Goal: Information Seeking & Learning: Learn about a topic

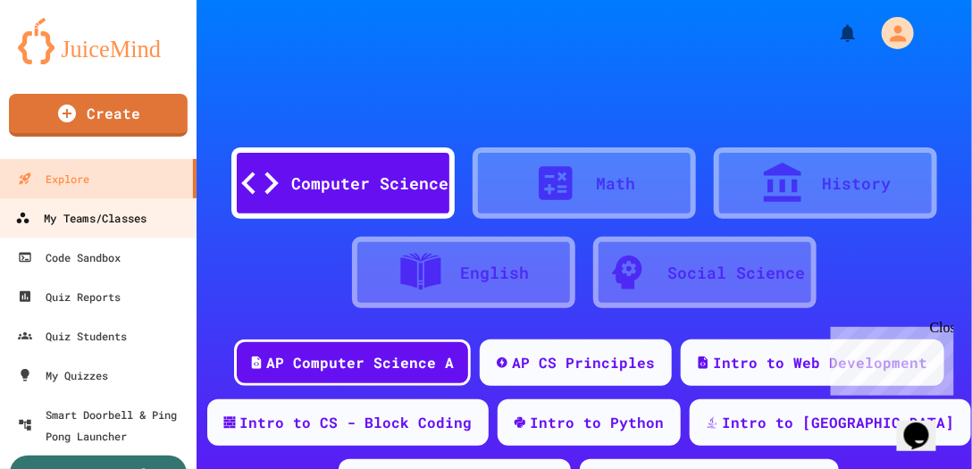
click at [102, 223] on div "My Teams/Classes" at bounding box center [80, 218] width 131 height 22
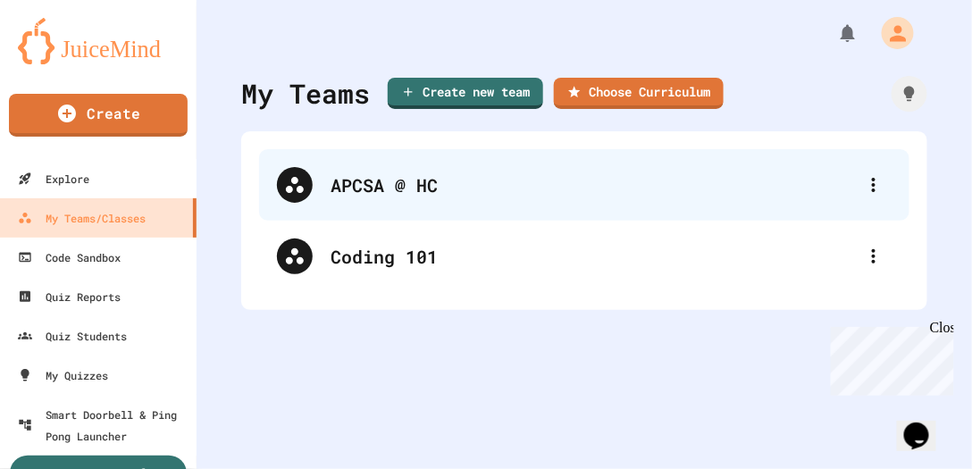
click at [298, 182] on icon at bounding box center [294, 184] width 21 height 21
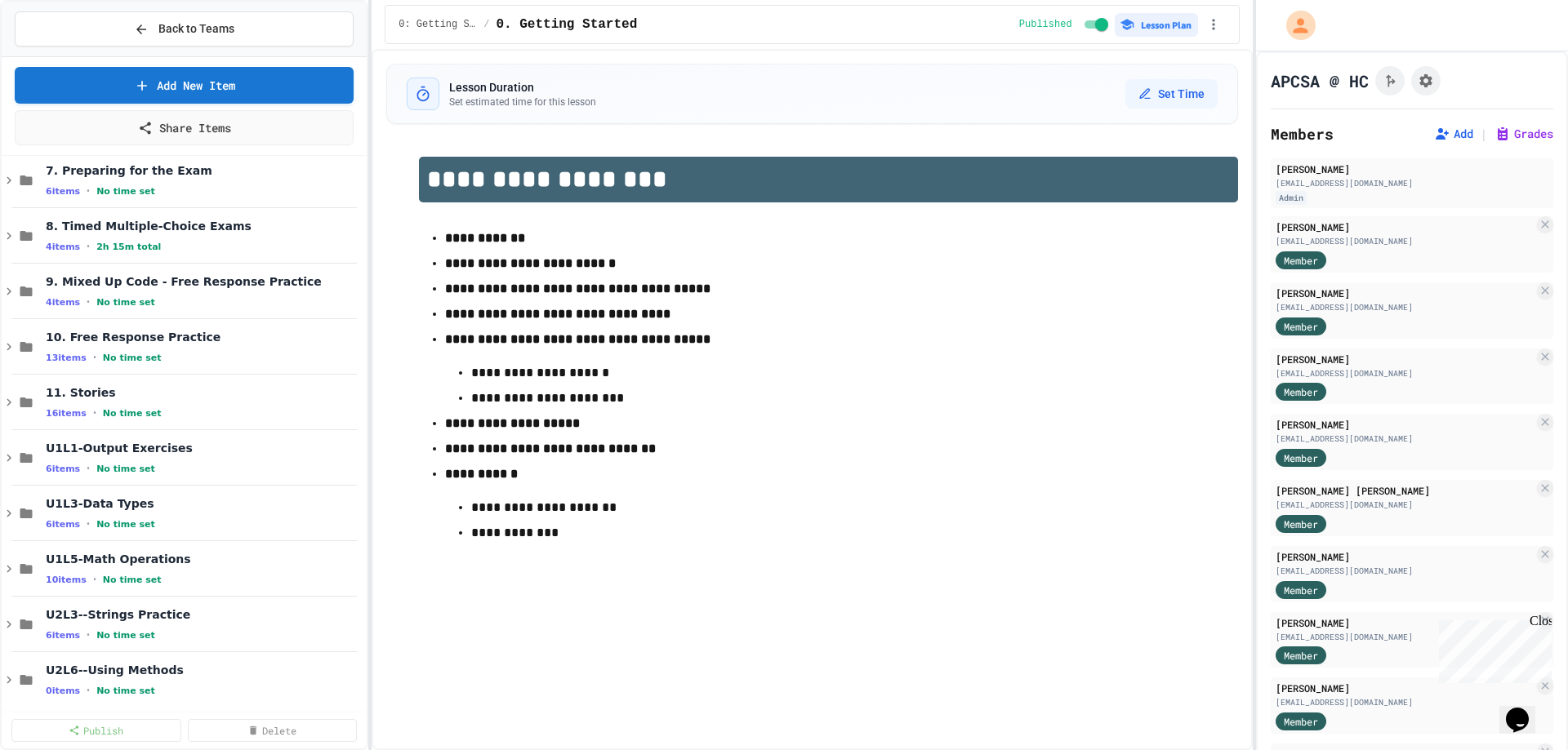
scroll to position [420, 0]
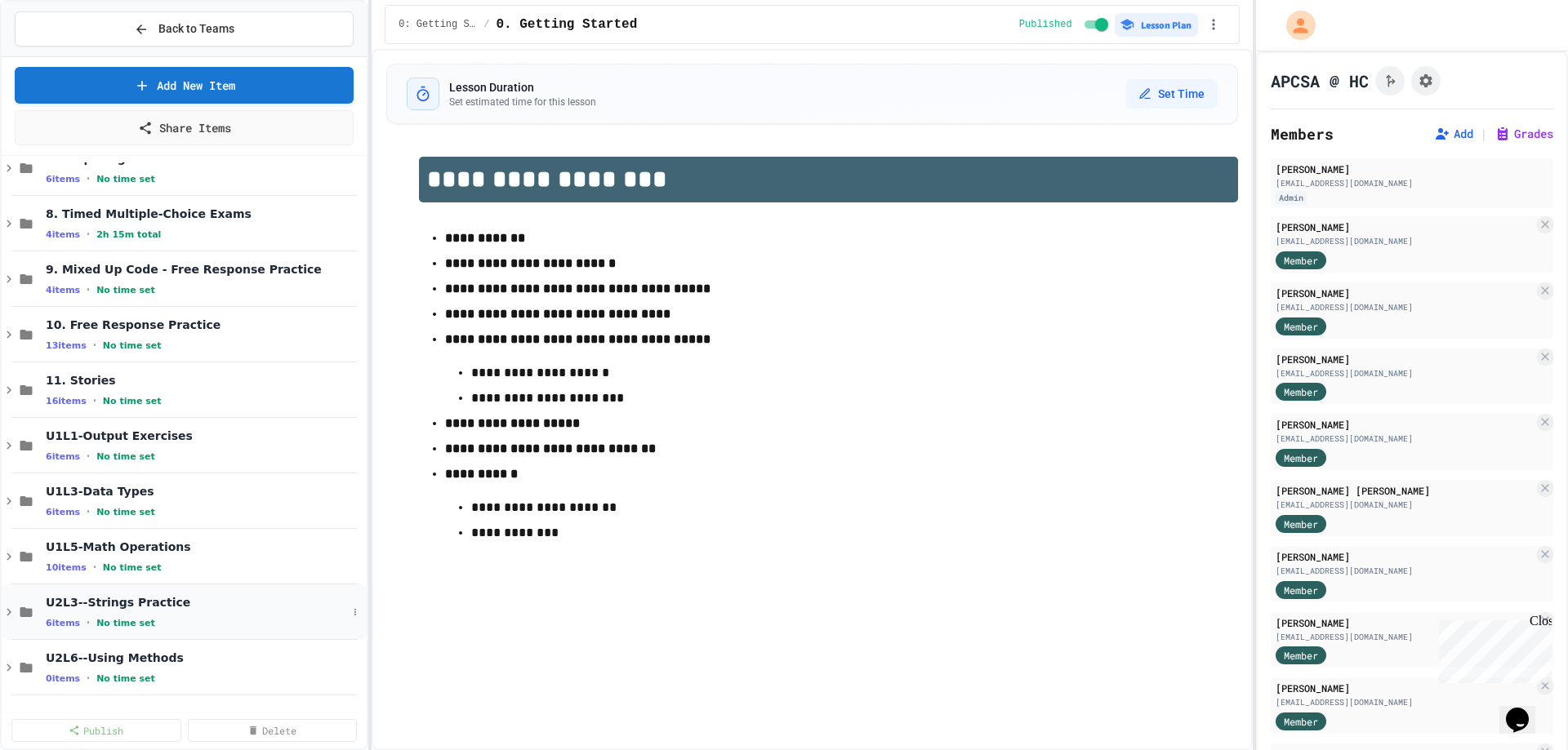
click at [11, 428] on icon at bounding box center [9, 612] width 15 height 15
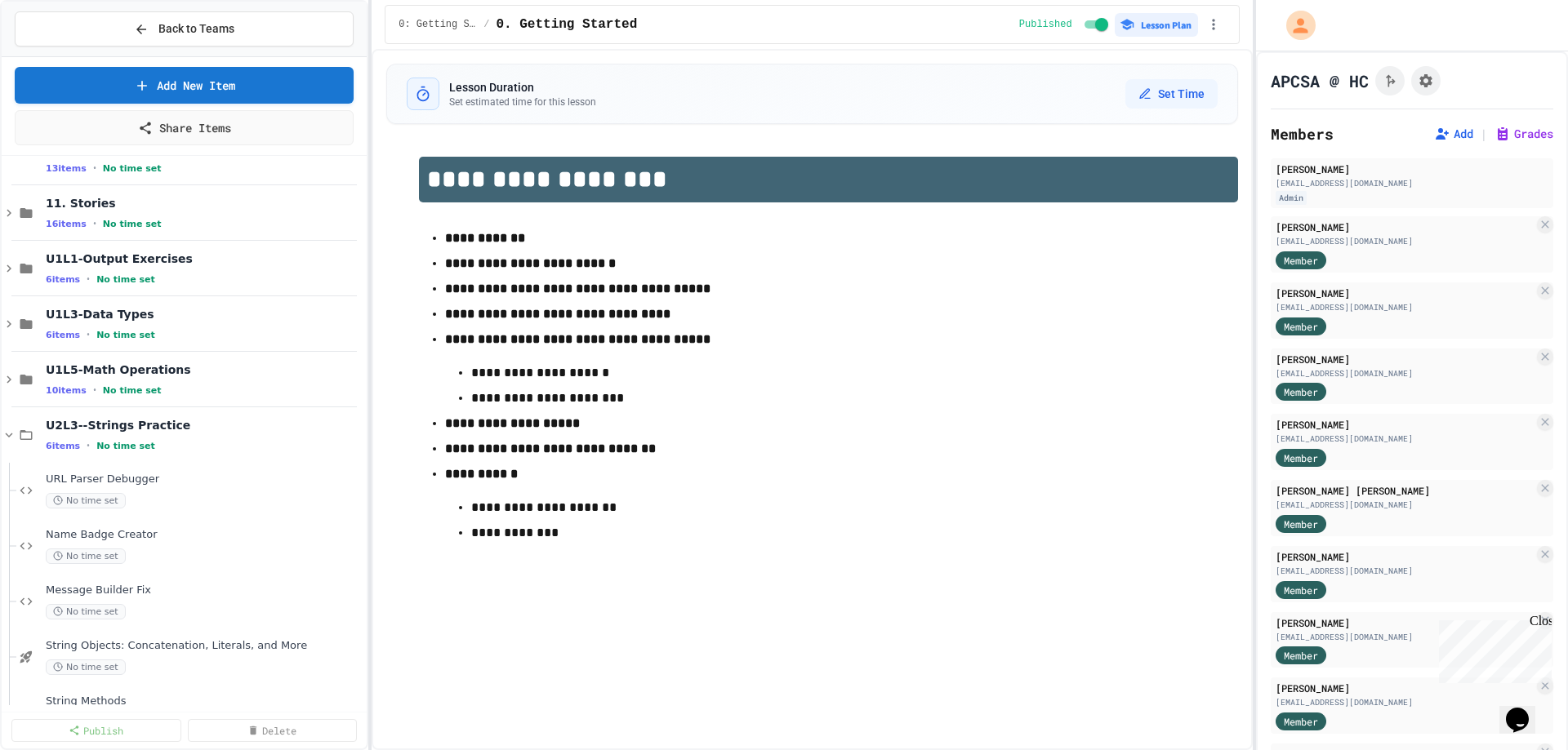
scroll to position [590, 0]
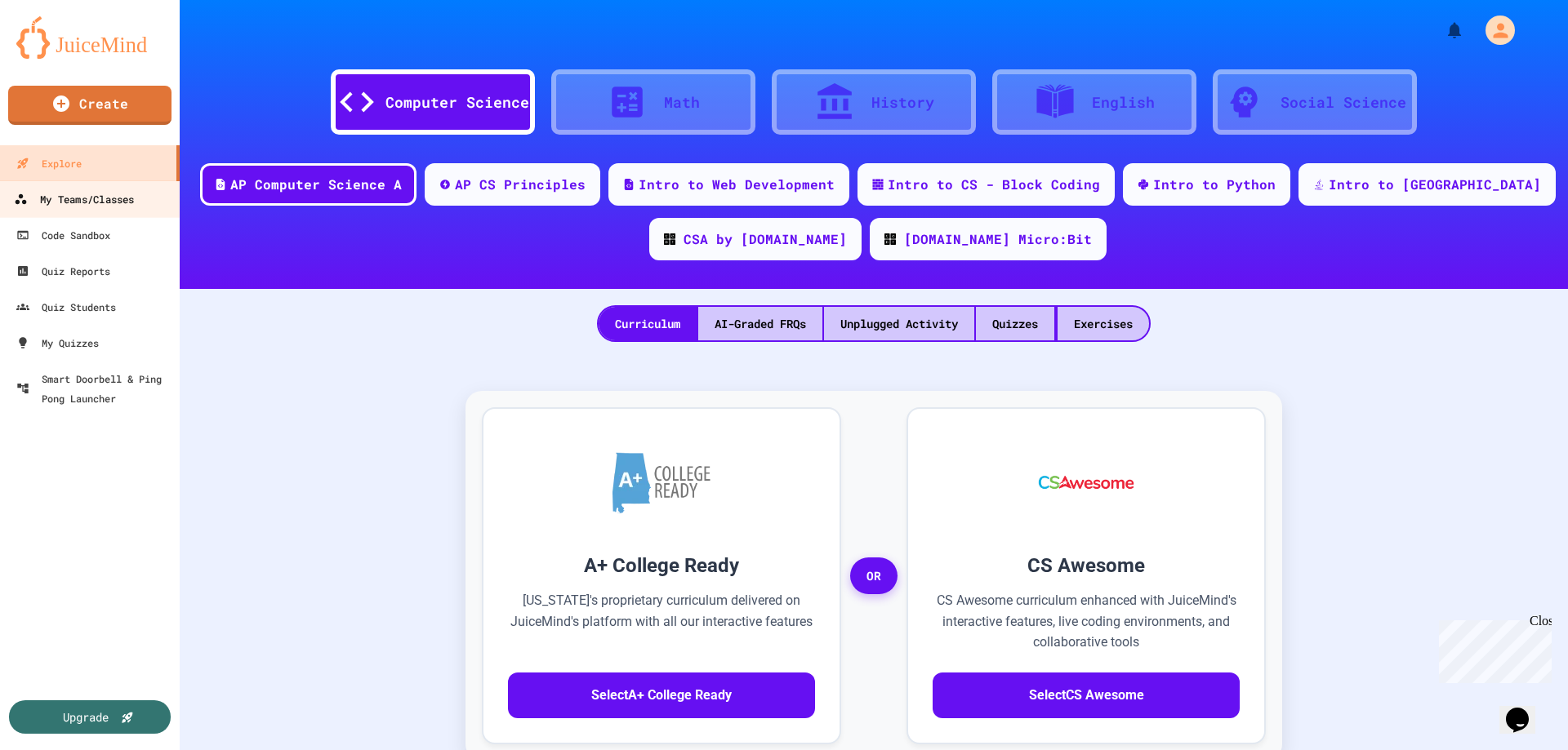
click at [90, 204] on div "My Teams/Classes" at bounding box center [73, 199] width 120 height 20
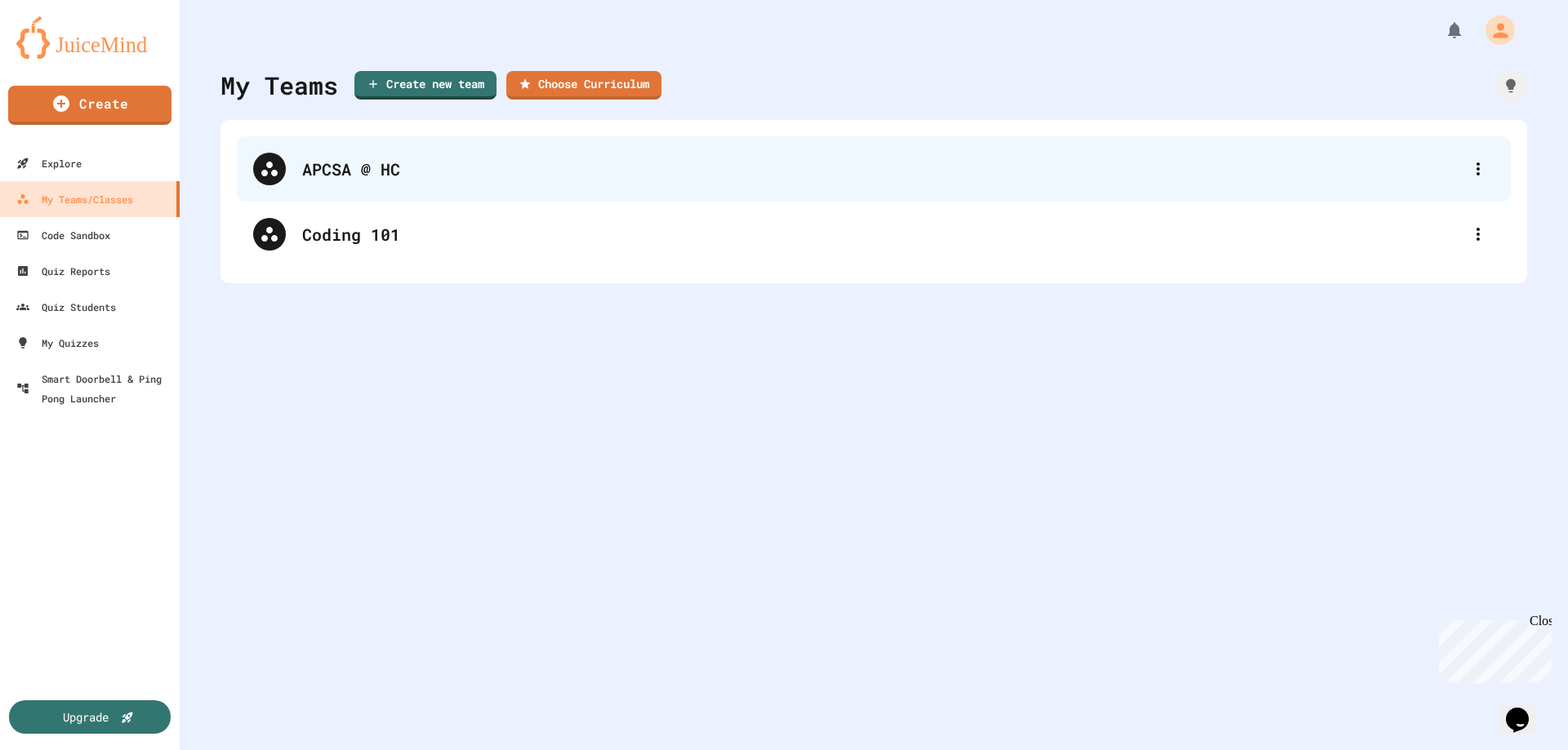
click at [346, 181] on div "APCSA @ HC" at bounding box center [874, 168] width 1274 height 65
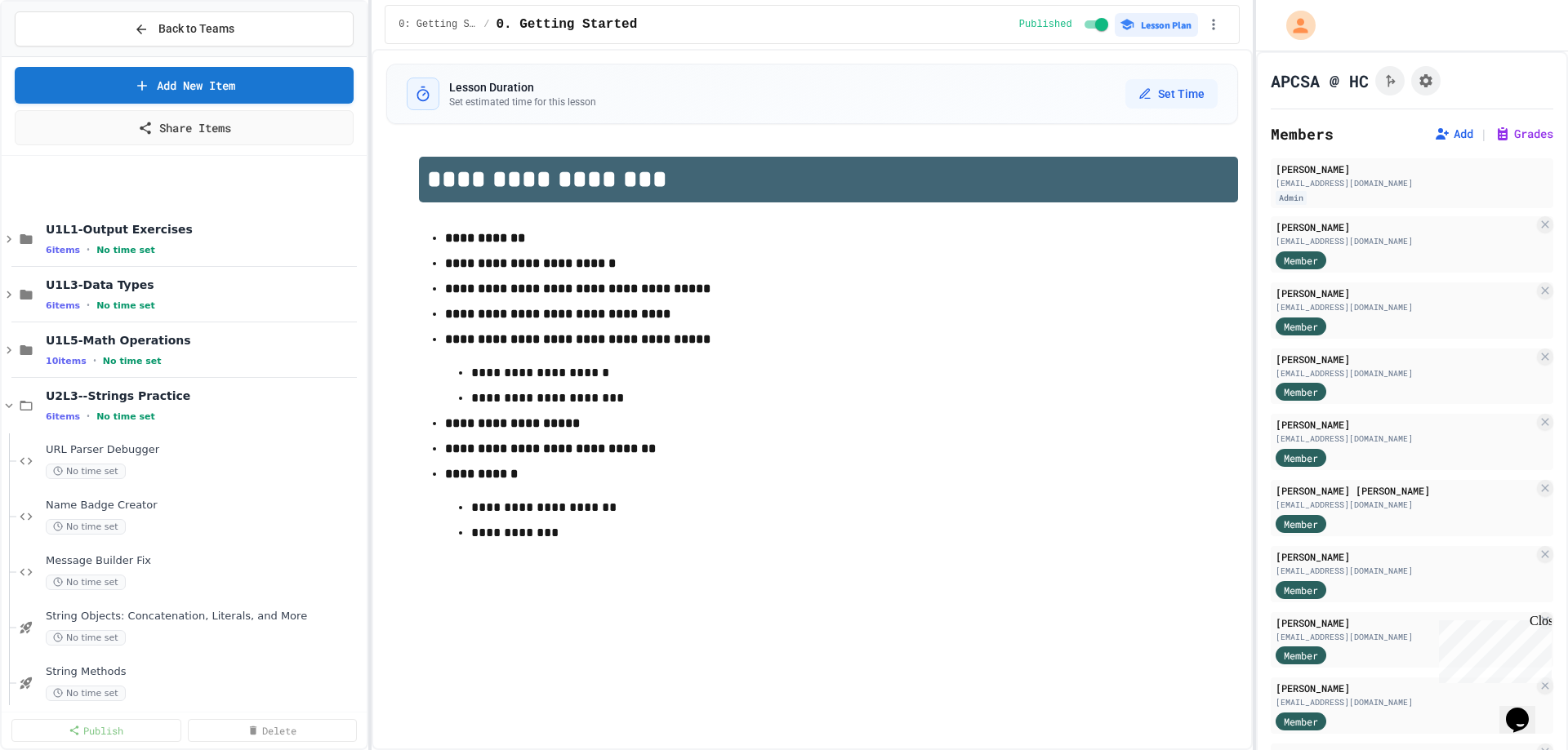
scroll to position [754, 0]
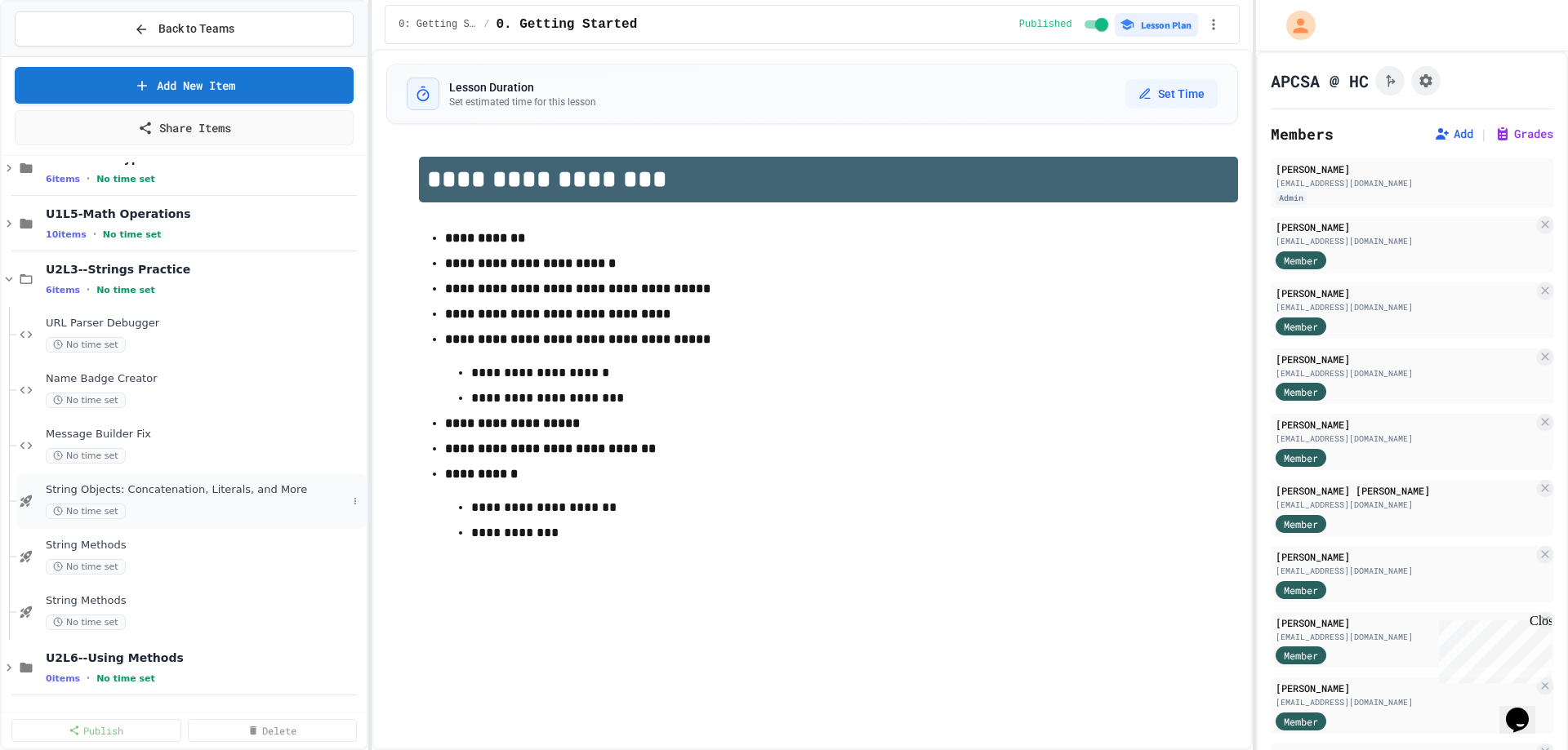
click at [158, 494] on span "String Objects: Concatenation, Literals, and More" at bounding box center [196, 490] width 302 height 14
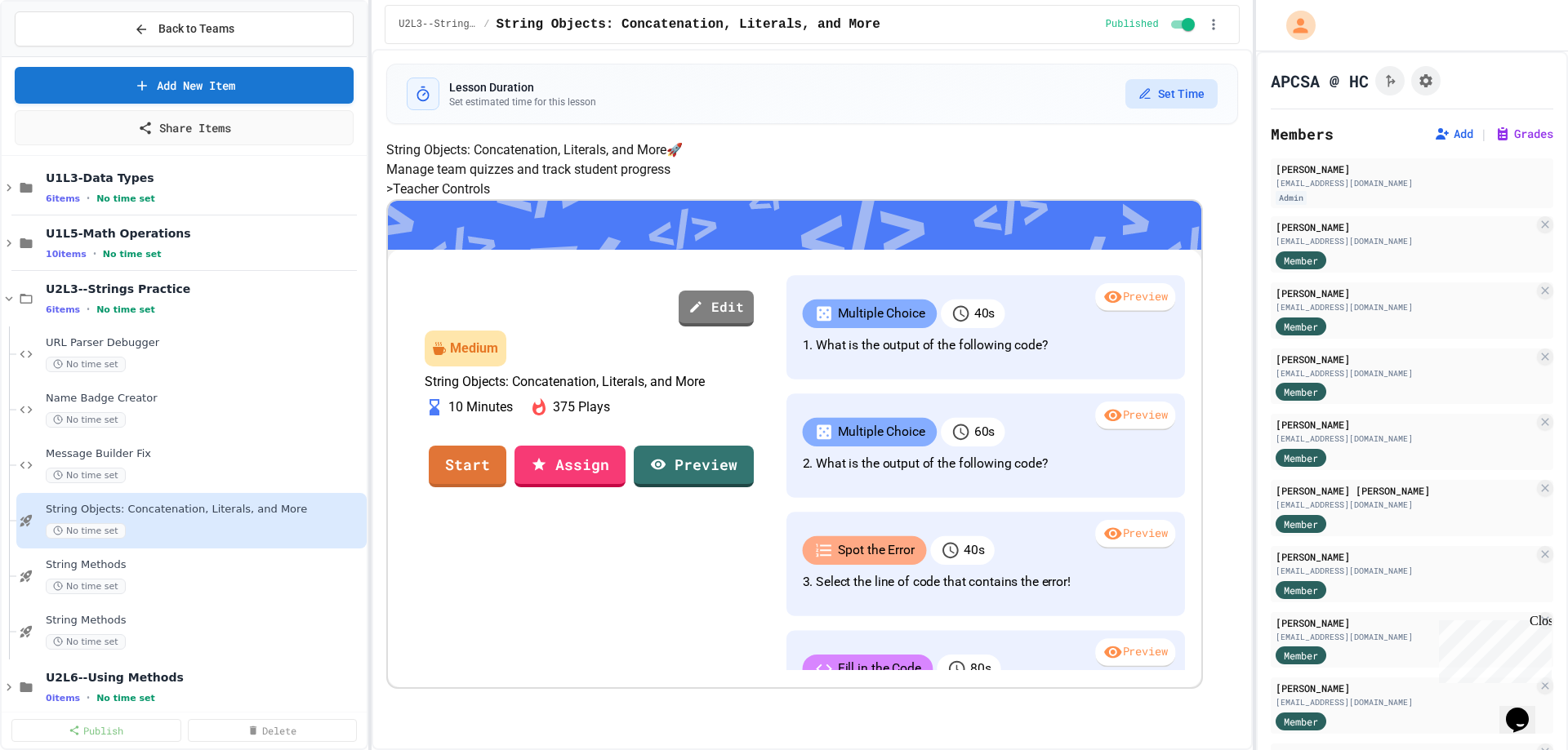
click at [1157, 90] on button "Set Time" at bounding box center [1171, 94] width 92 height 29
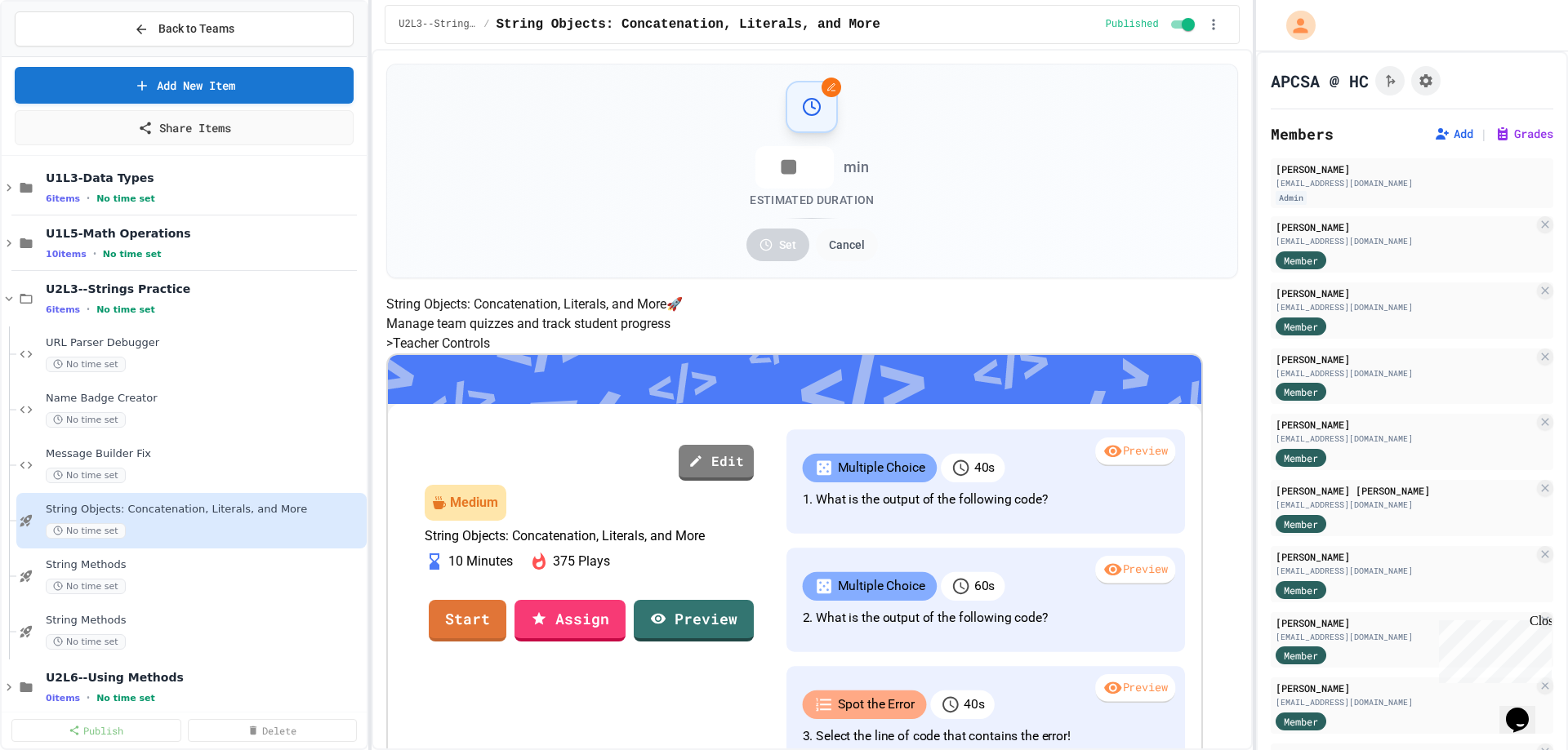
drag, startPoint x: 792, startPoint y: 168, endPoint x: 761, endPoint y: 167, distance: 31.0
click at [761, 167] on input "number" at bounding box center [795, 167] width 79 height 42
click at [810, 159] on input "*" at bounding box center [795, 167] width 79 height 42
type input "*"
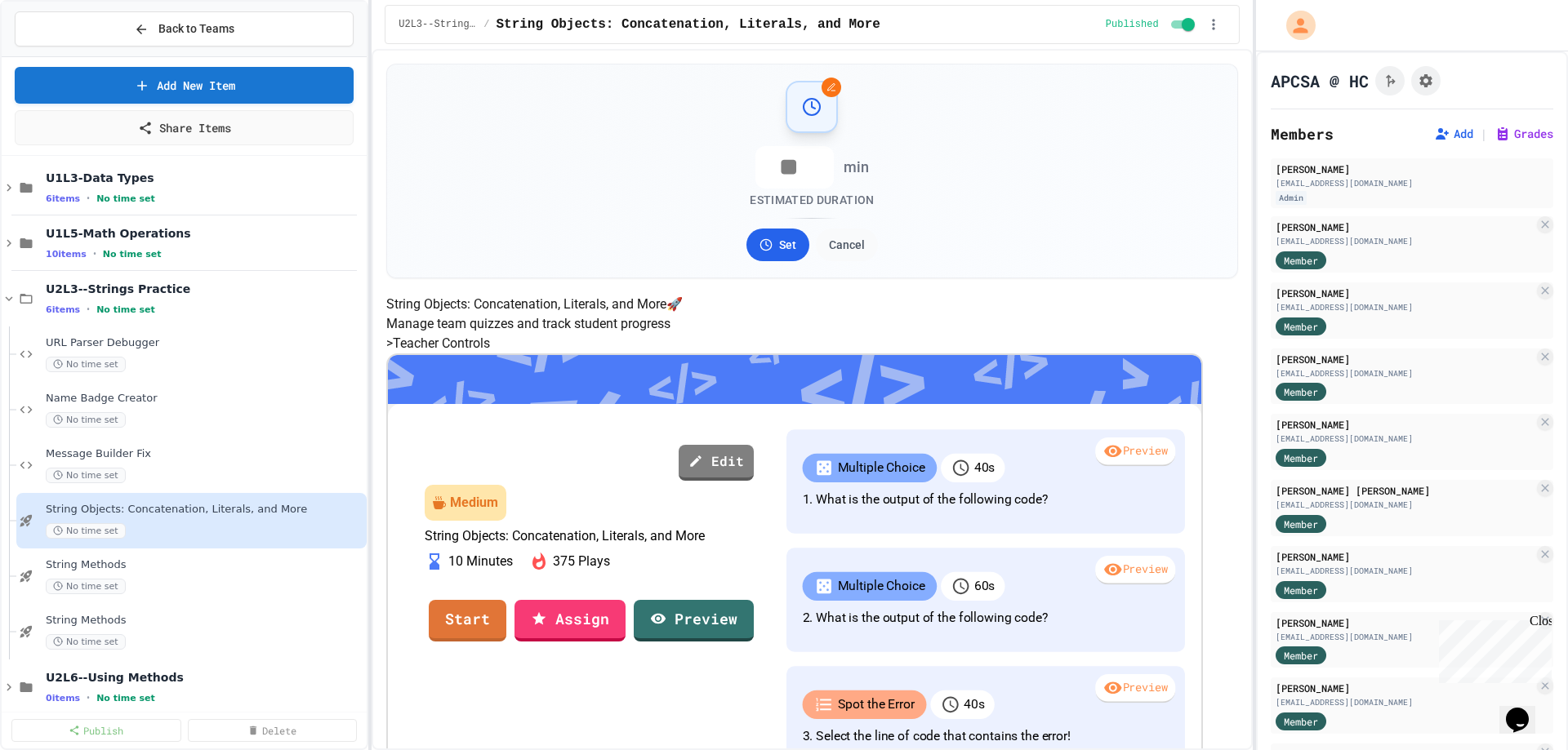
click at [810, 159] on input "*" at bounding box center [795, 167] width 79 height 42
type input "**"
click at [784, 240] on button "Set" at bounding box center [778, 245] width 63 height 33
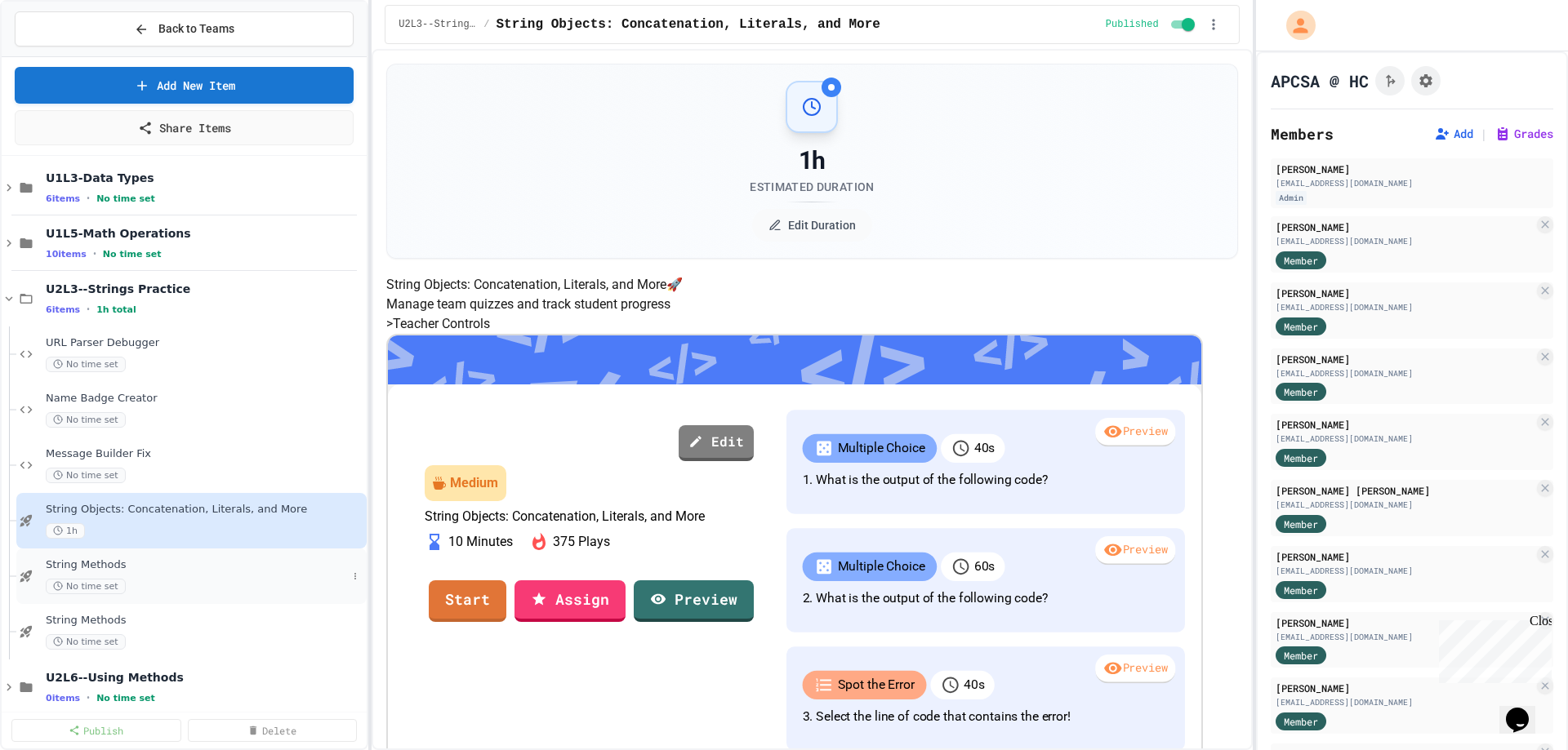
click at [234, 575] on div "String Methods No time set" at bounding box center [196, 576] width 302 height 36
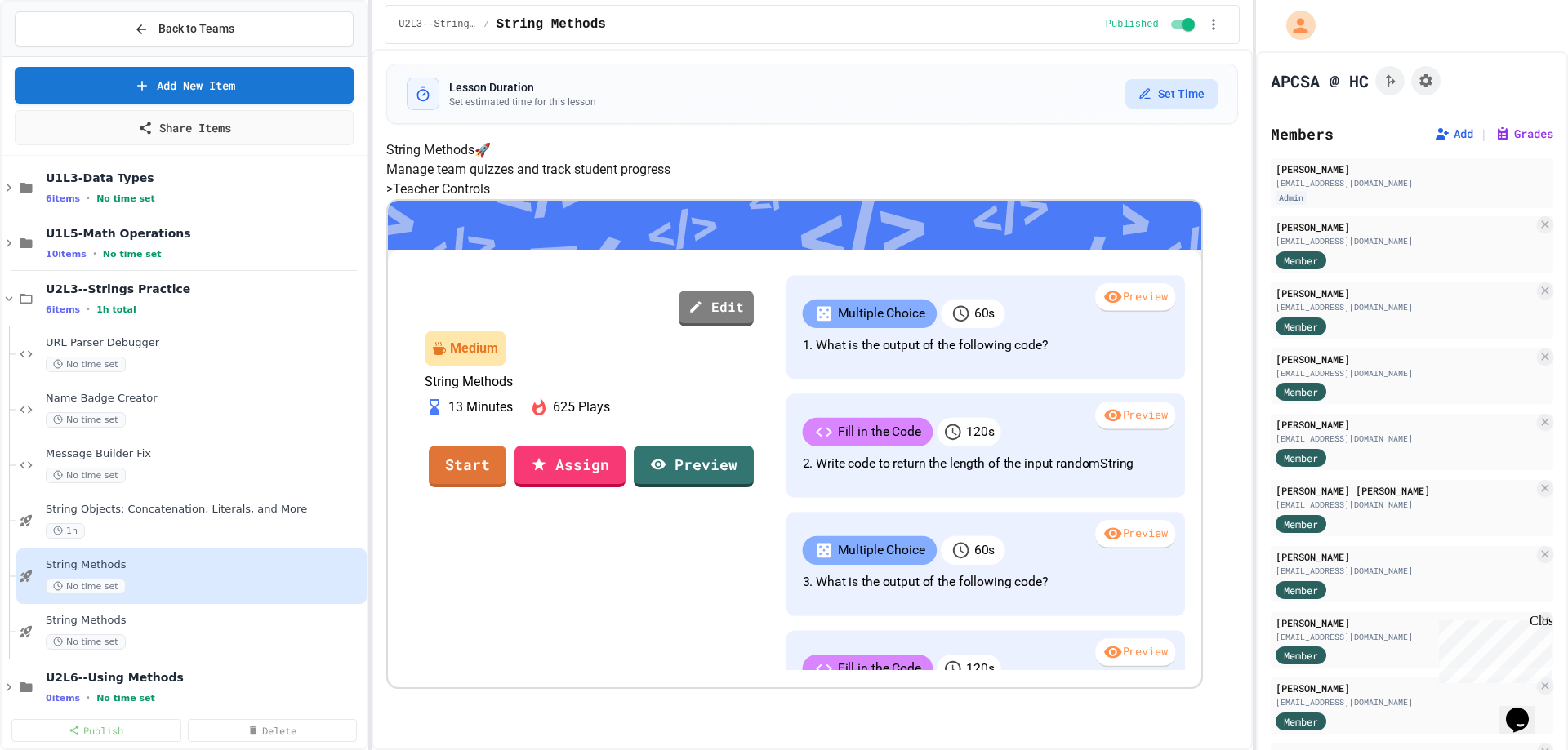
click at [1148, 85] on button "Set Time" at bounding box center [1171, 94] width 92 height 29
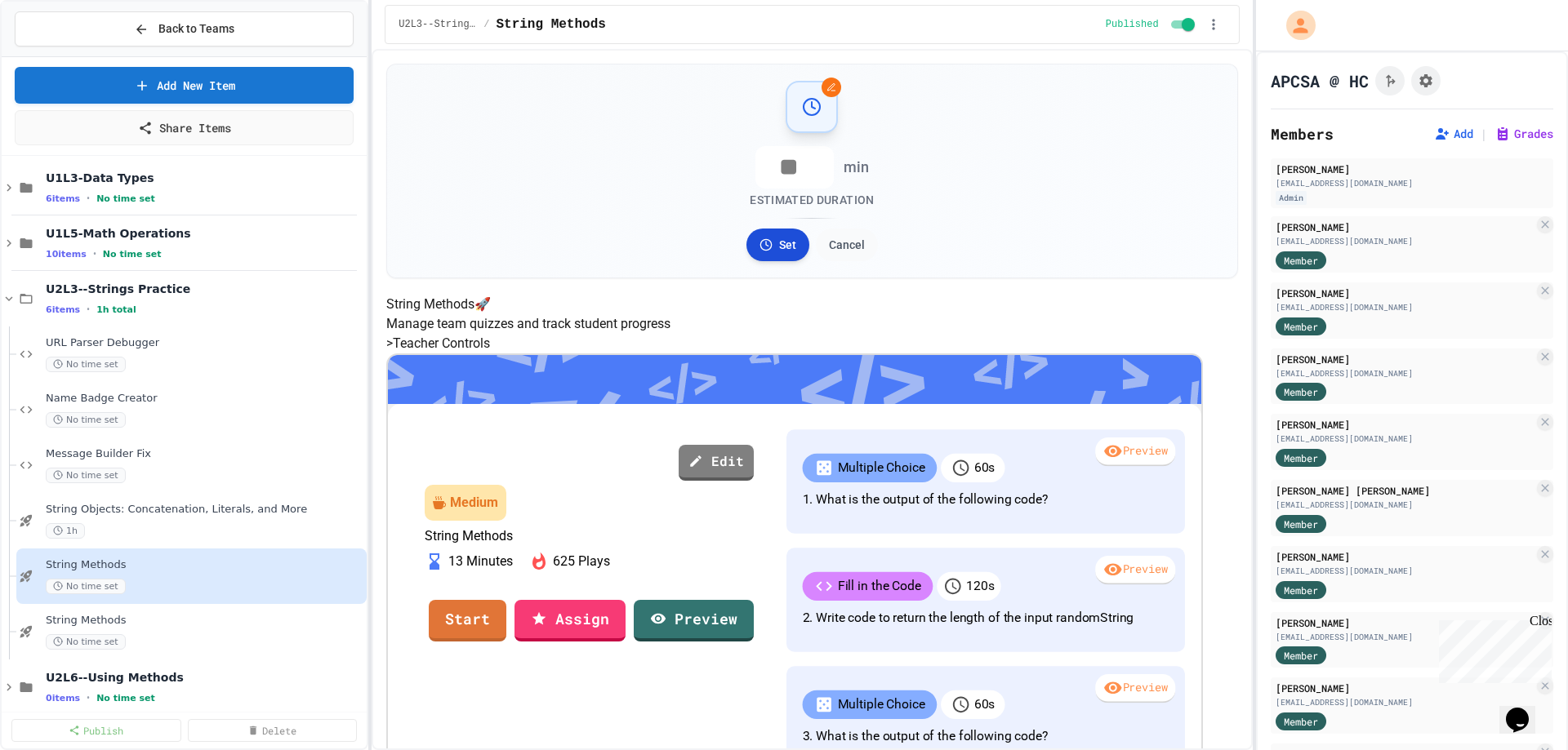
type input "**"
click at [777, 246] on button "Set" at bounding box center [778, 245] width 63 height 33
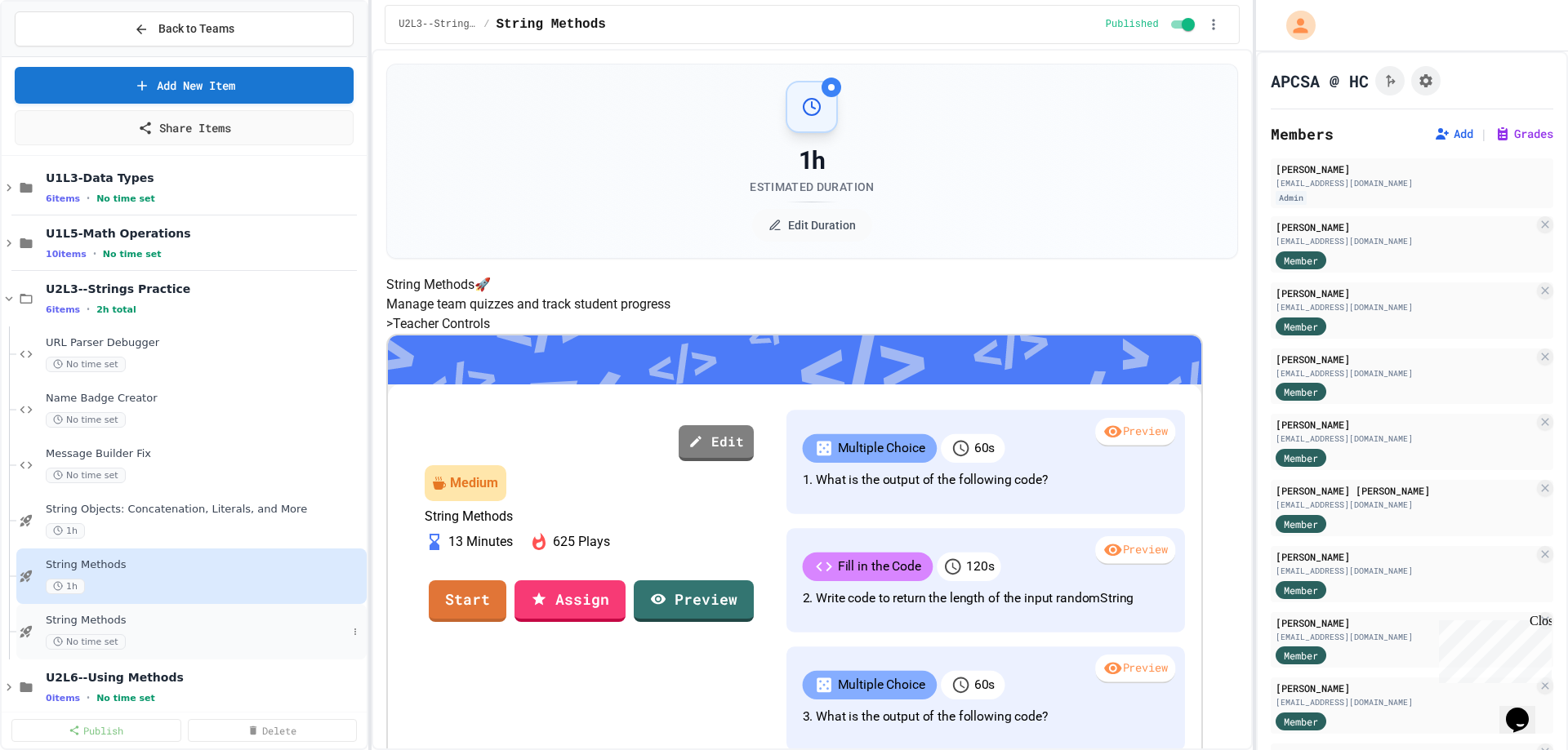
click at [161, 630] on div "String Methods No time set" at bounding box center [196, 631] width 302 height 36
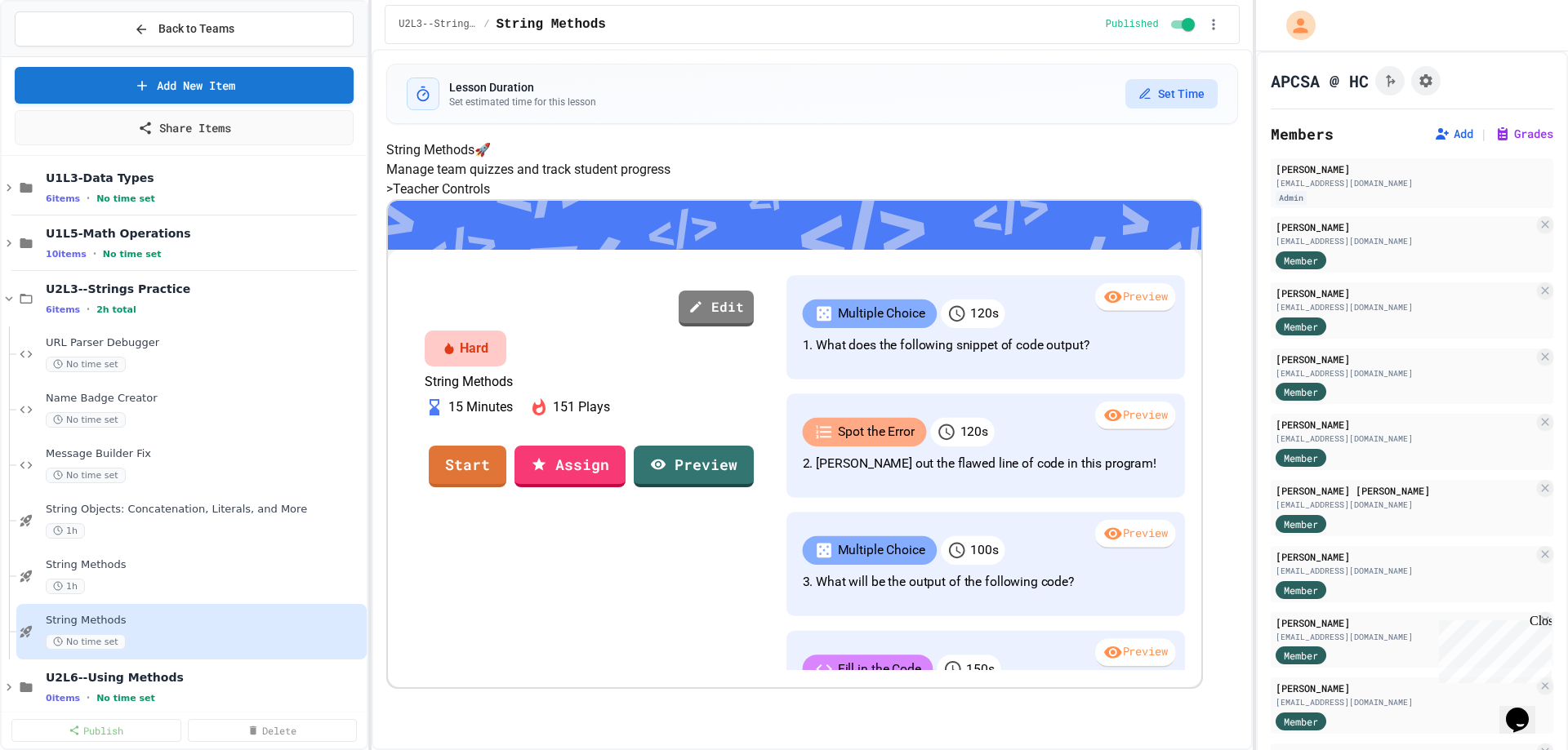
click at [1166, 89] on button "Set Time" at bounding box center [1171, 94] width 92 height 29
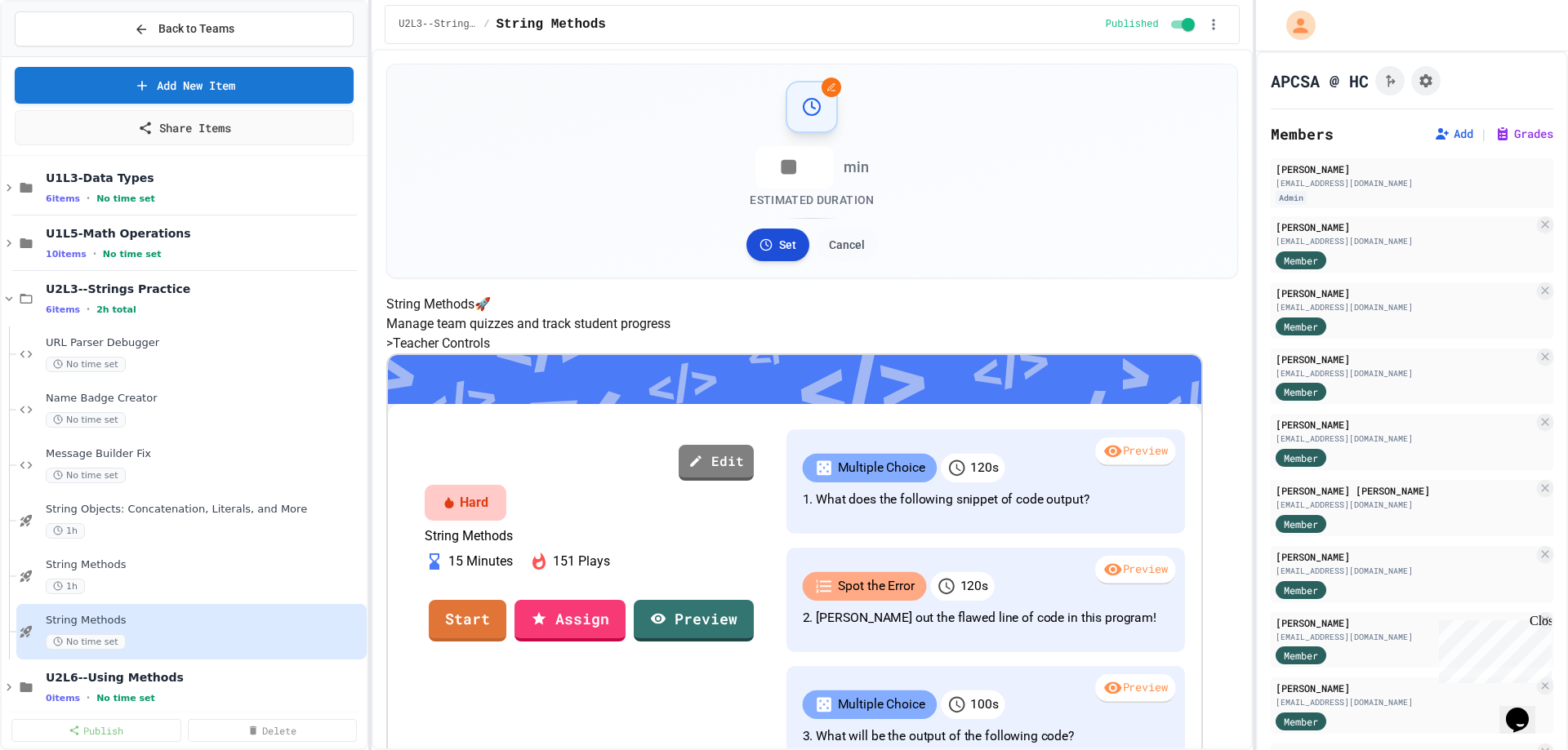
type input "**"
click at [776, 247] on button "Set" at bounding box center [778, 245] width 63 height 33
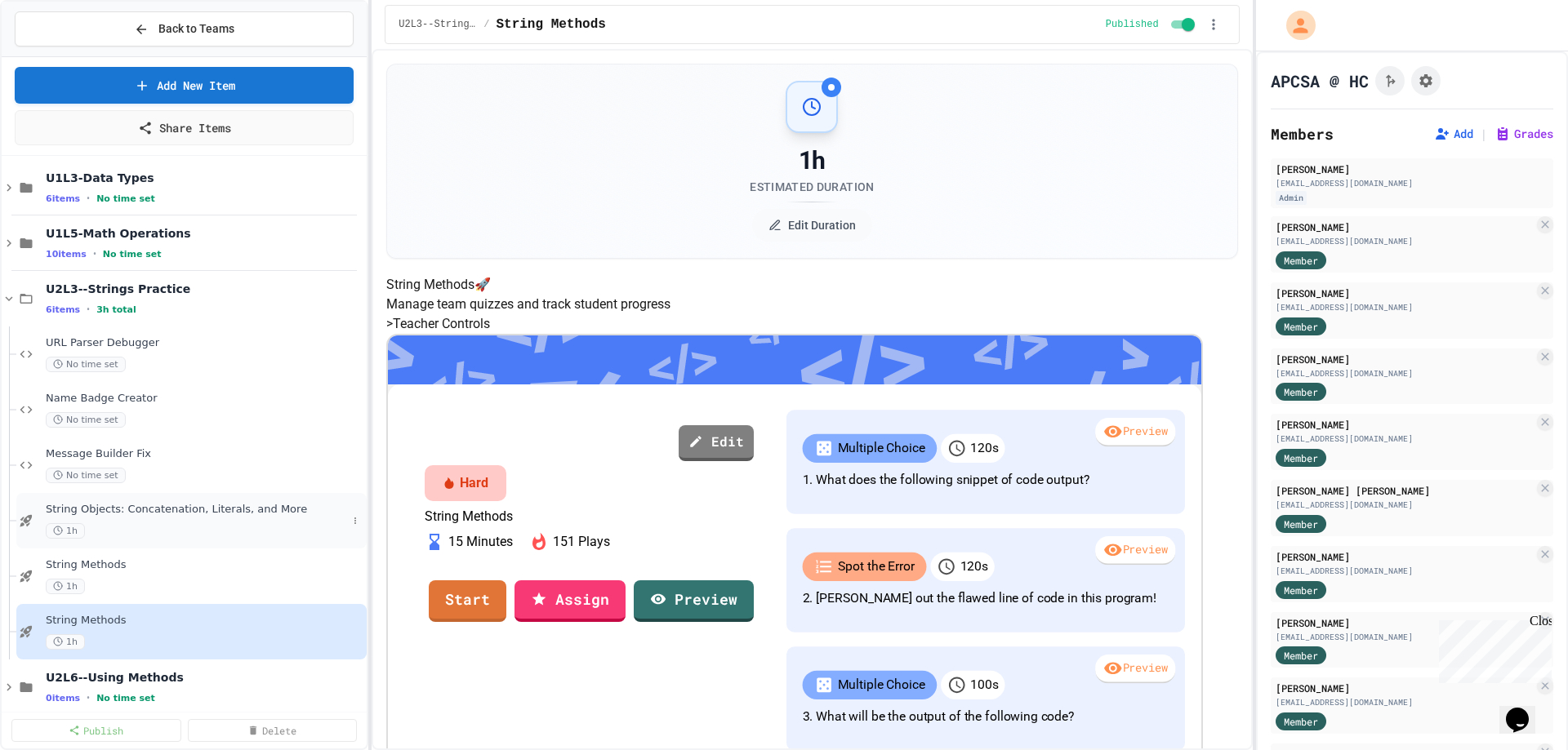
click at [179, 525] on div "1h" at bounding box center [196, 531] width 302 height 16
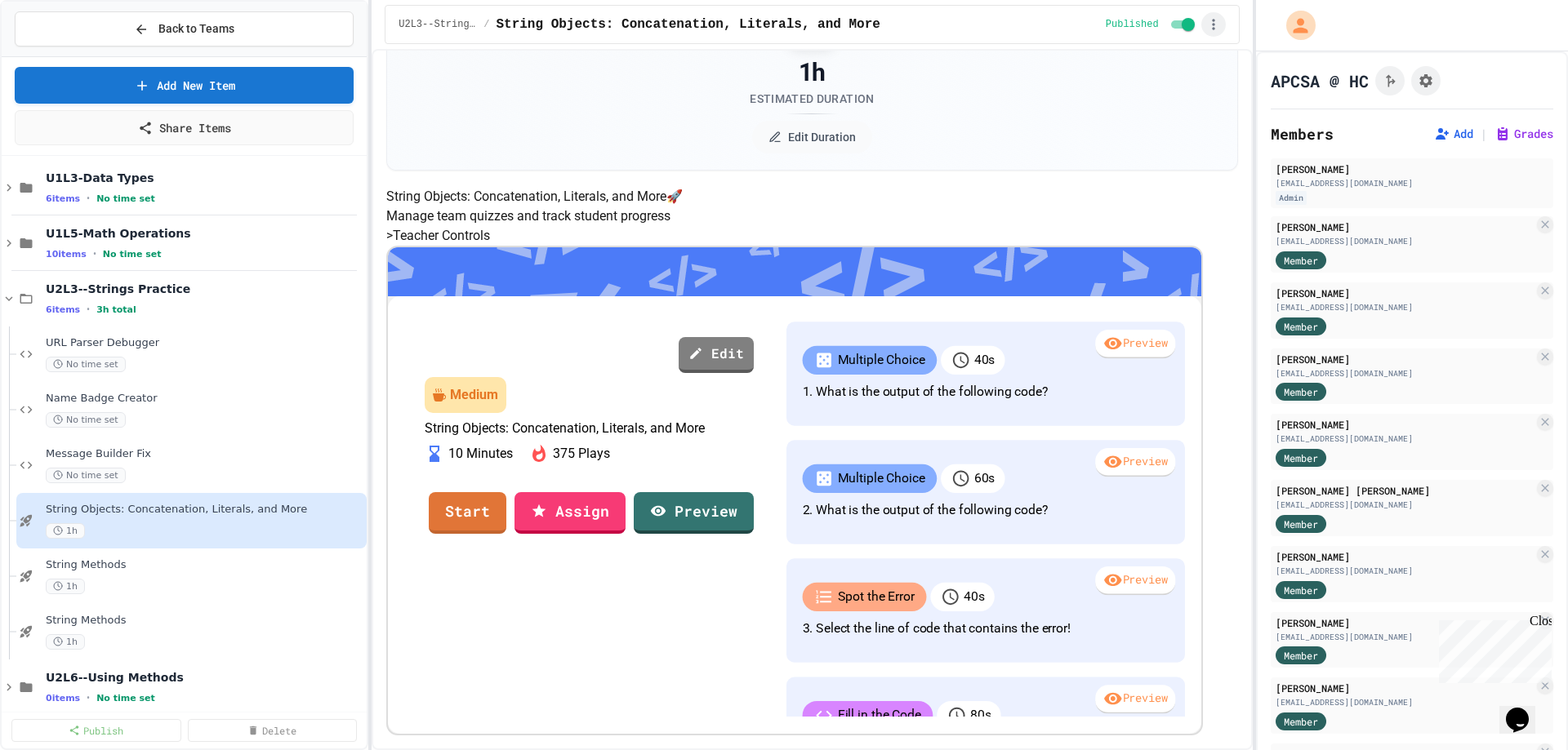
click at [1215, 18] on icon "button" at bounding box center [1213, 25] width 16 height 16
click at [860, 71] on div at bounding box center [784, 375] width 1568 height 750
click at [755, 334] on link "Edit" at bounding box center [716, 353] width 76 height 37
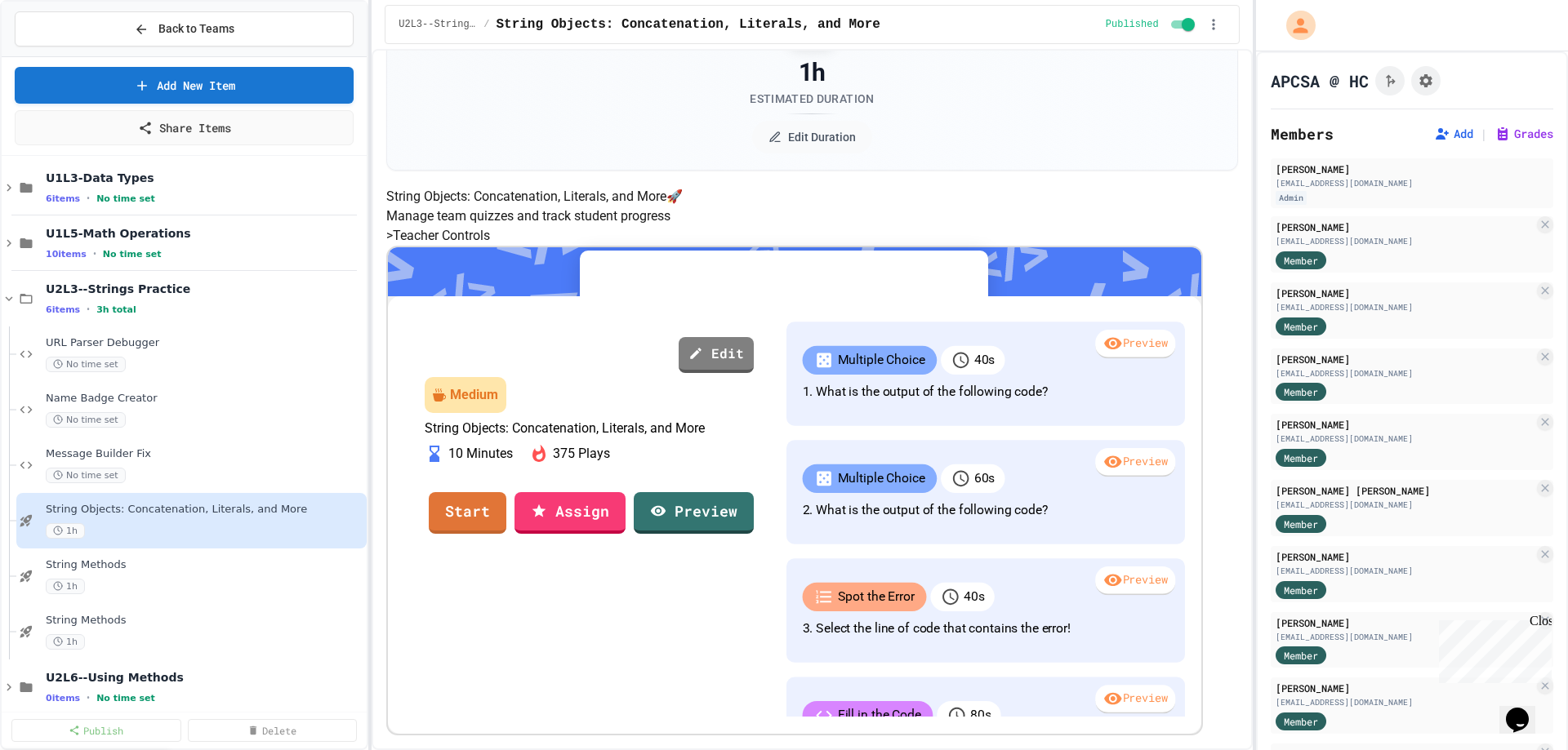
click at [844, 444] on link "Exit" at bounding box center [849, 434] width 112 height 47
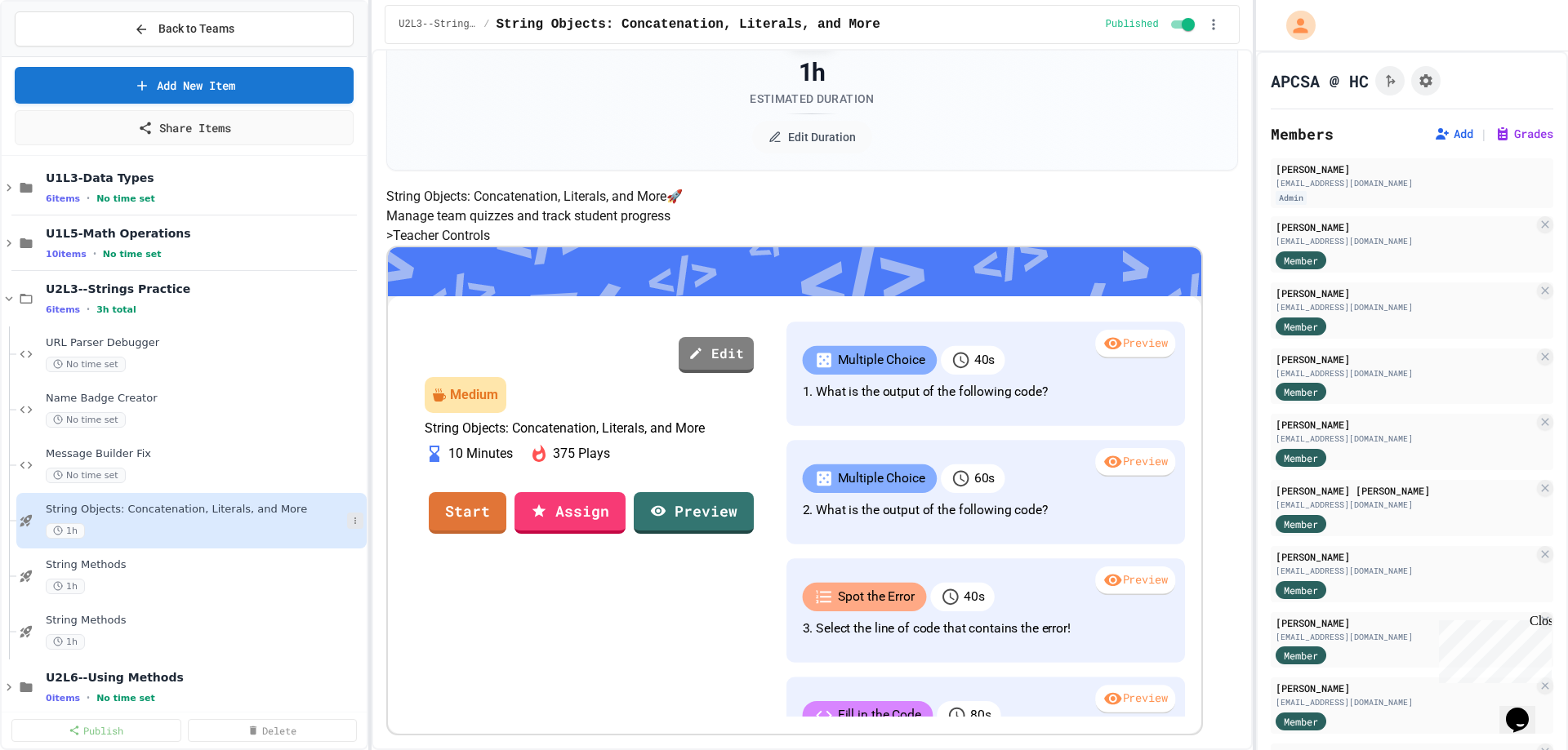
click at [350, 523] on icon at bounding box center [355, 521] width 10 height 10
click at [634, 564] on div at bounding box center [784, 375] width 1568 height 750
click at [623, 533] on link "Assign" at bounding box center [570, 511] width 106 height 44
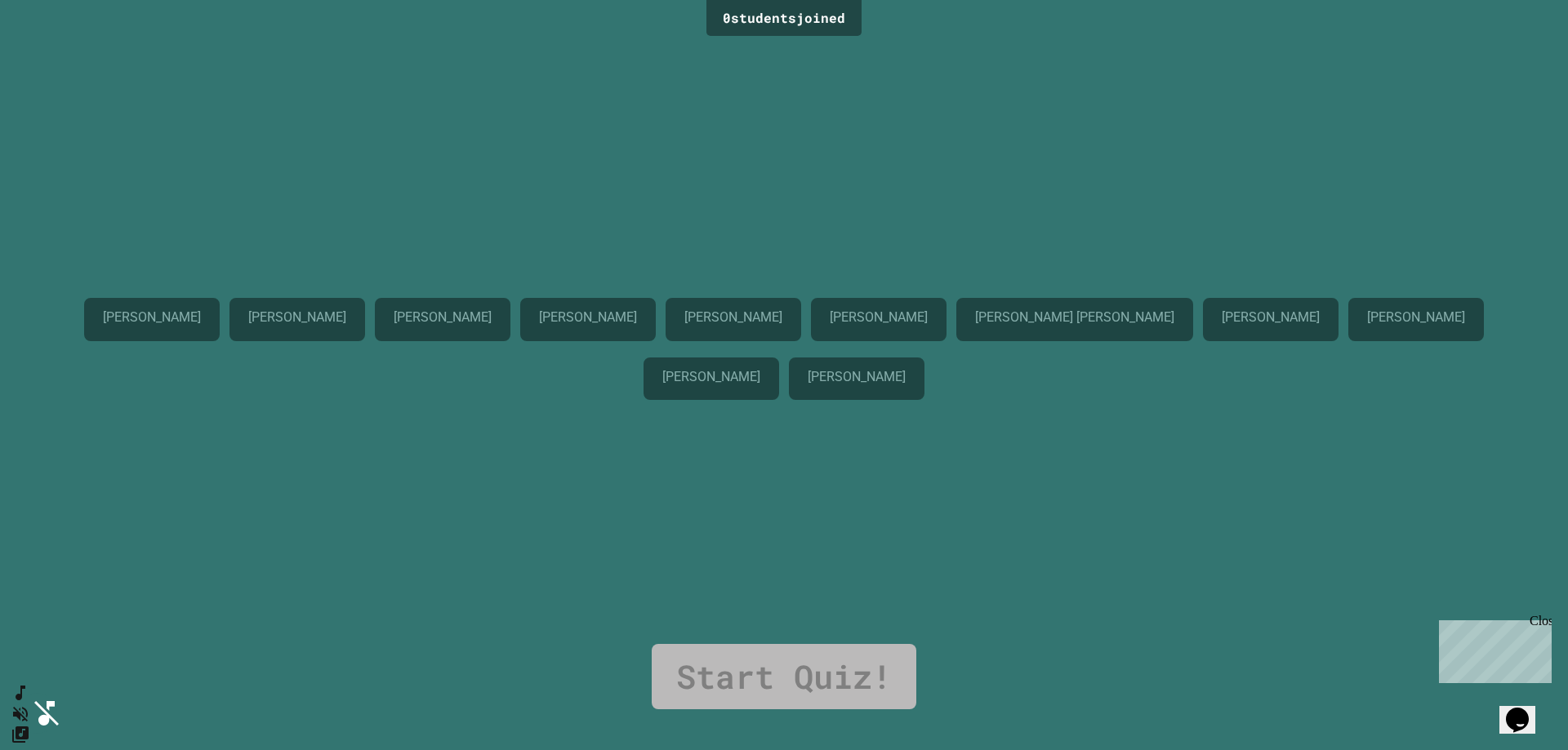
click at [1543, 623] on div "Close" at bounding box center [1540, 624] width 20 height 20
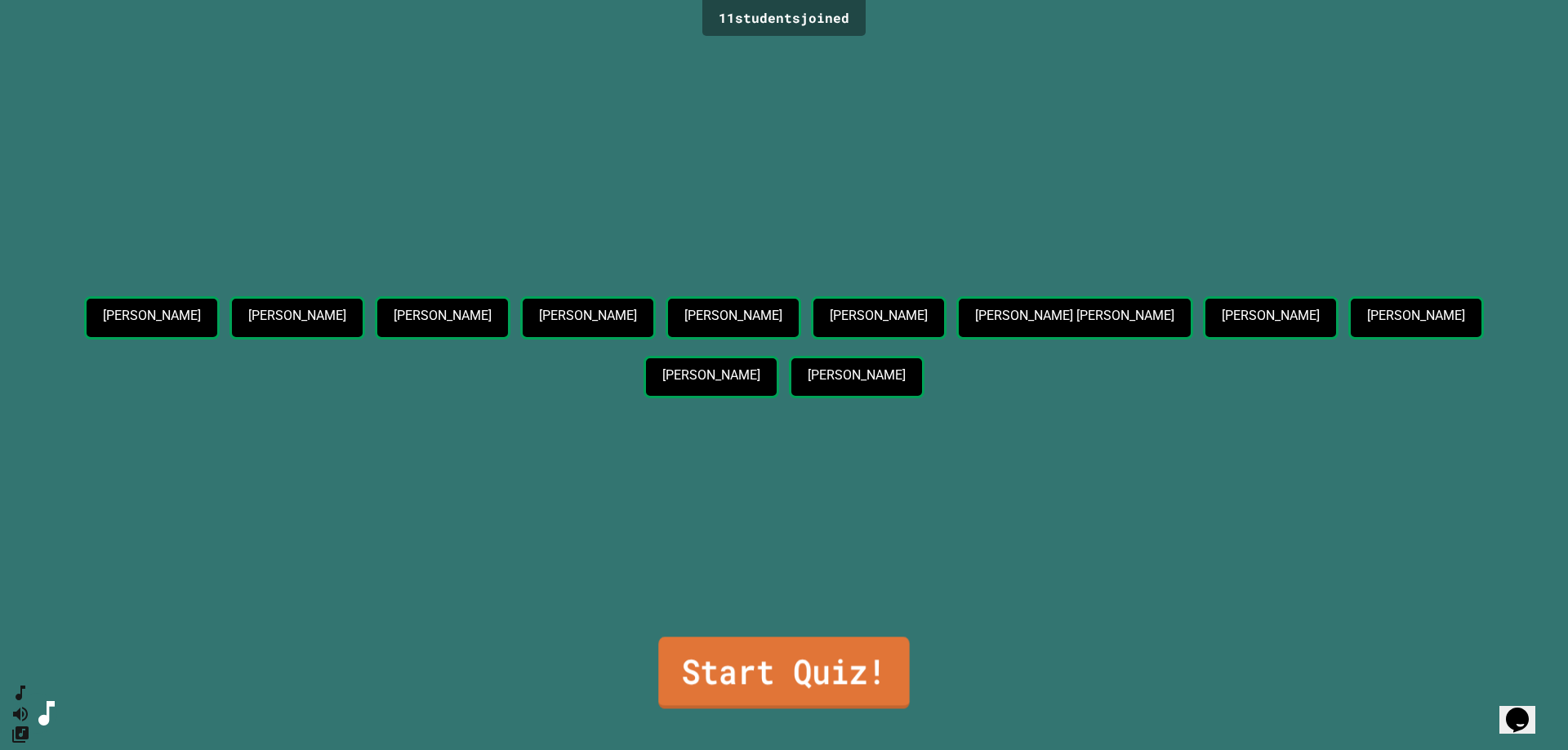
click at [797, 672] on link "Start Quiz!" at bounding box center [783, 672] width 250 height 72
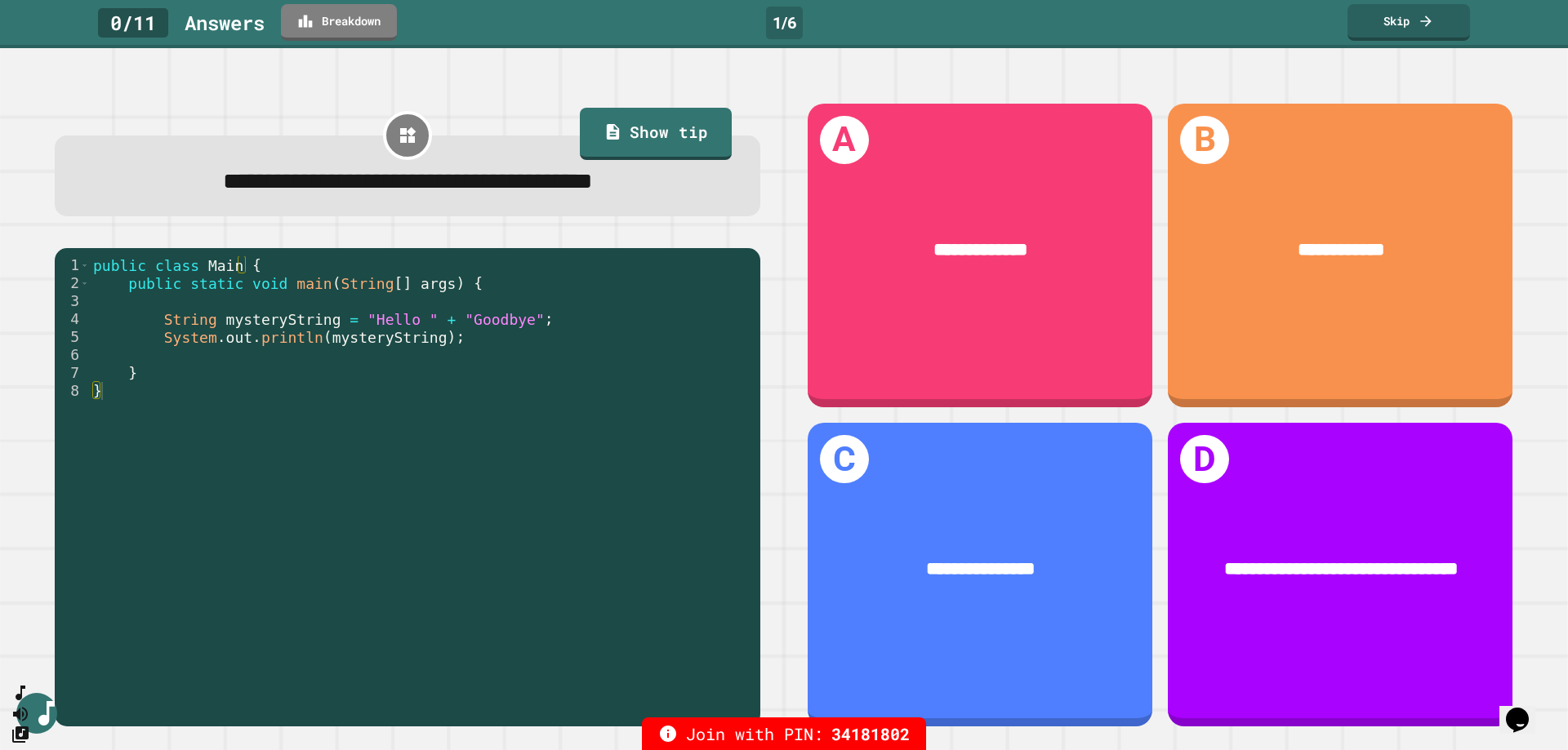
click at [1139, 737] on div "Join with PIN: 34181802" at bounding box center [784, 734] width 1568 height 33
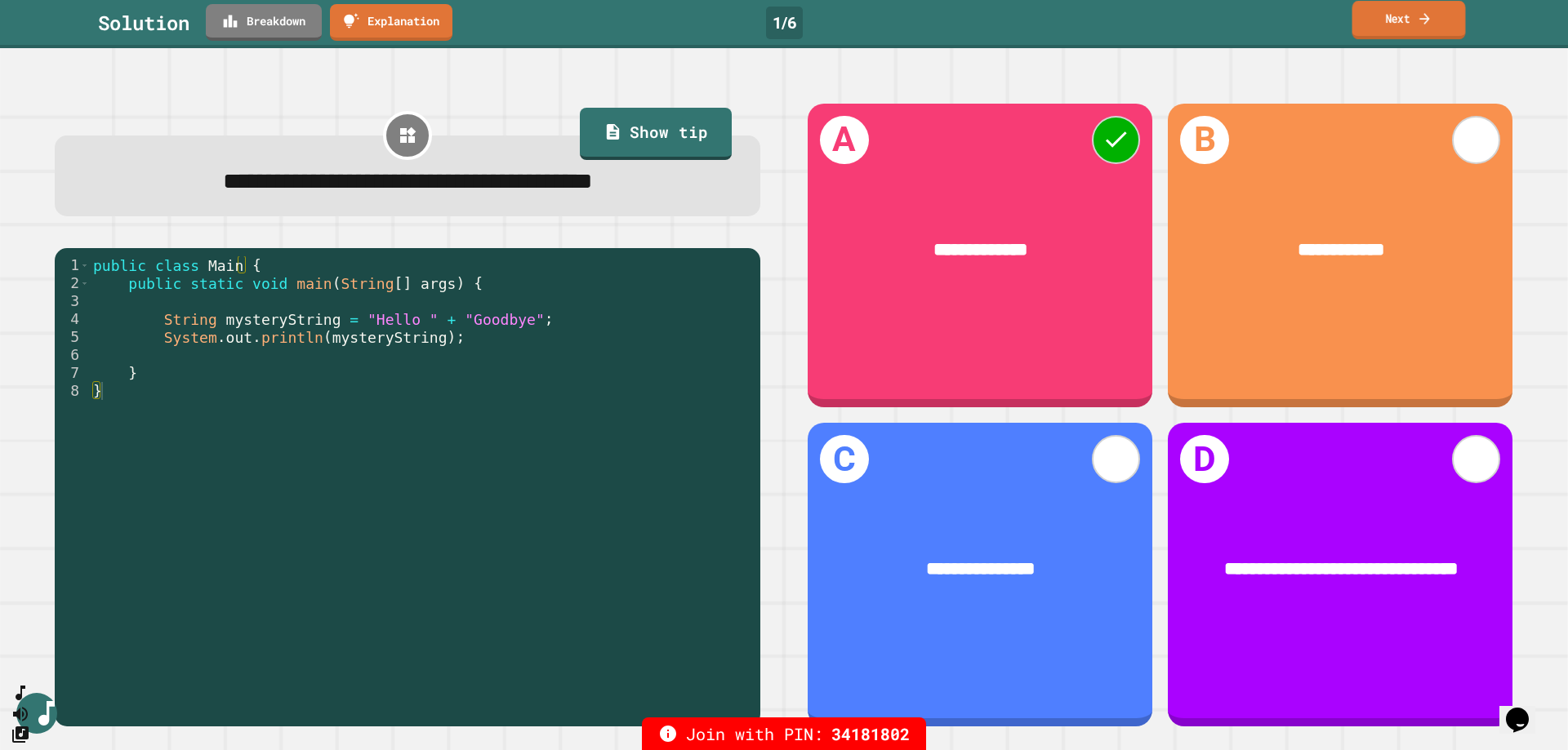
click at [1408, 34] on link "Next" at bounding box center [1409, 20] width 113 height 38
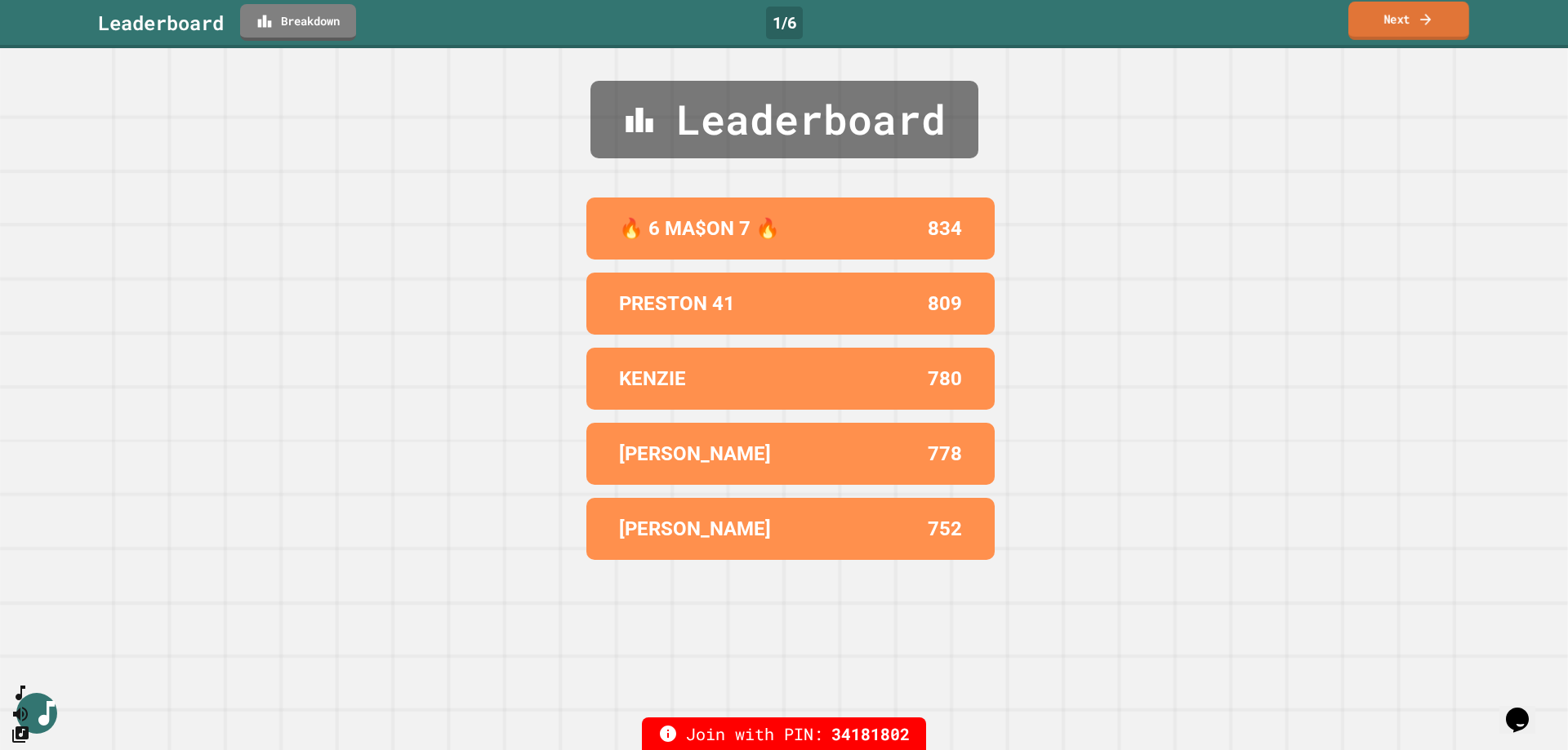
click at [1381, 19] on link "Next" at bounding box center [1408, 21] width 121 height 38
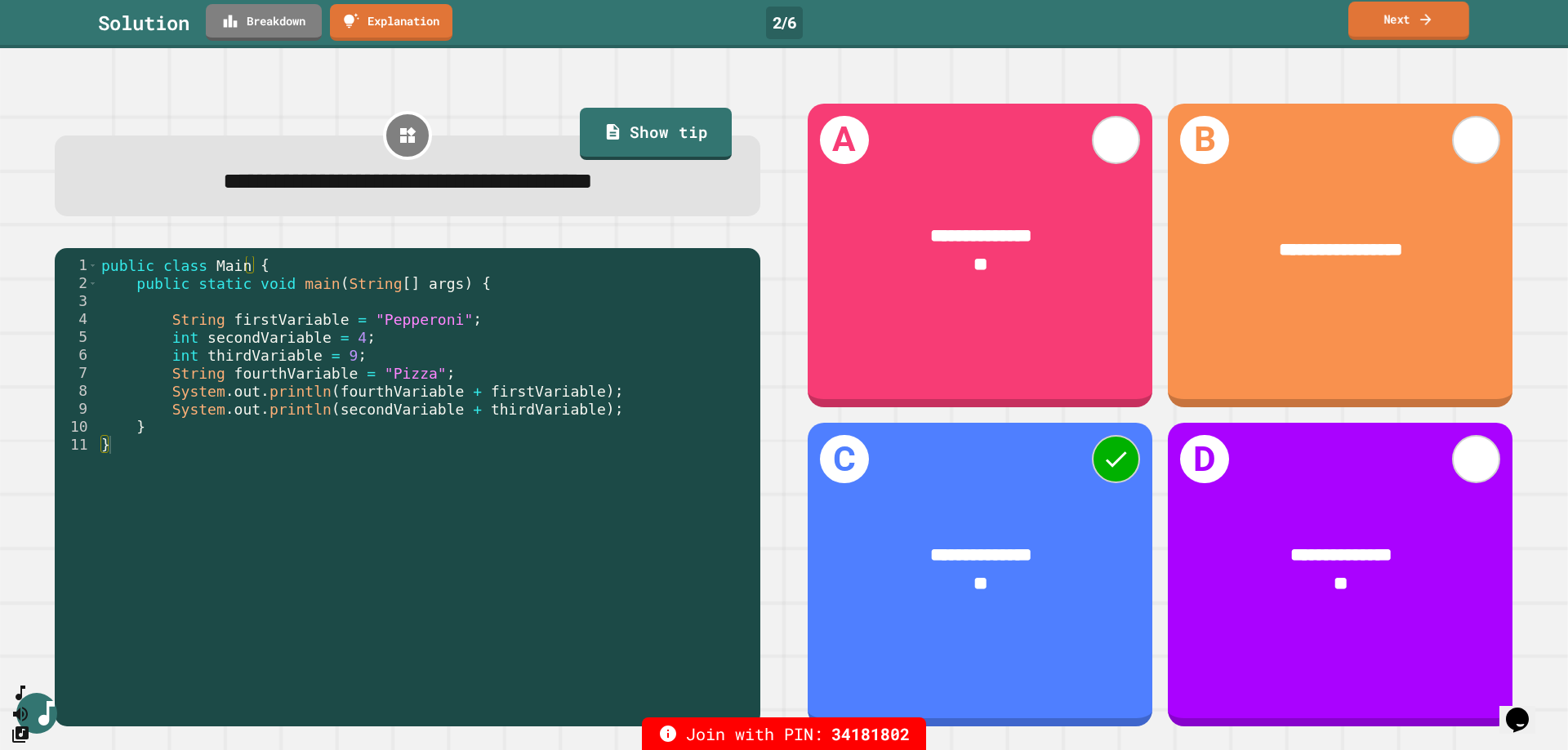
click at [1406, 20] on link "Next" at bounding box center [1408, 21] width 121 height 38
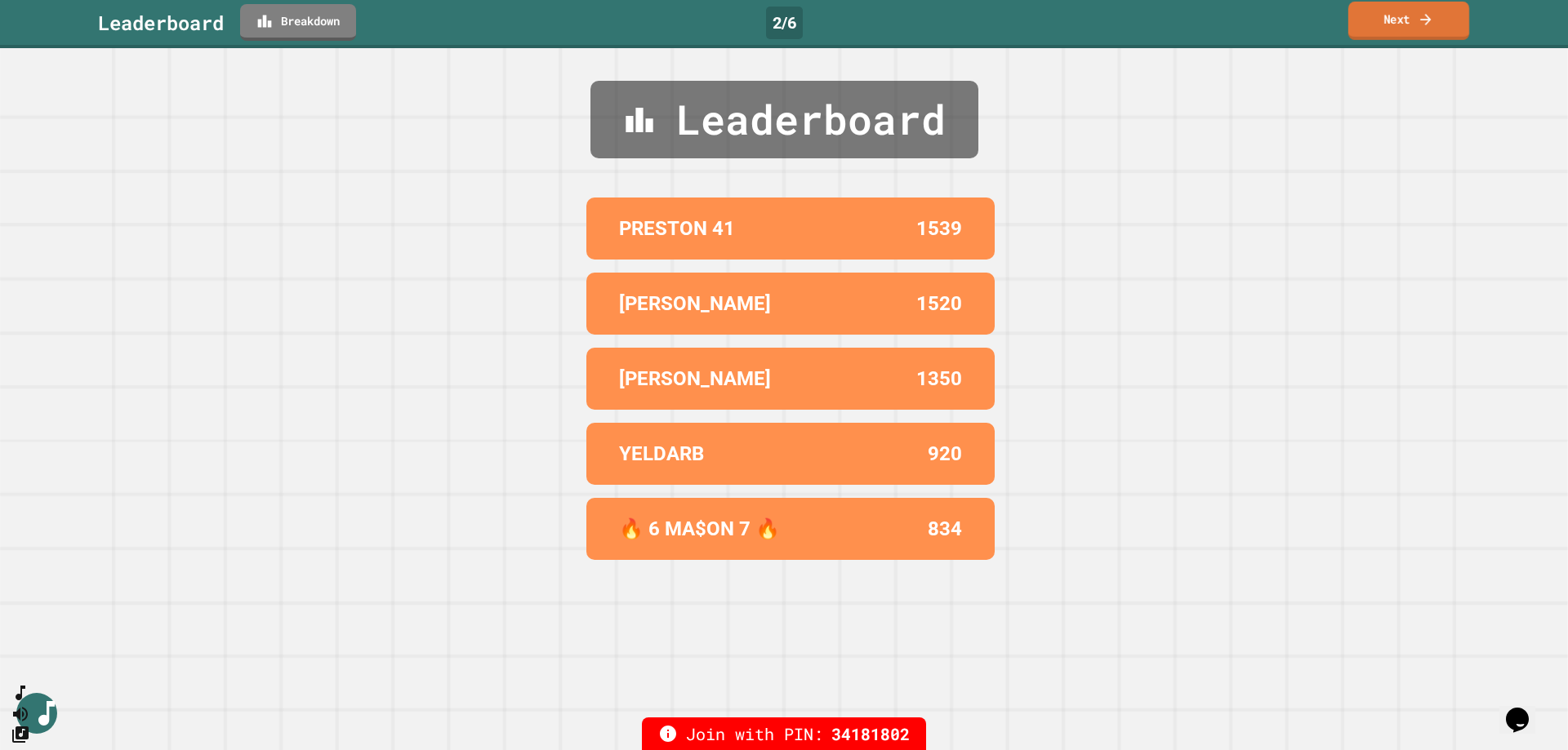
click at [1440, 25] on link "Next" at bounding box center [1408, 21] width 121 height 38
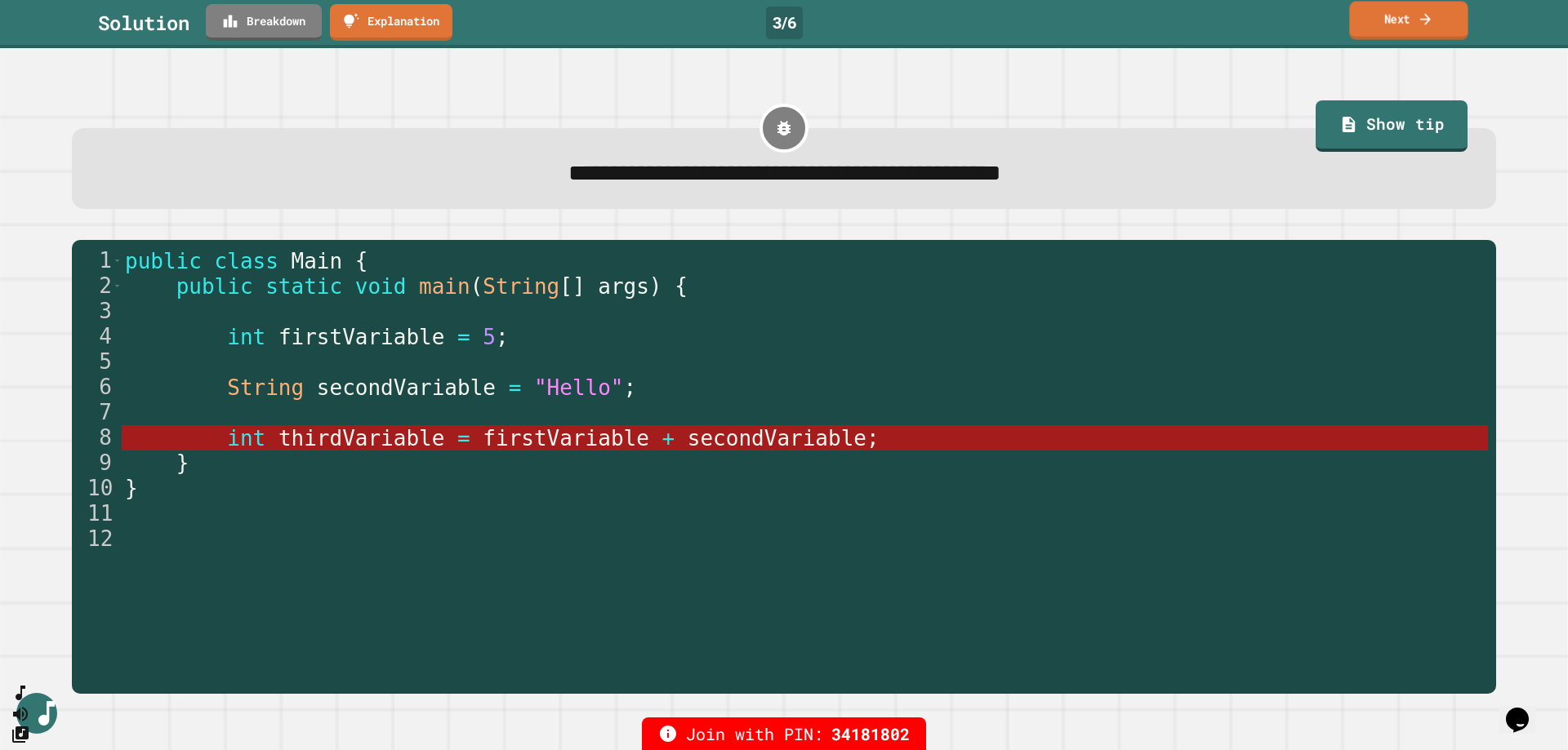
click at [1388, 28] on link "Next" at bounding box center [1408, 21] width 119 height 38
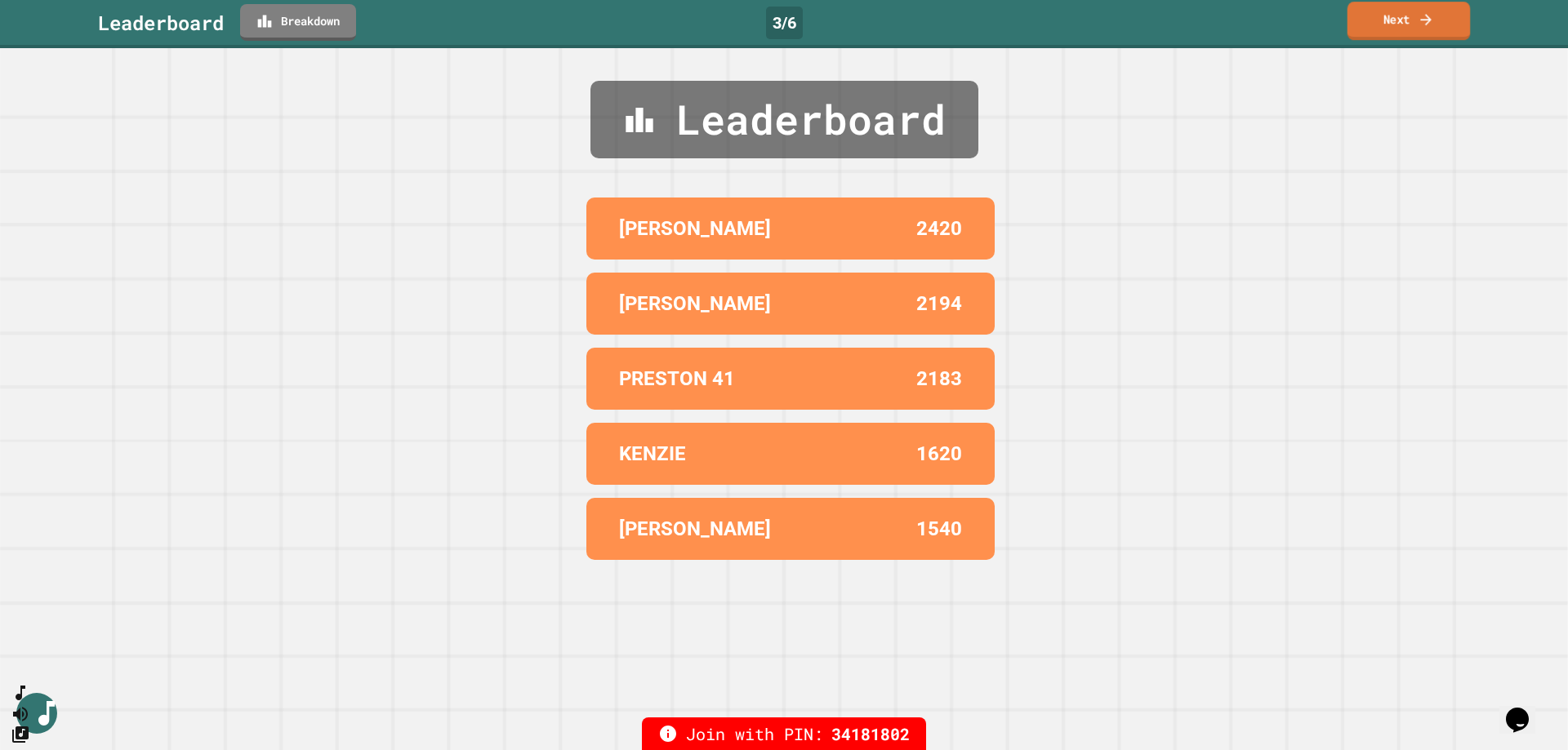
click at [1422, 26] on icon at bounding box center [1425, 19] width 16 height 17
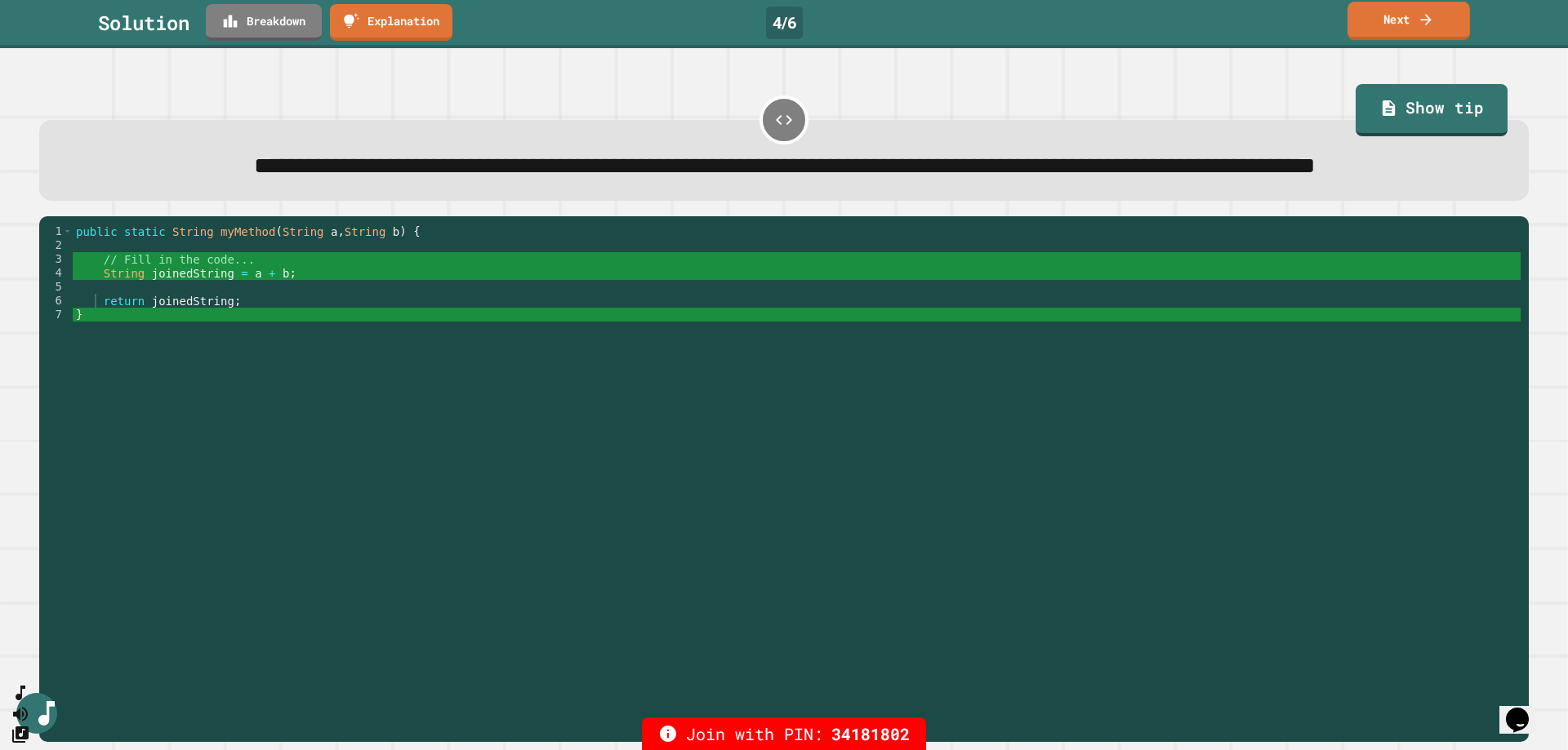
click at [1428, 23] on icon at bounding box center [1425, 19] width 16 height 17
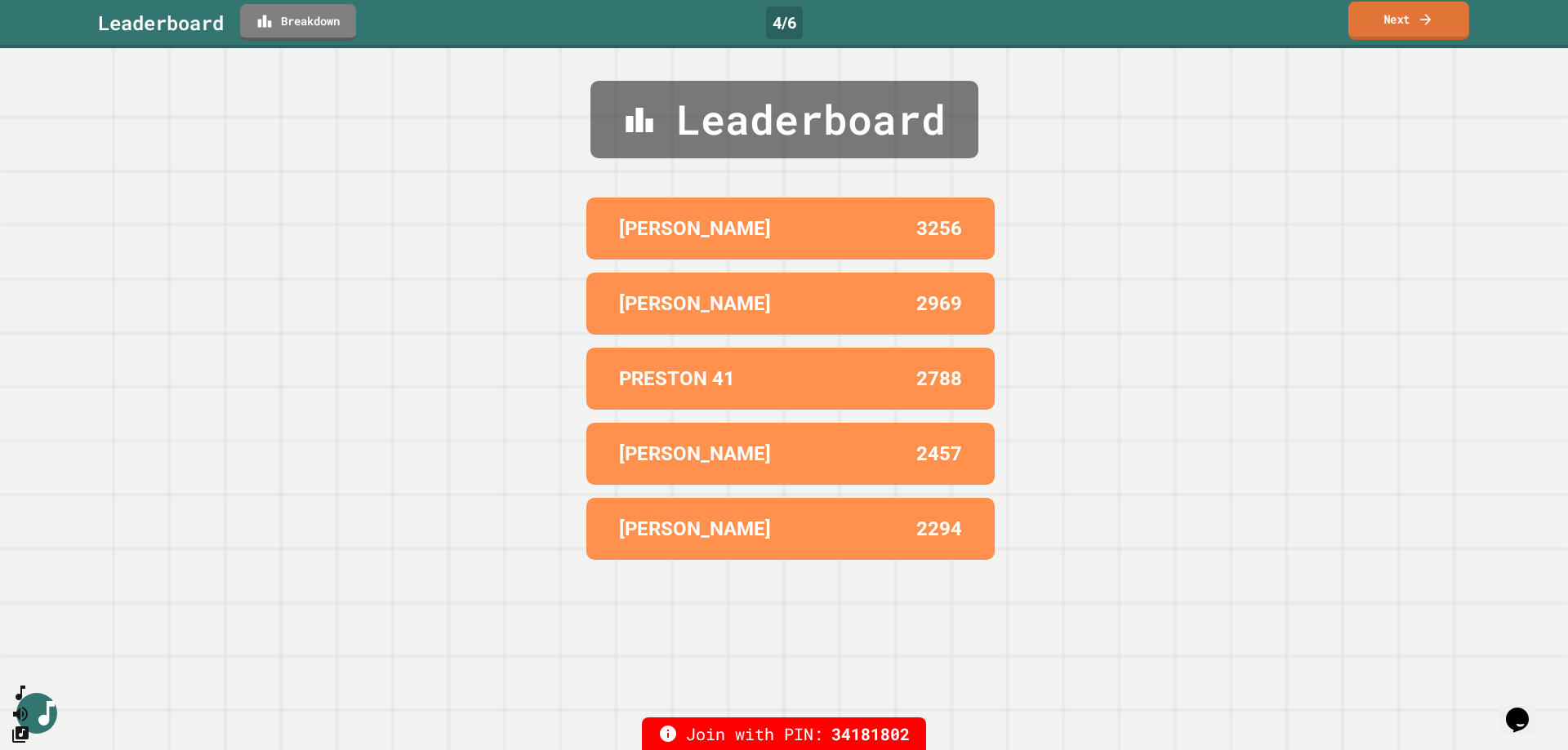
click at [1383, 30] on link "Next" at bounding box center [1408, 21] width 121 height 38
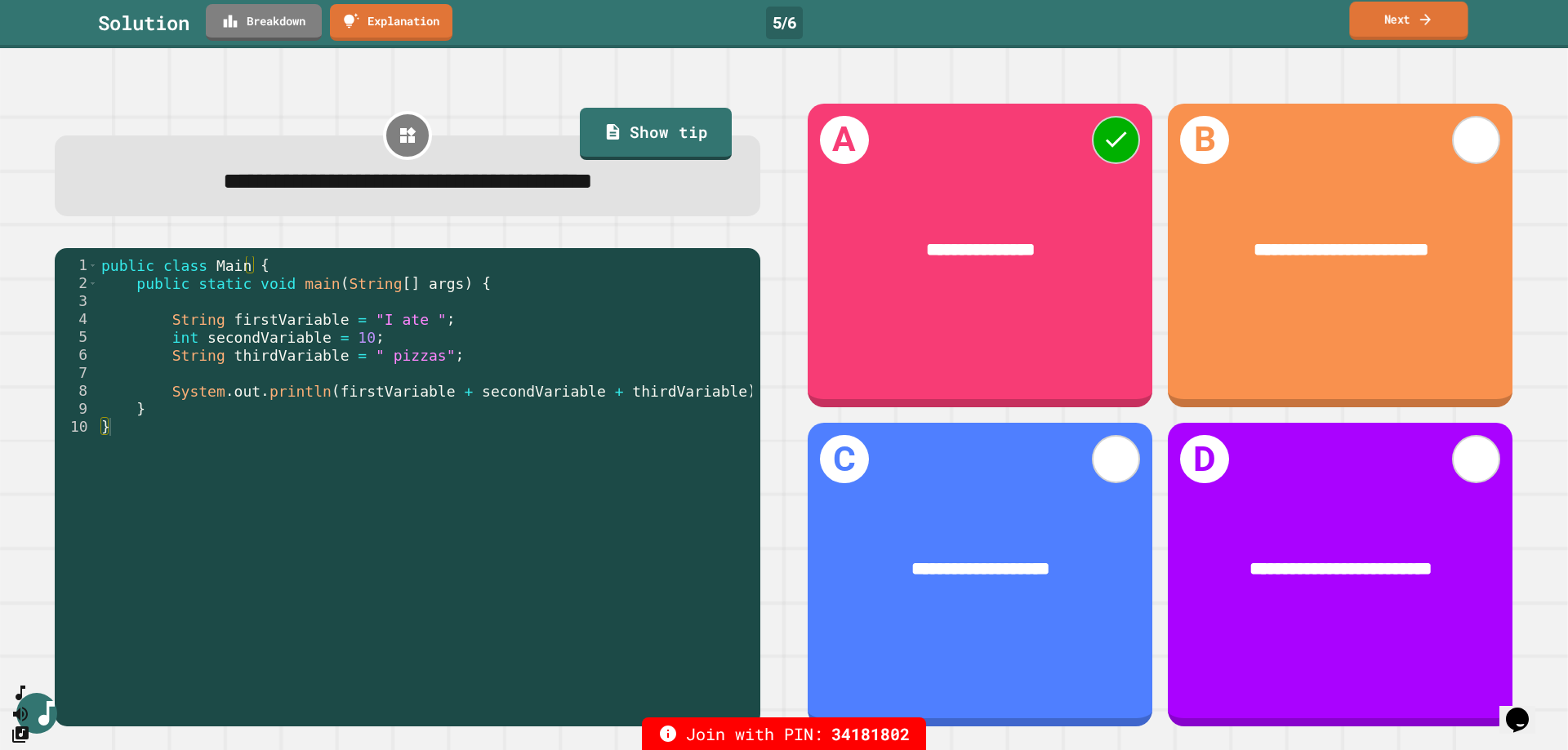
click at [1424, 19] on icon at bounding box center [1425, 18] width 11 height 12
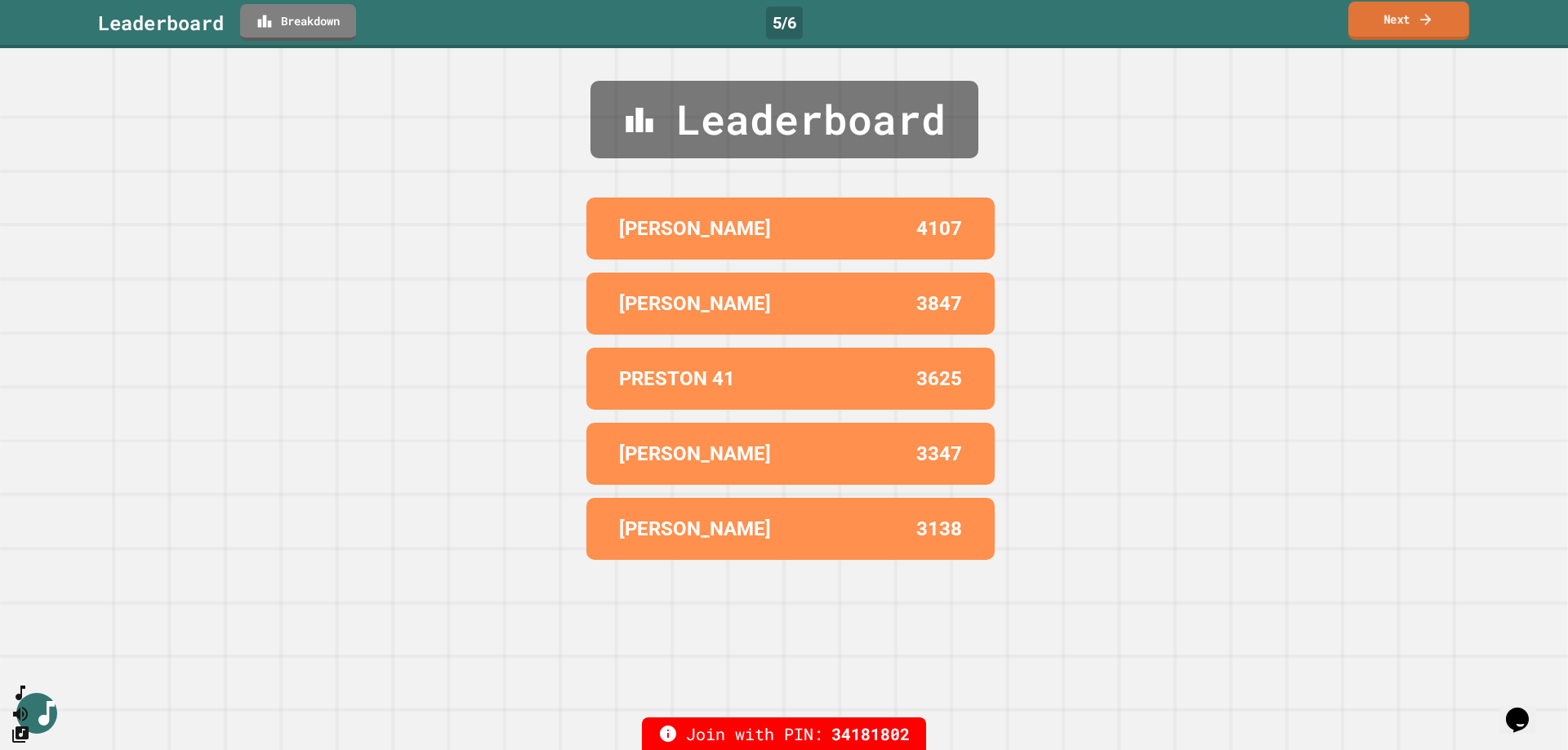
click at [1393, 19] on link "Next" at bounding box center [1408, 21] width 121 height 38
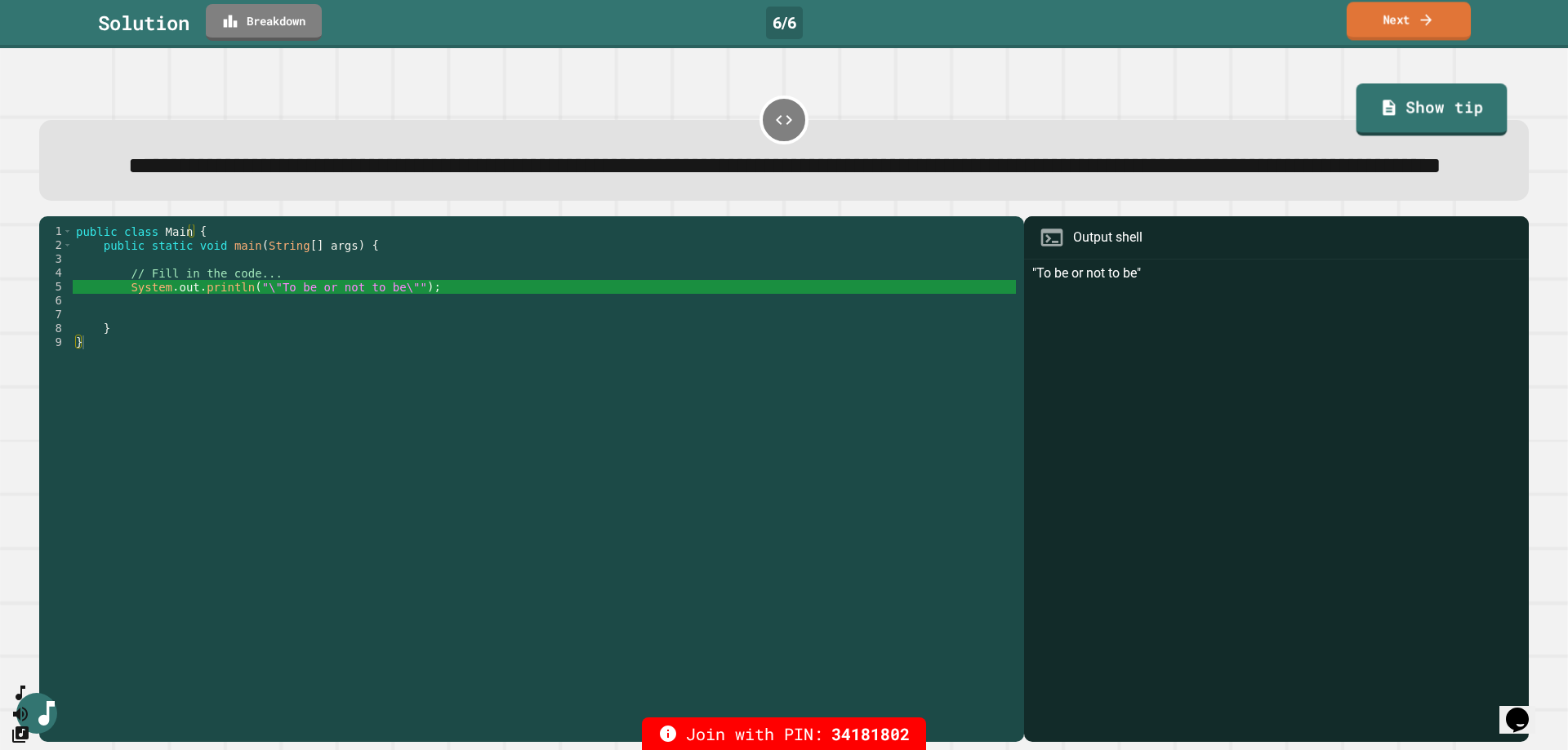
click at [1419, 12] on icon at bounding box center [1425, 19] width 16 height 17
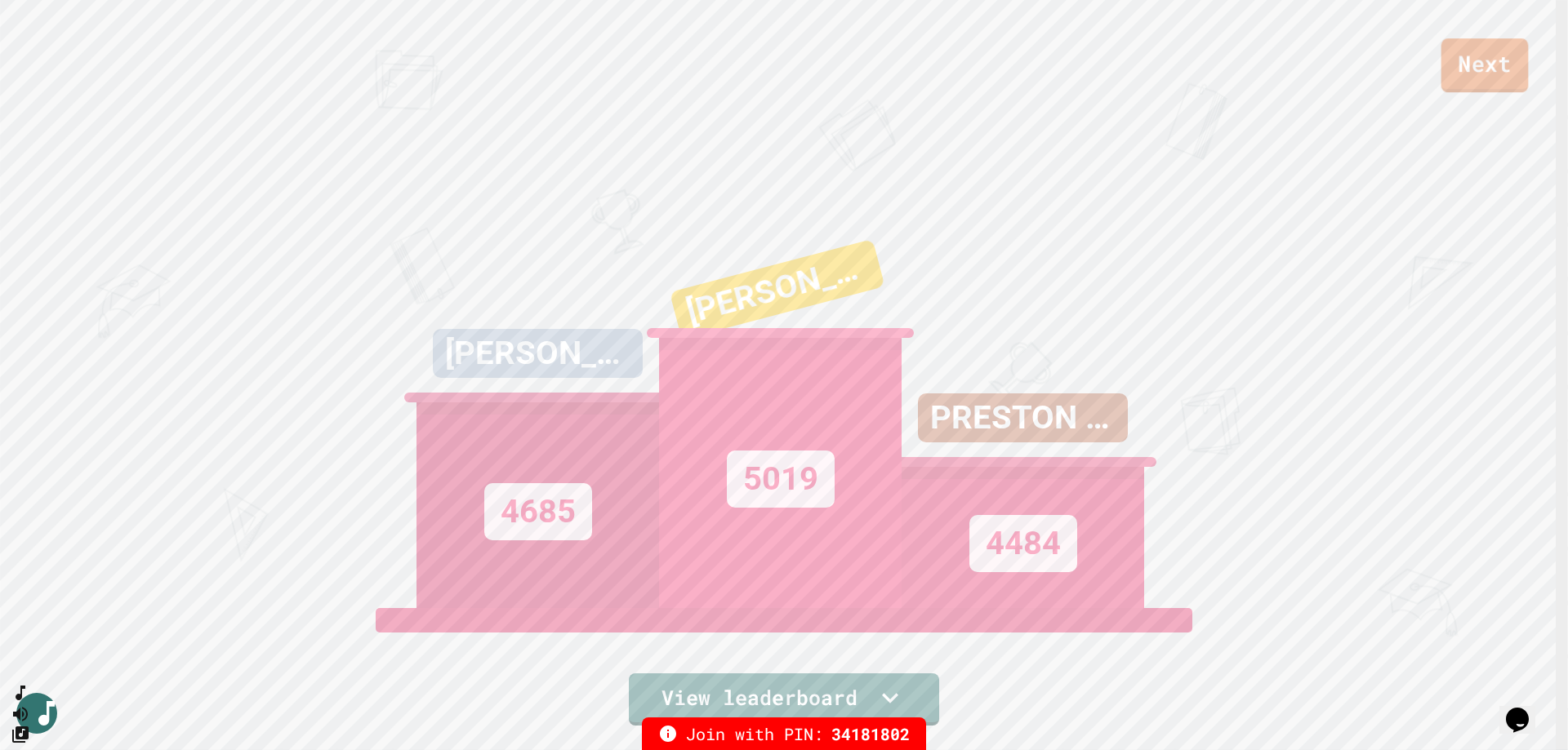
click at [1472, 77] on link "Next" at bounding box center [1485, 65] width 88 height 54
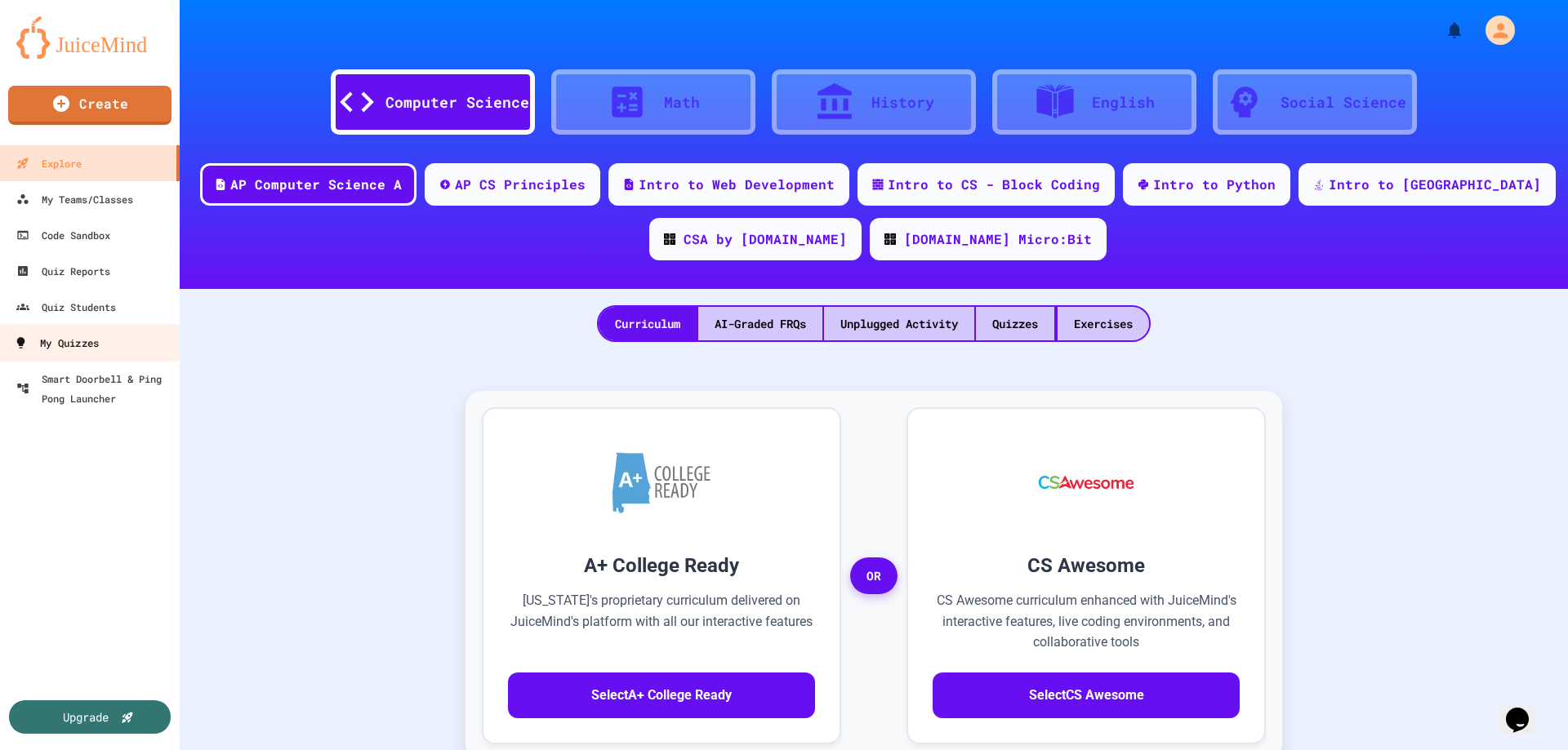
click at [101, 347] on link "My Quizzes" at bounding box center [90, 343] width 185 height 37
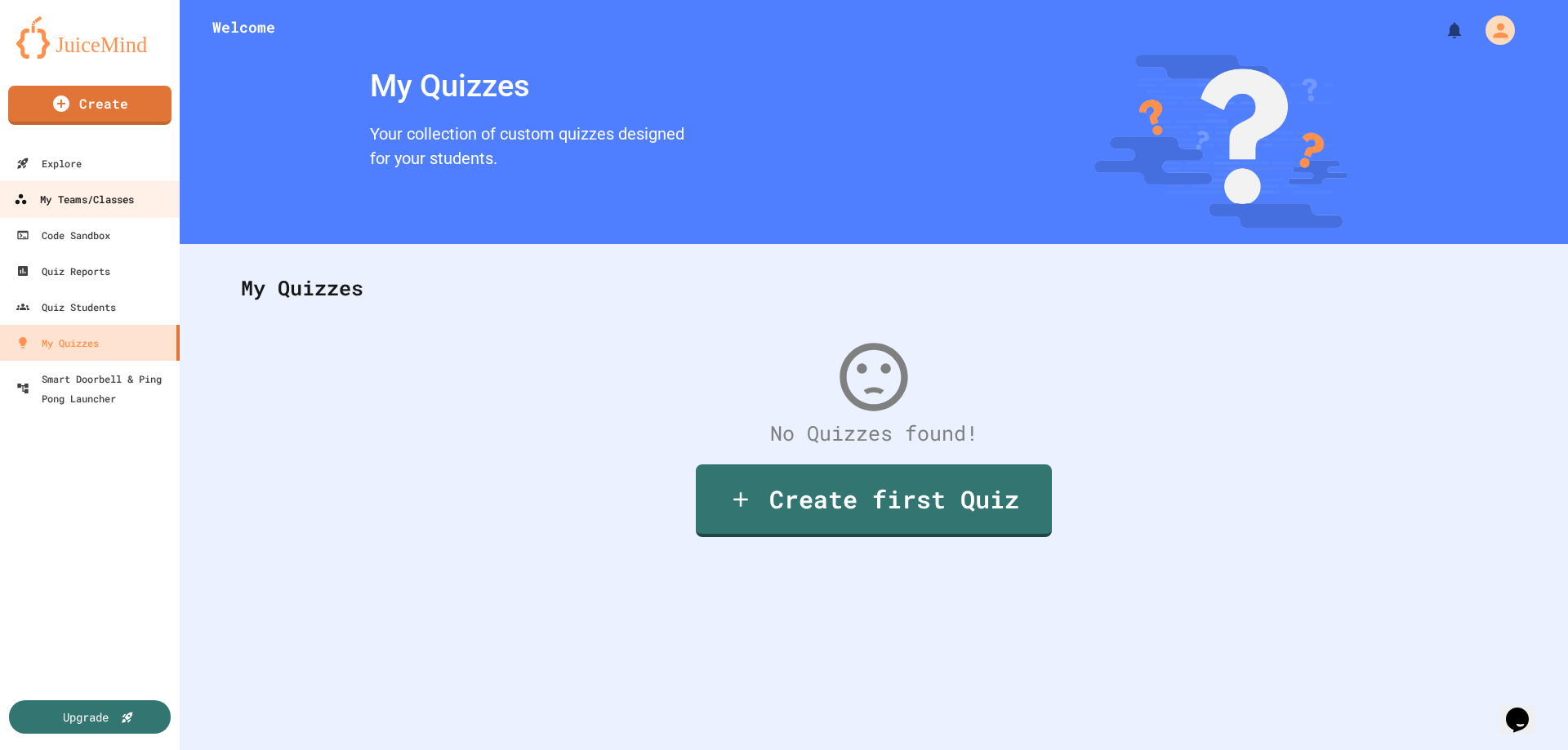
click at [109, 203] on div "My Teams/Classes" at bounding box center [73, 199] width 120 height 20
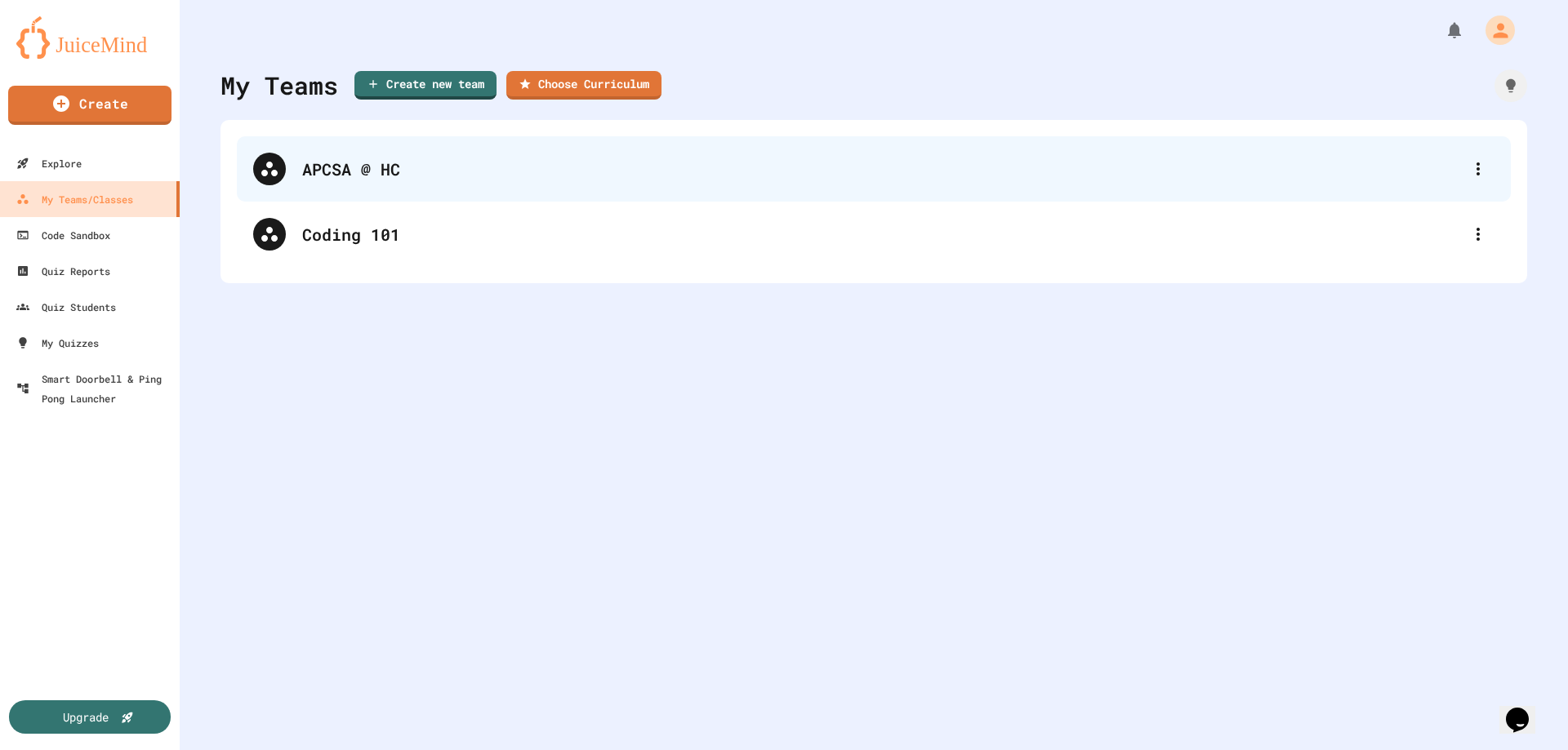
click at [303, 169] on div "APCSA @ HC" at bounding box center [882, 169] width 1160 height 25
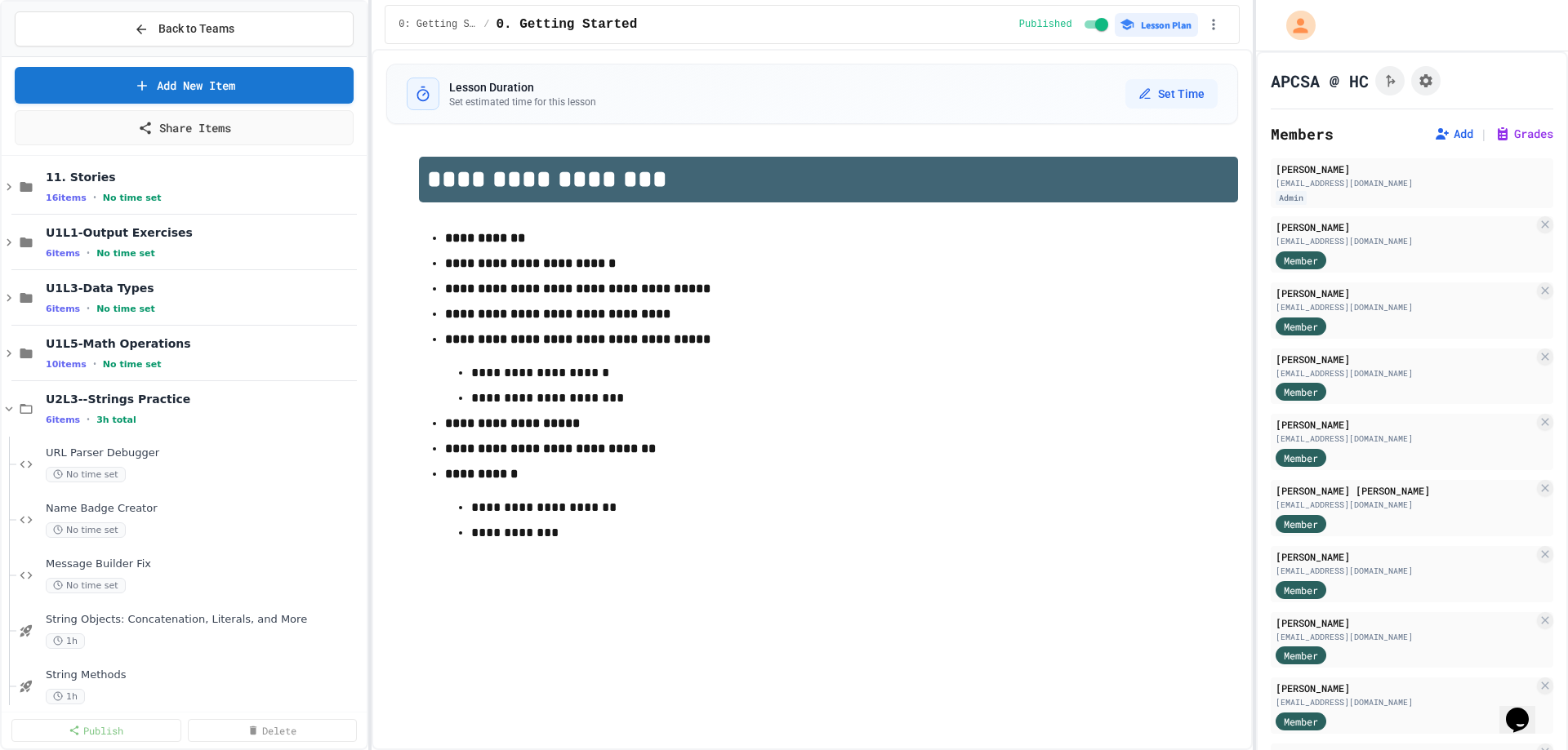
scroll to position [754, 0]
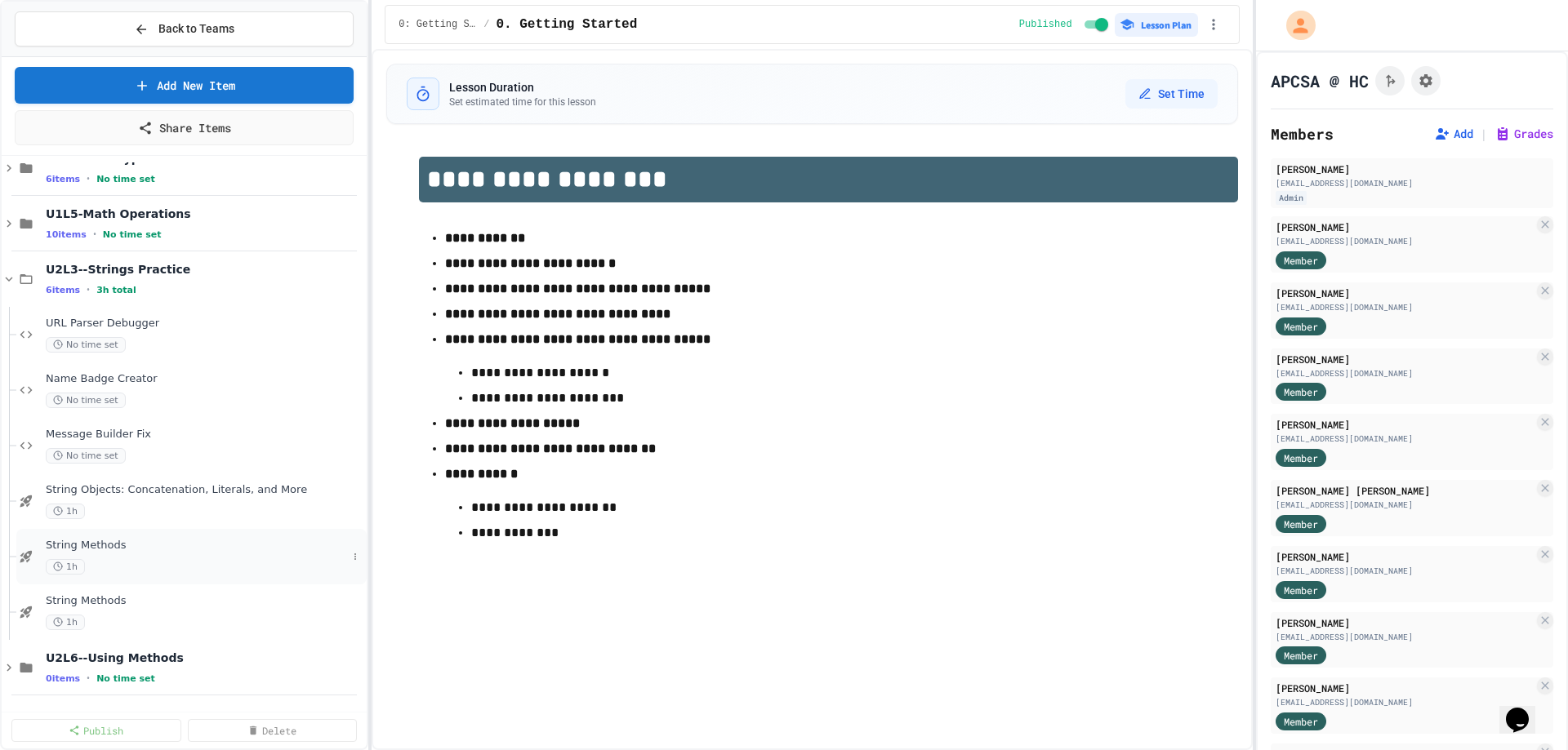
click at [221, 565] on div "1h" at bounding box center [196, 566] width 302 height 16
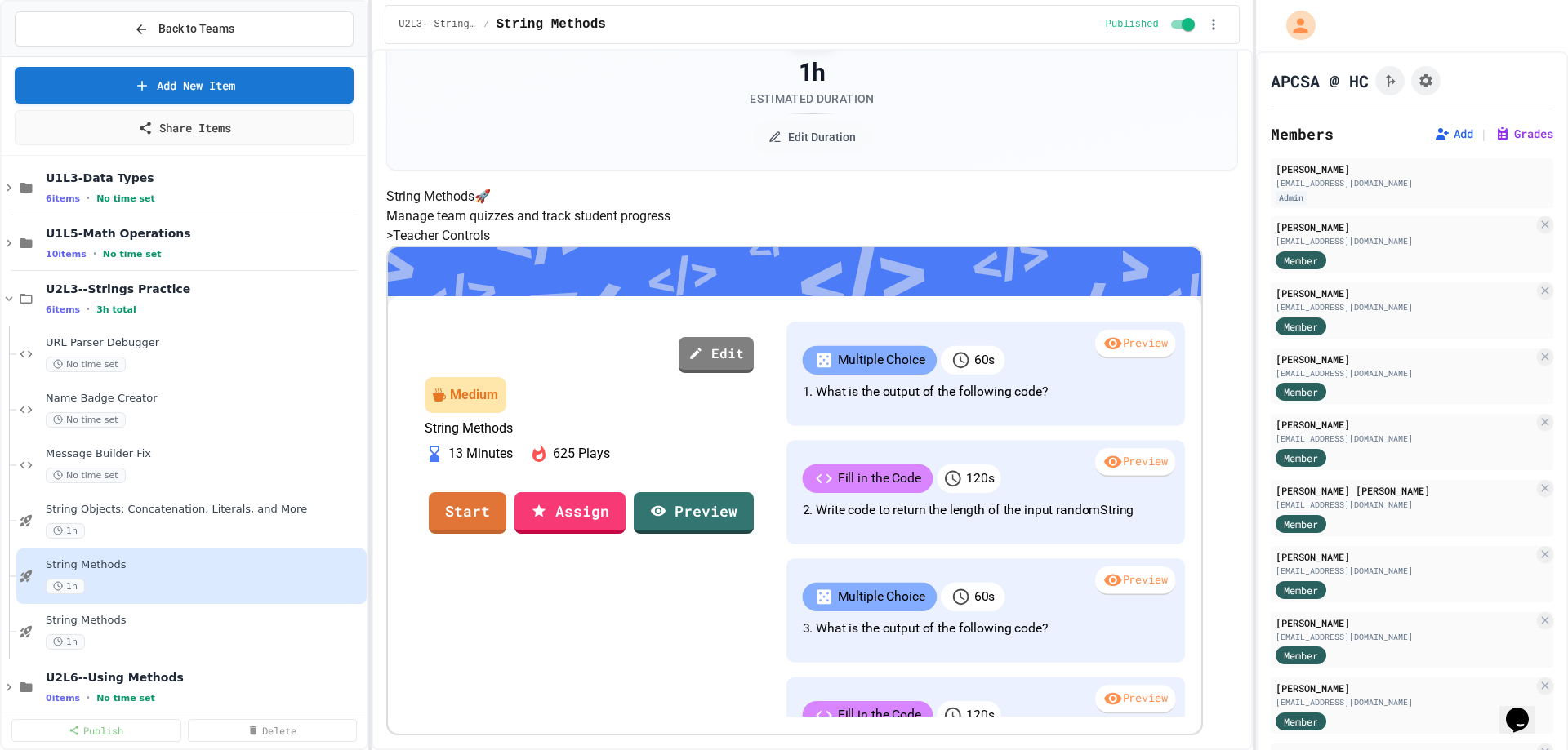
scroll to position [290, 0]
click at [506, 489] on link "Start" at bounding box center [468, 511] width 77 height 44
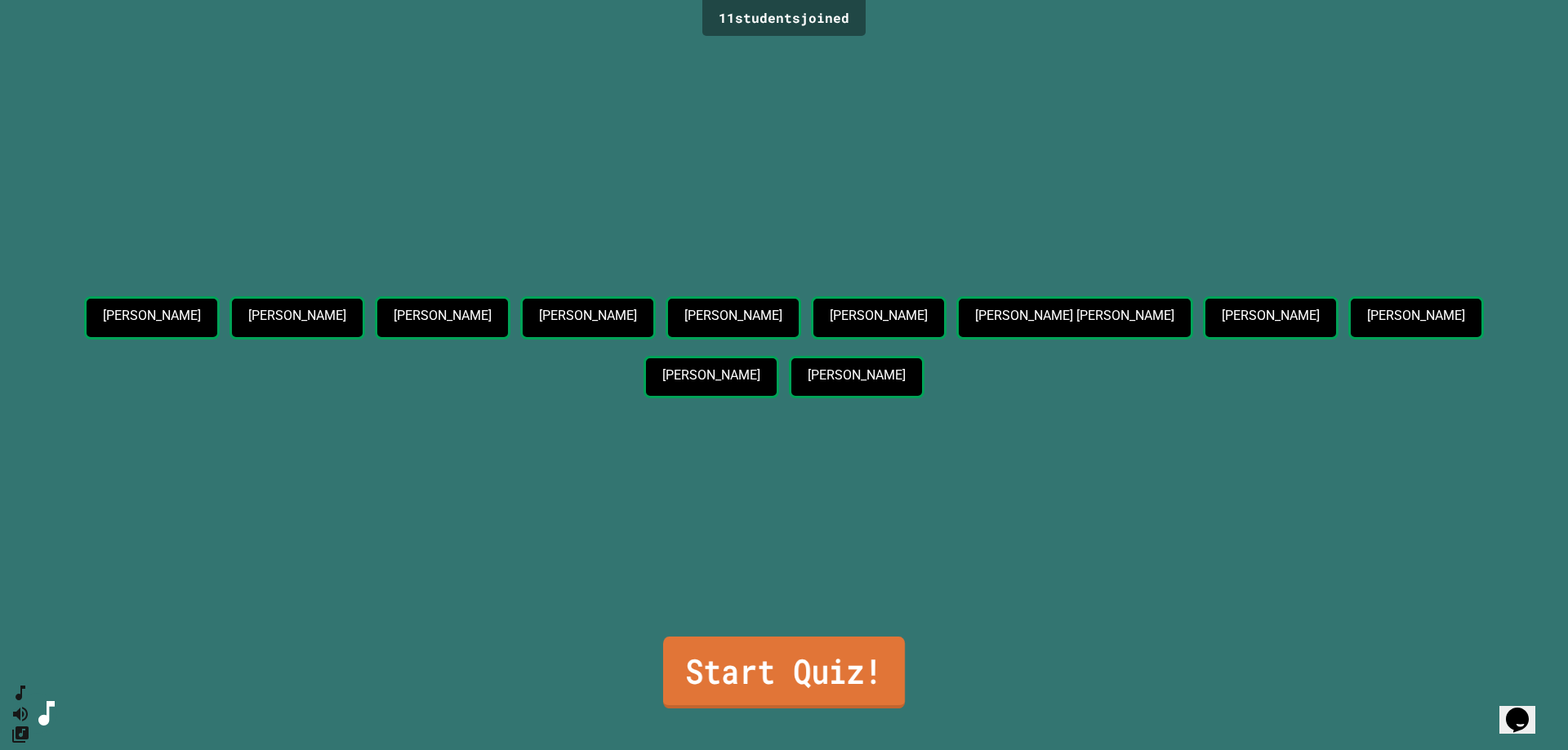
click at [875, 640] on link "Start Quiz!" at bounding box center [784, 672] width 242 height 72
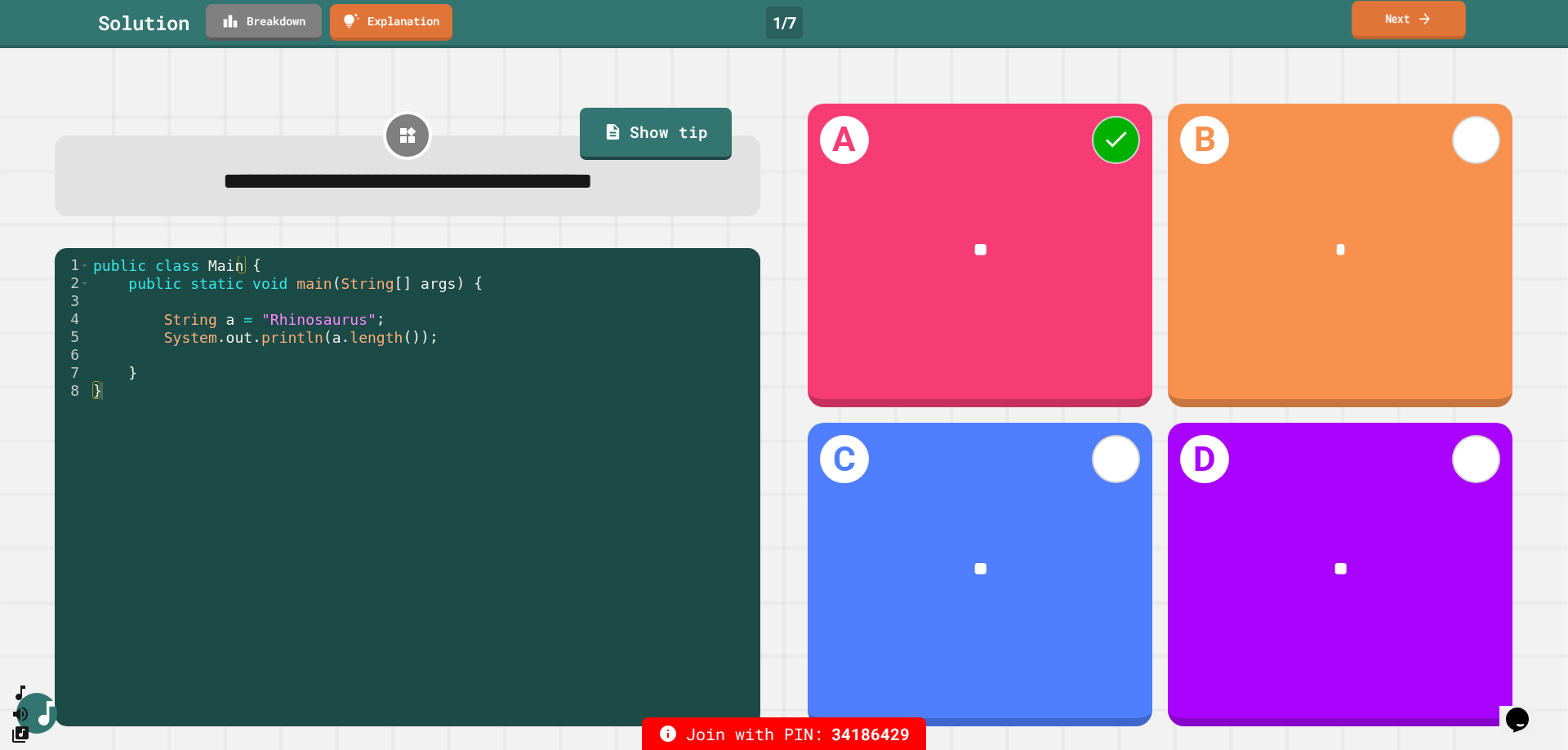
click at [1391, 24] on link "Next" at bounding box center [1408, 20] width 113 height 38
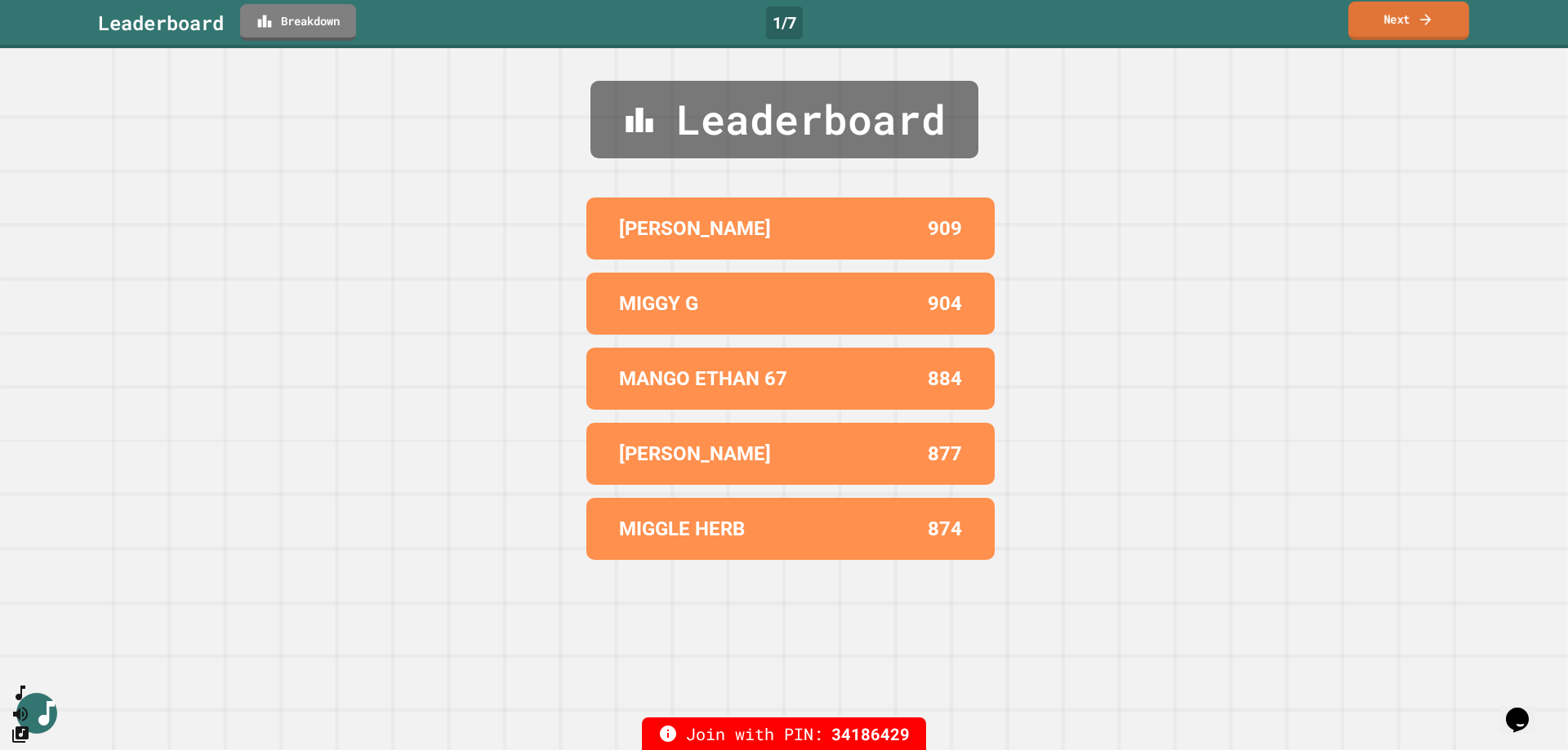
click at [1447, 31] on link "Next" at bounding box center [1408, 21] width 121 height 38
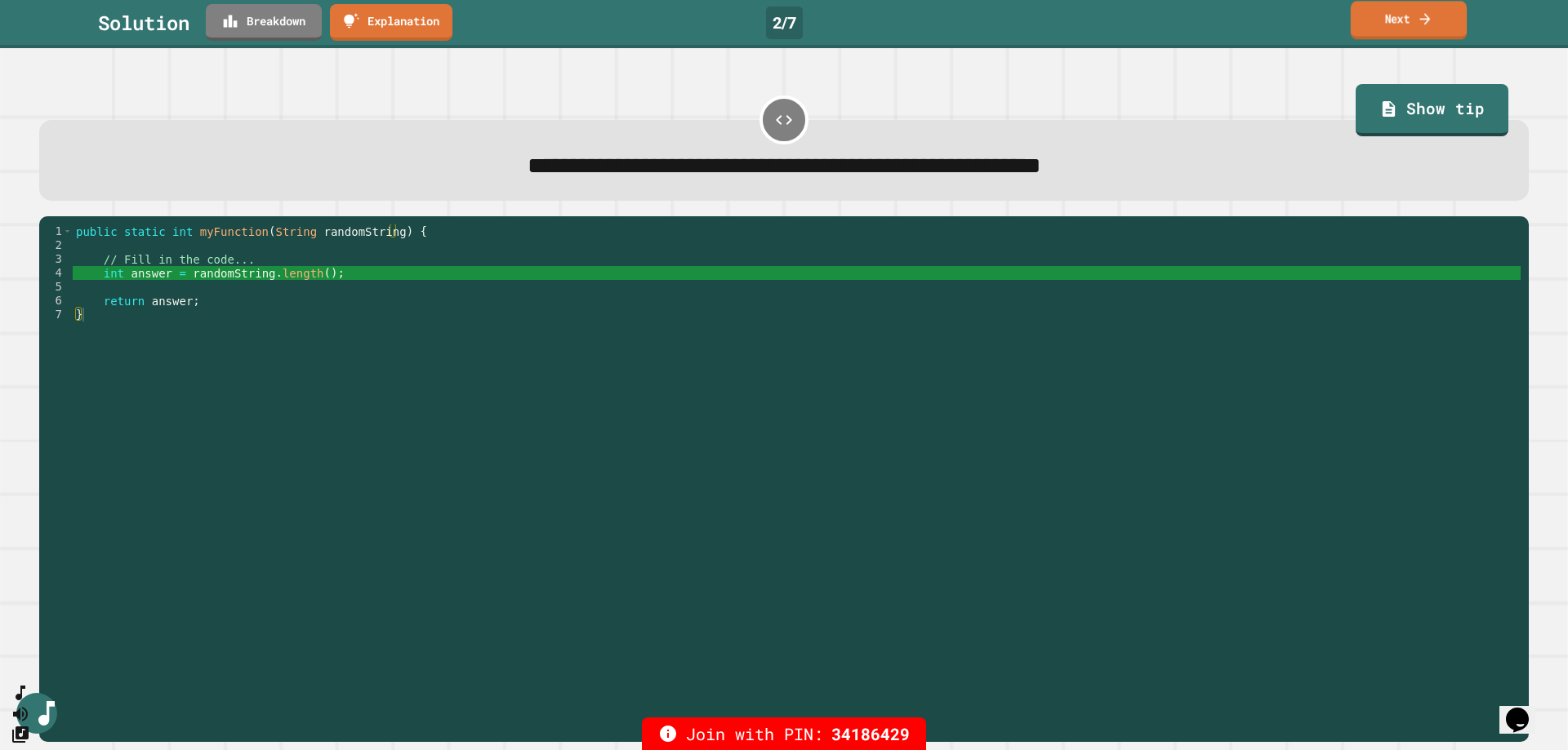
click at [1453, 26] on link "Next" at bounding box center [1408, 20] width 116 height 38
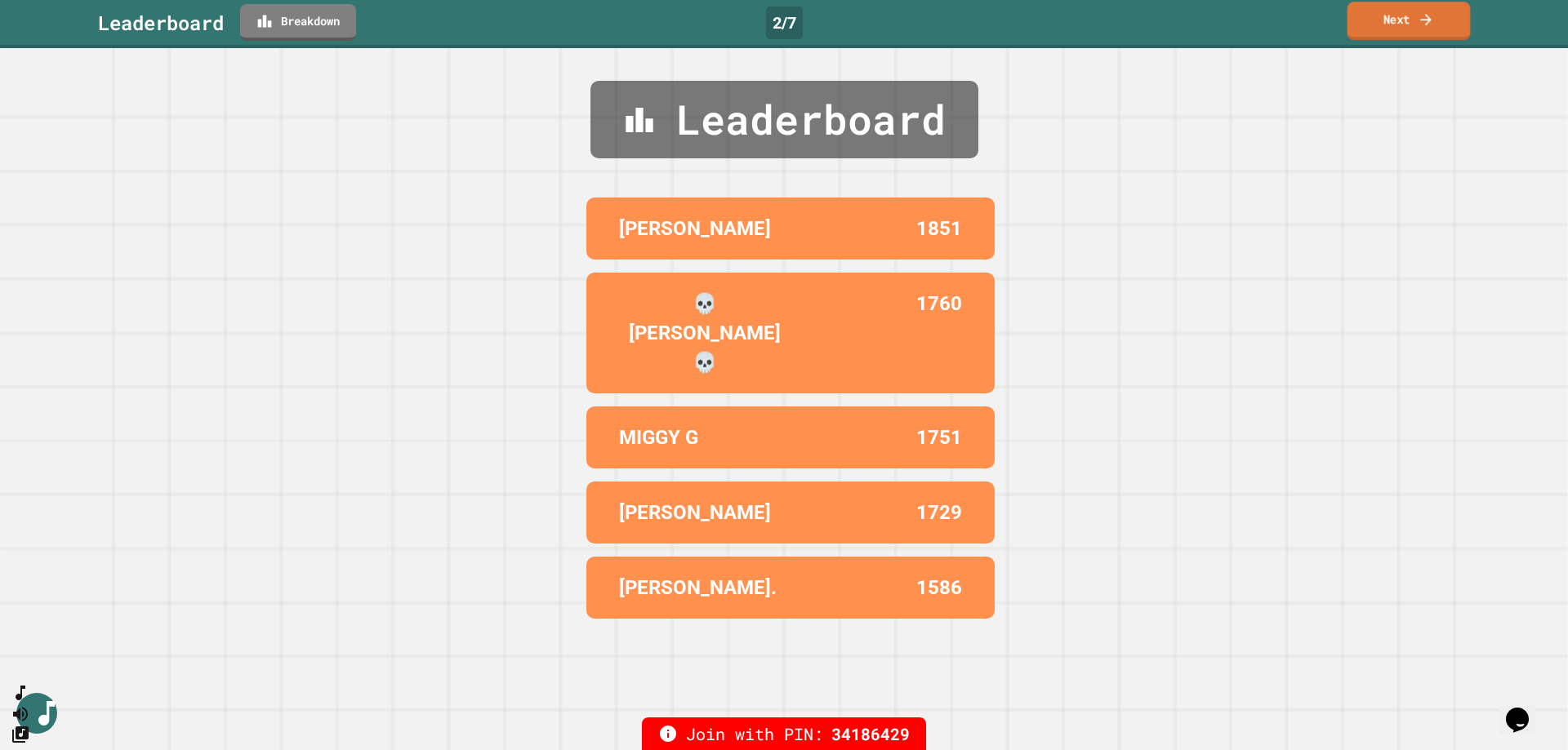
click at [1409, 10] on link "Next" at bounding box center [1409, 21] width 123 height 38
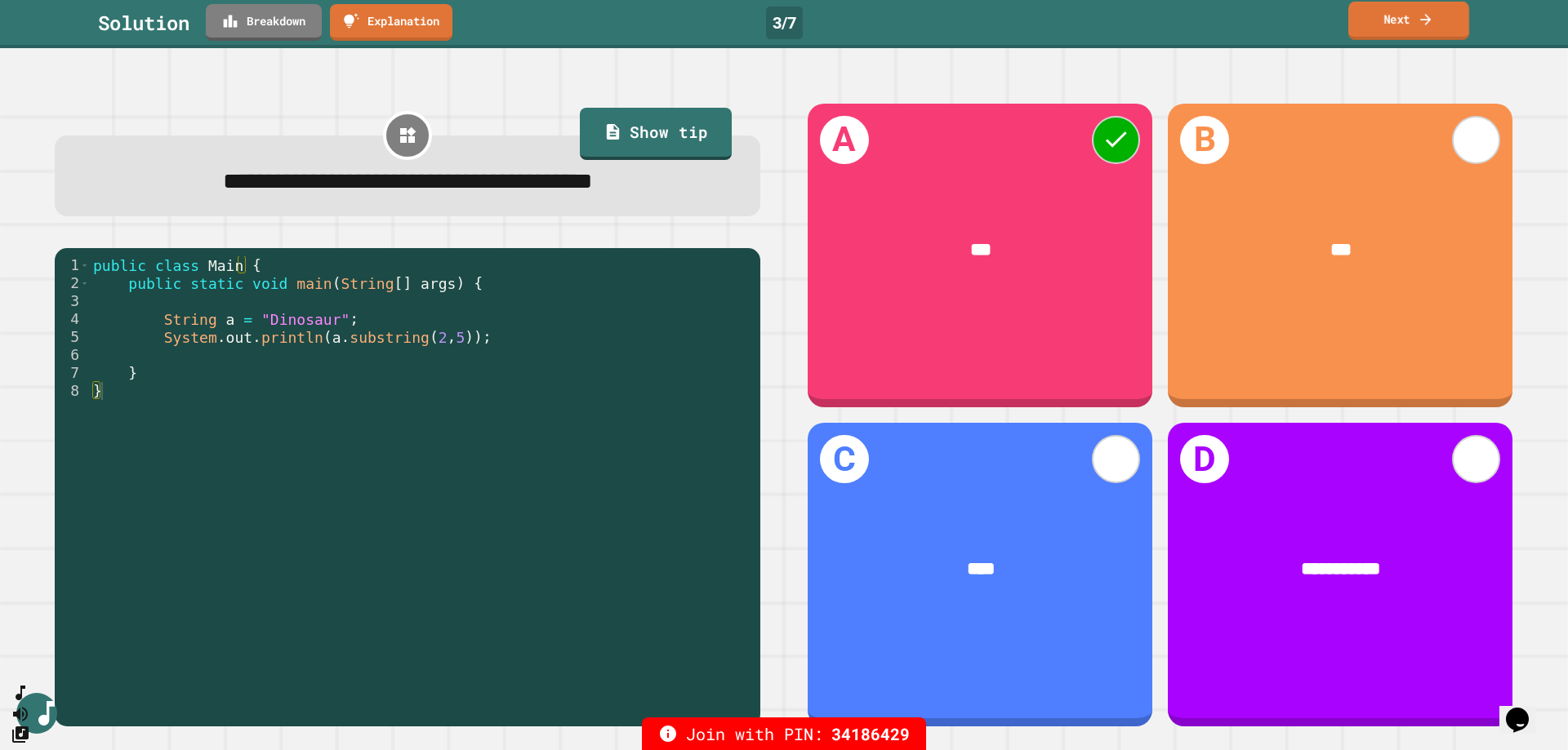
click at [1449, 17] on link "Next" at bounding box center [1408, 21] width 121 height 38
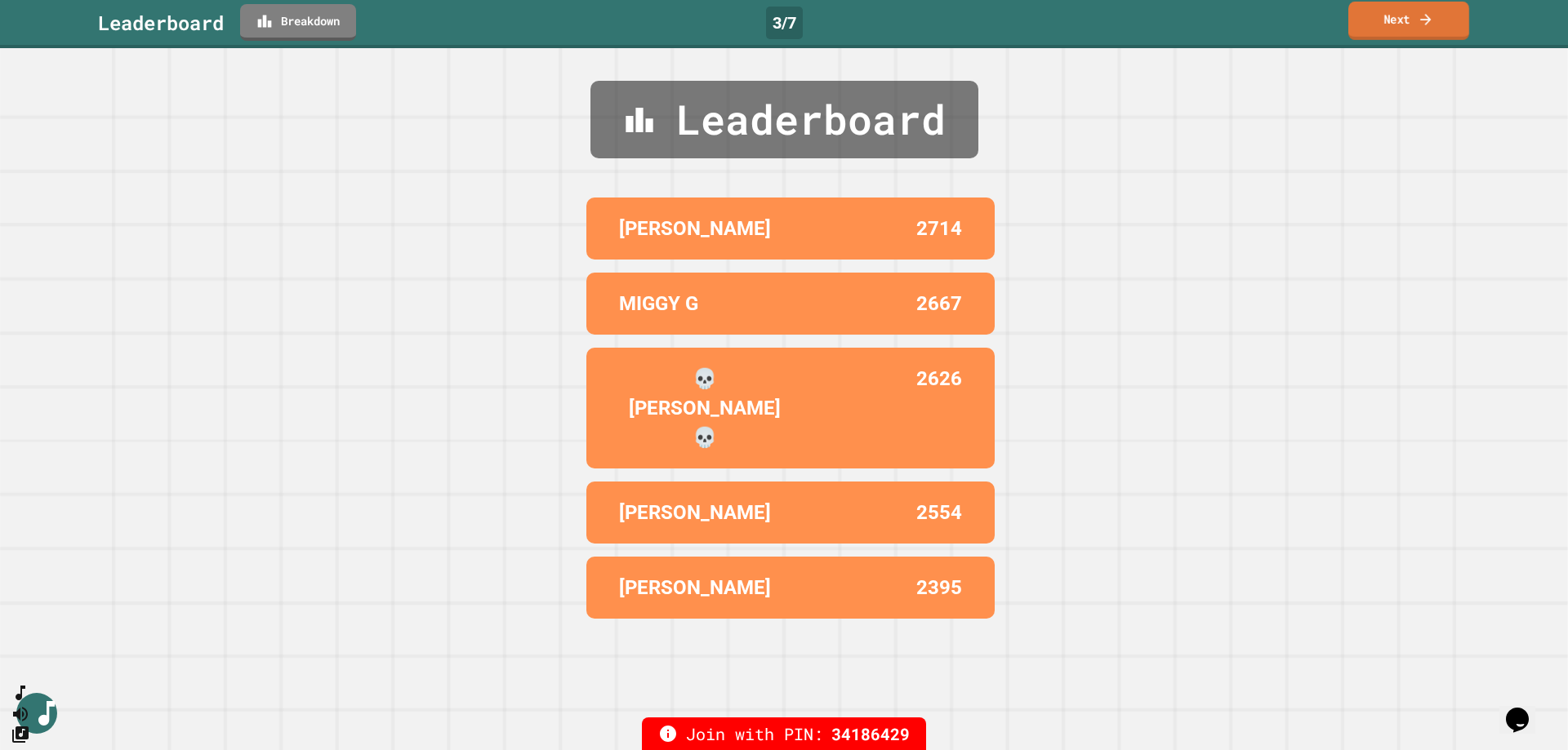
click at [1390, 26] on link "Next" at bounding box center [1408, 21] width 121 height 38
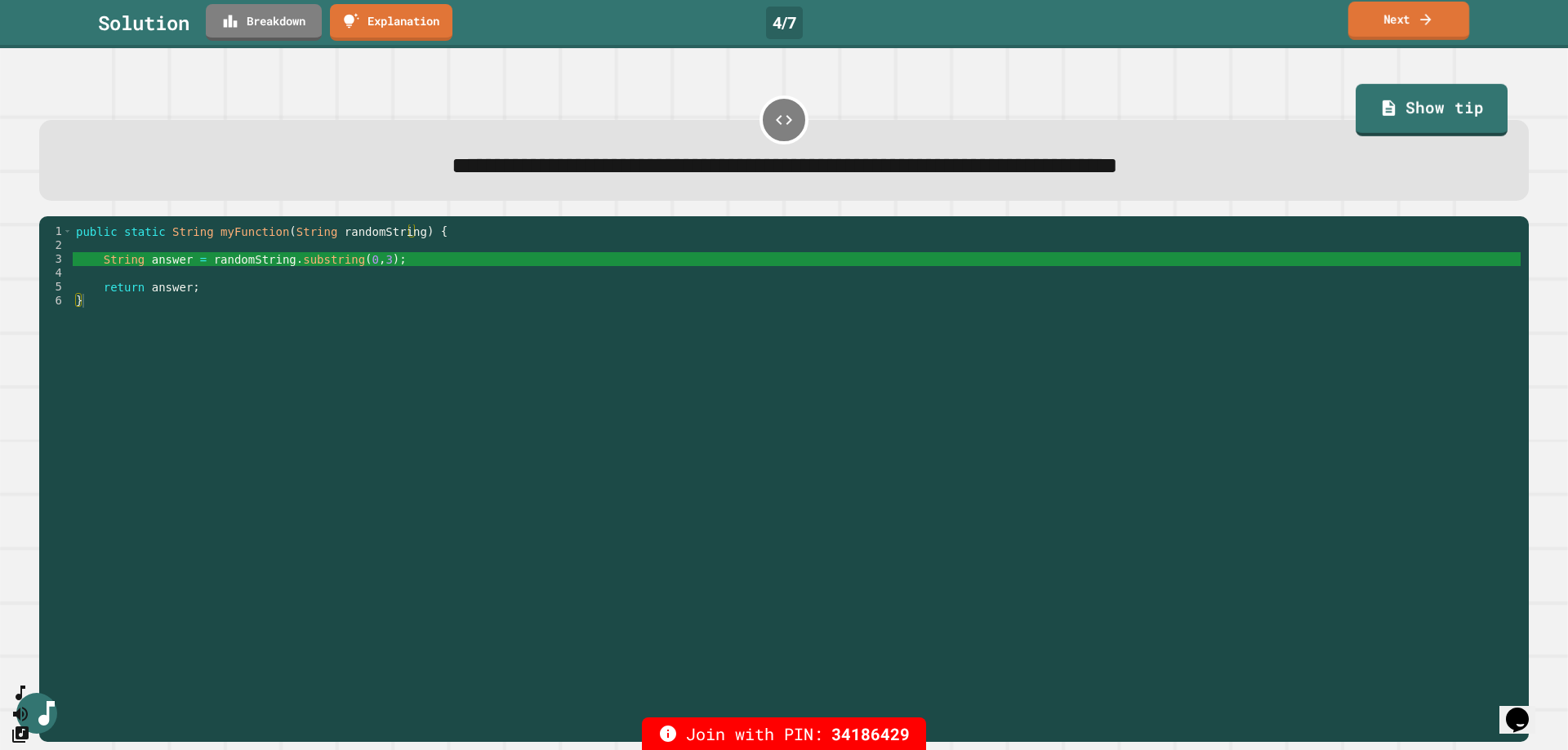
click at [1434, 15] on link "Next" at bounding box center [1408, 21] width 121 height 38
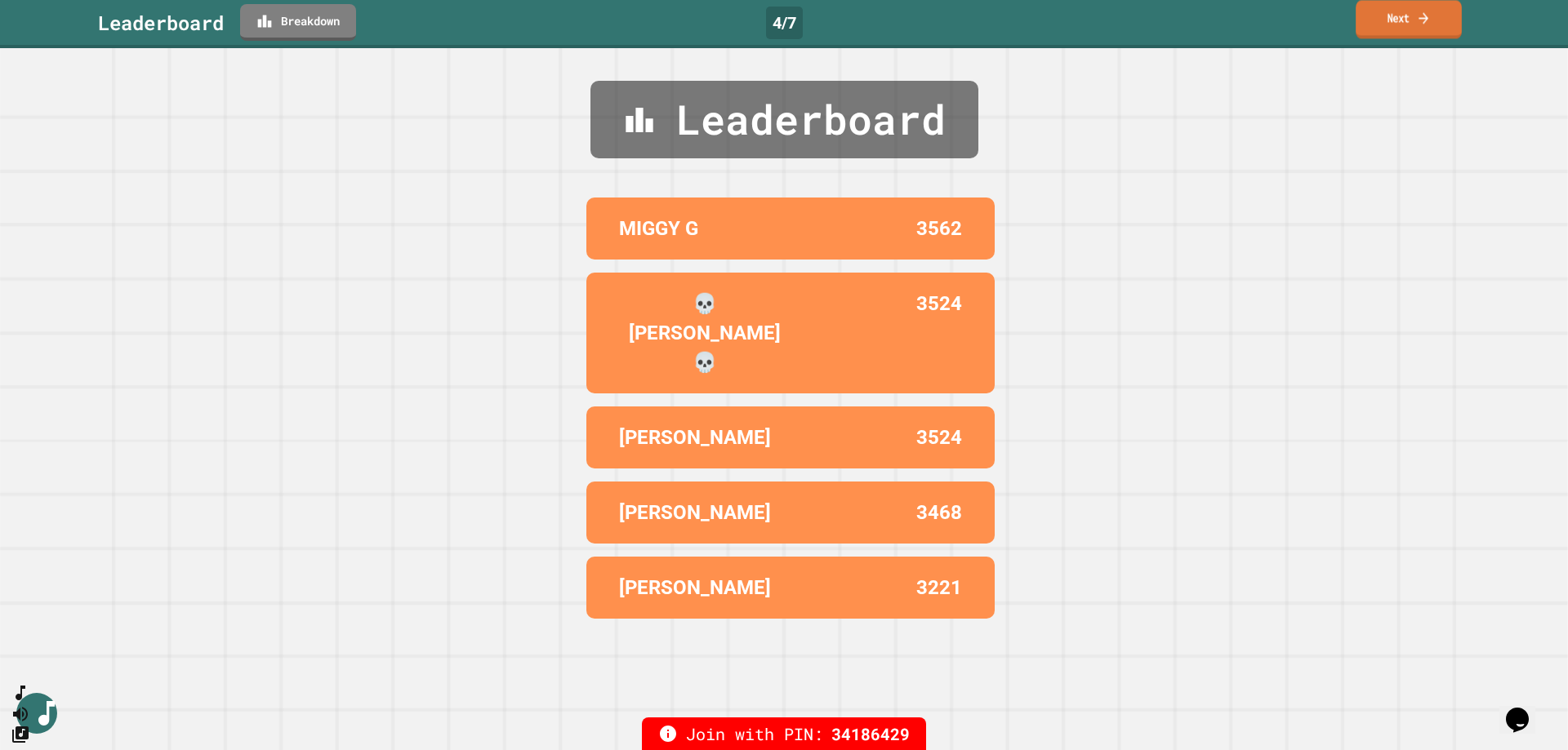
click at [1418, 25] on icon at bounding box center [1424, 17] width 14 height 17
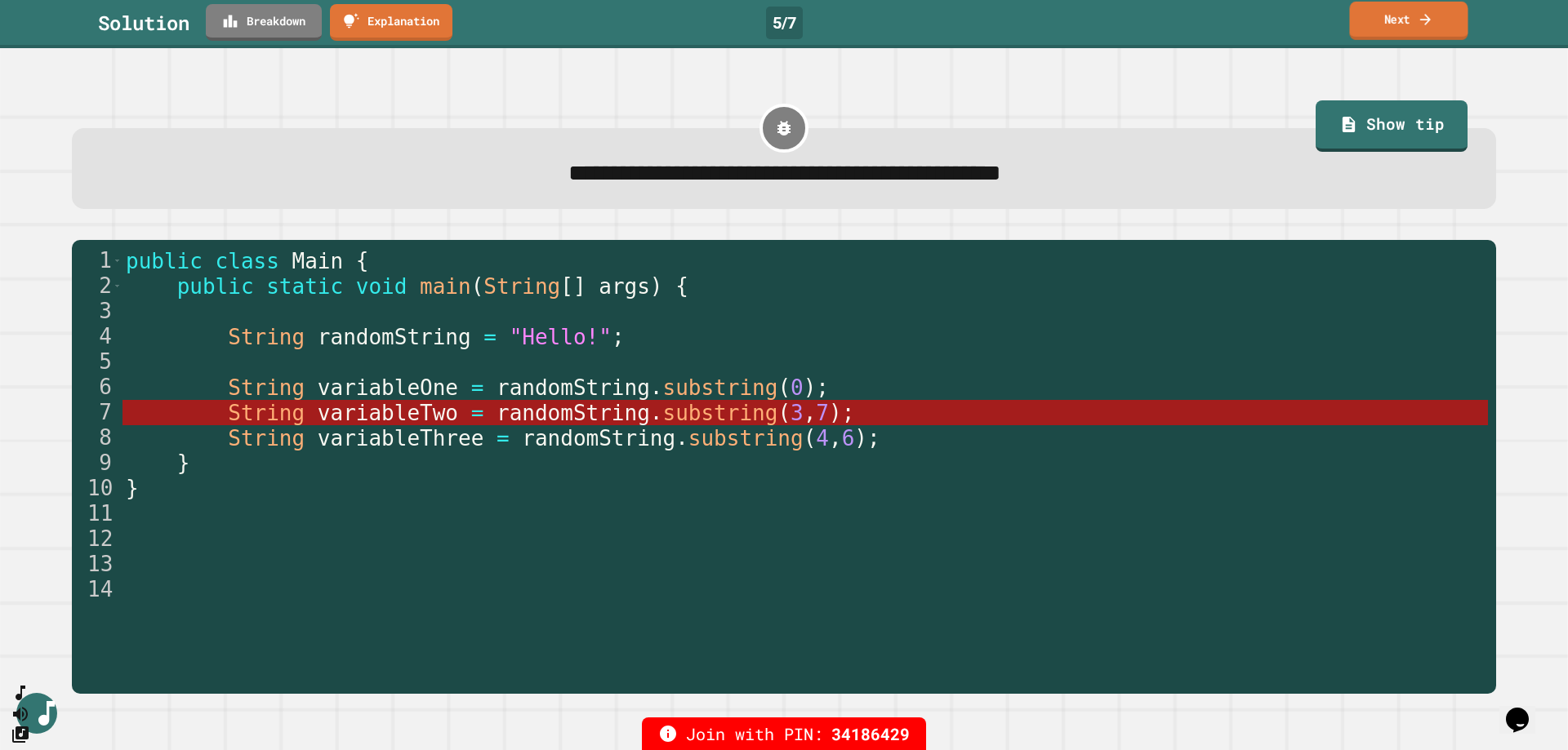
click at [1447, 16] on link "Next" at bounding box center [1408, 21] width 119 height 38
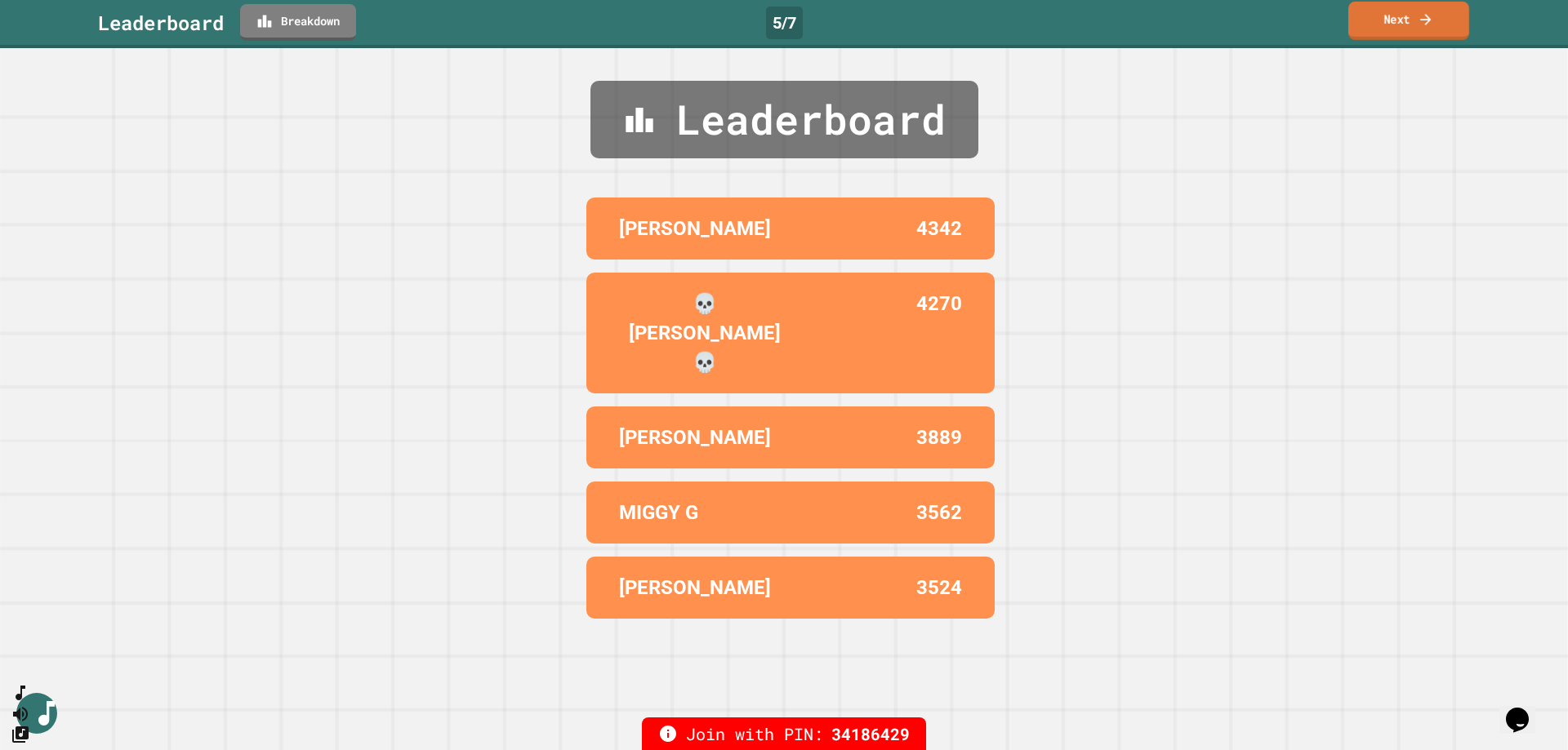
click at [1432, 22] on icon at bounding box center [1425, 19] width 16 height 17
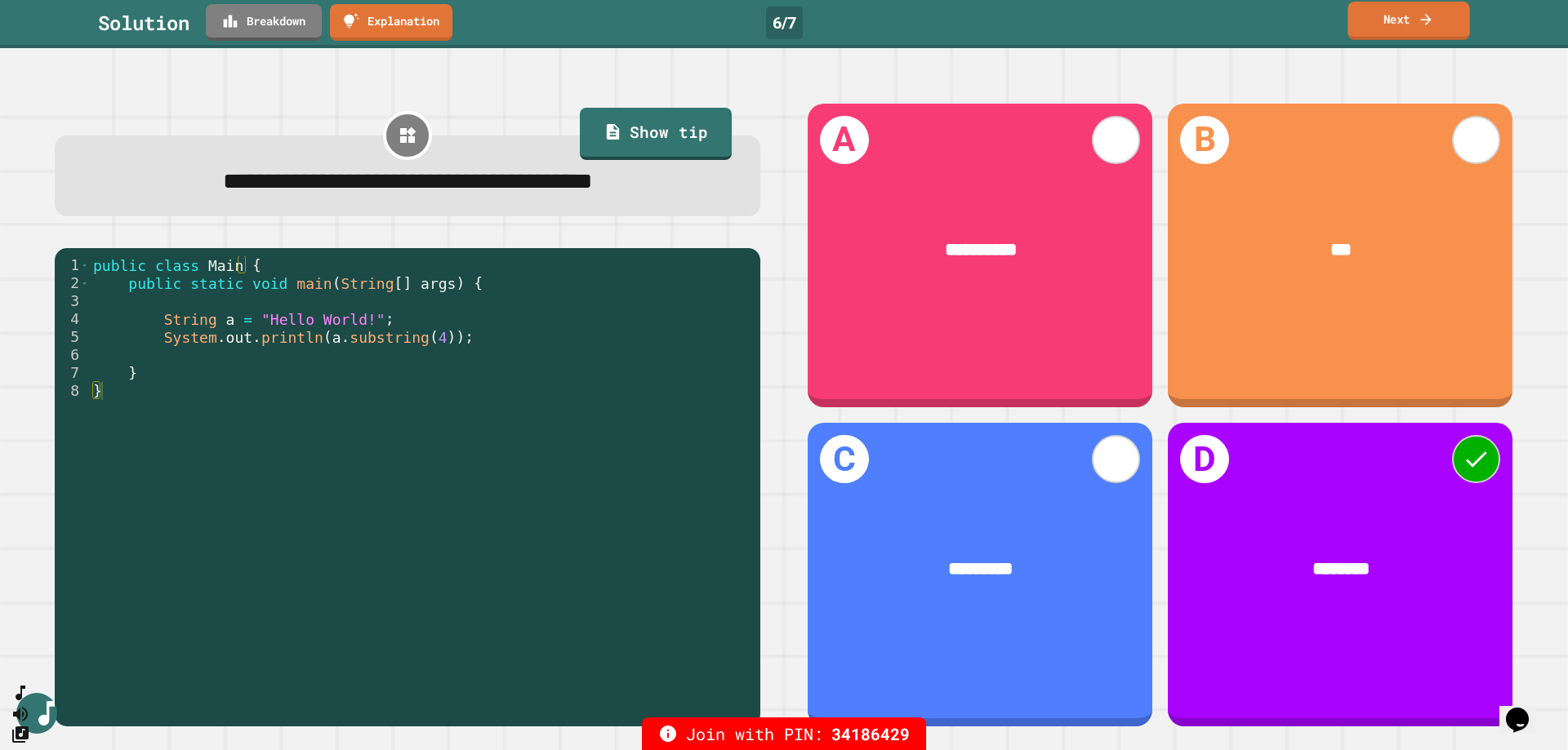
click at [1425, 21] on icon at bounding box center [1425, 19] width 16 height 17
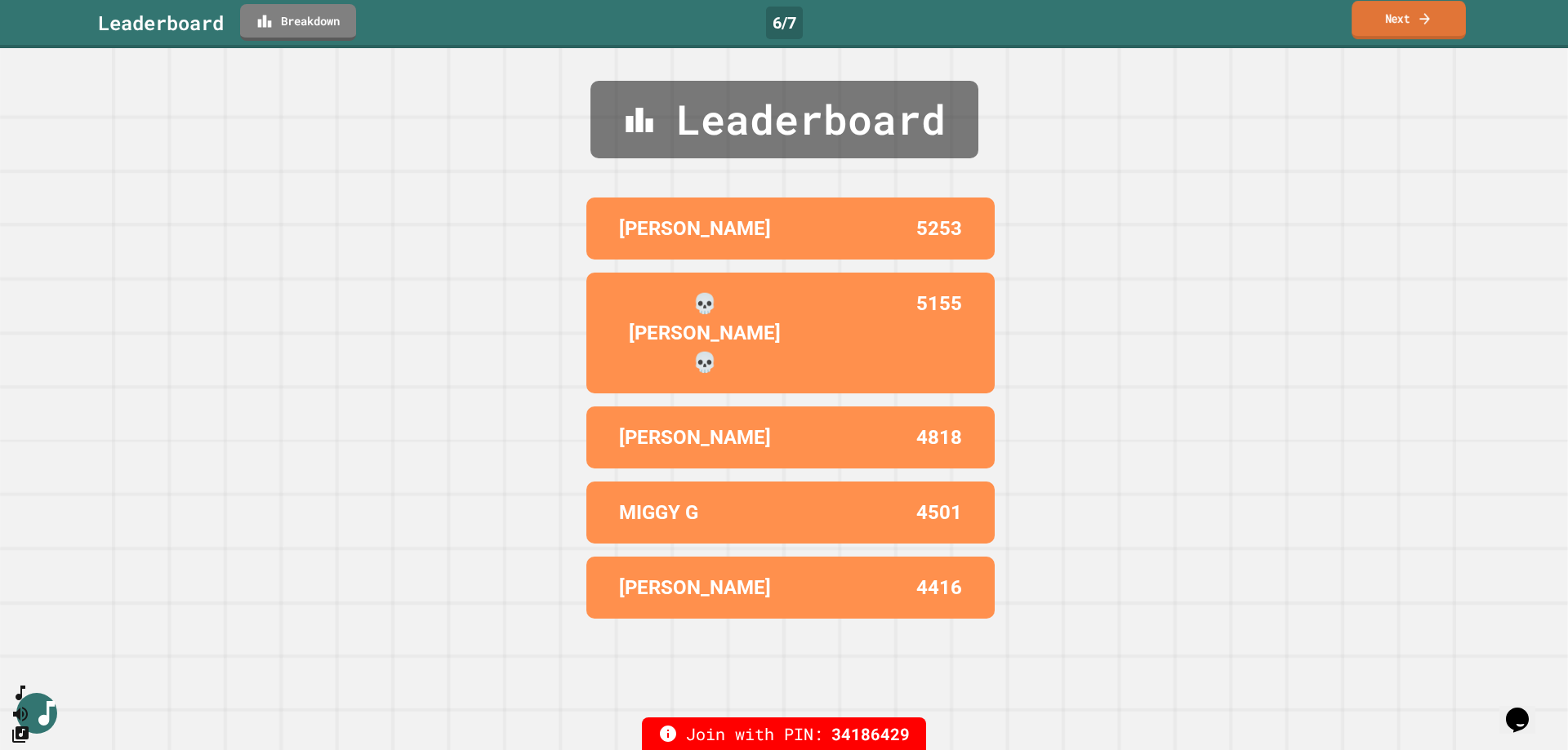
click at [1421, 9] on link "Next" at bounding box center [1408, 20] width 114 height 38
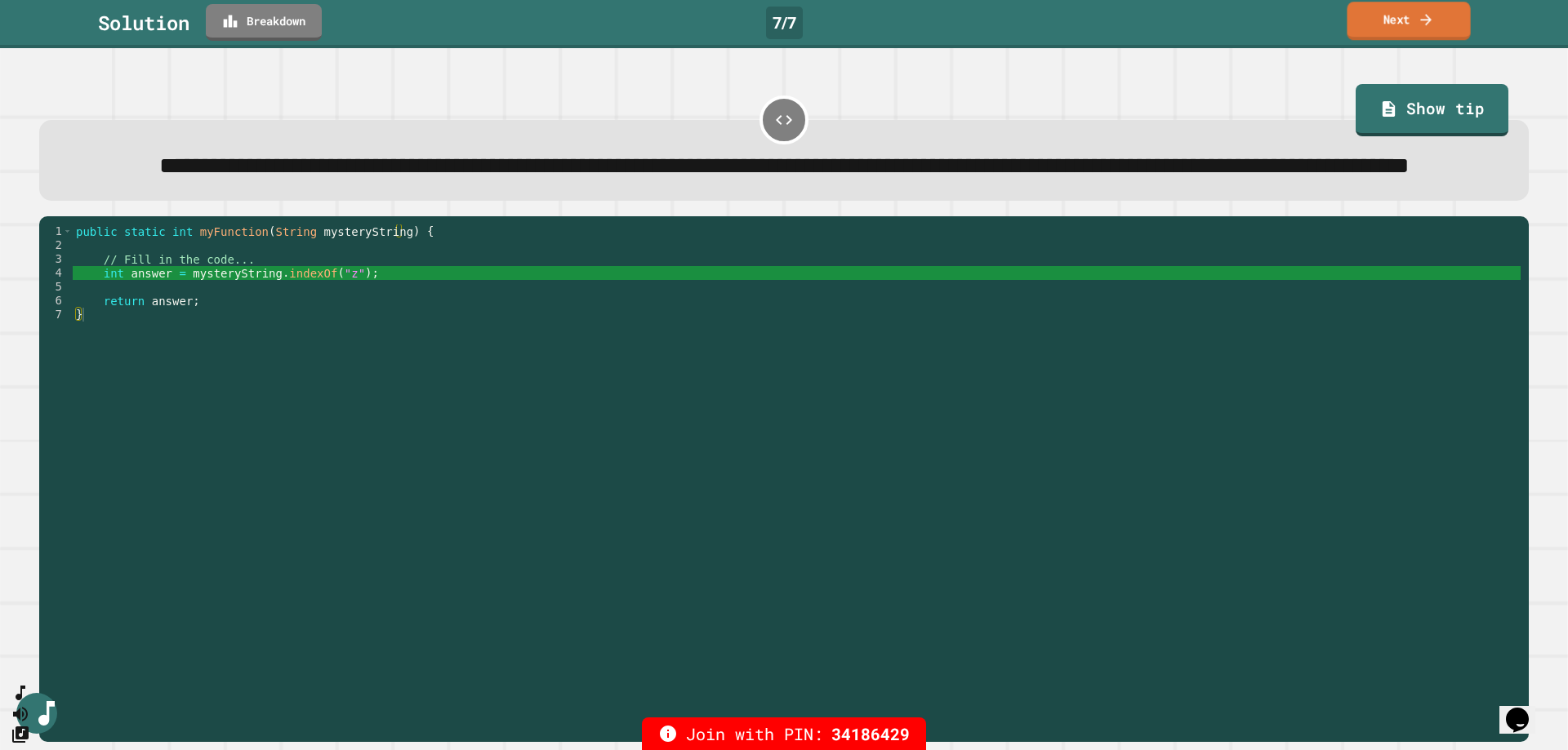
click at [1376, 22] on link "Next" at bounding box center [1408, 21] width 123 height 38
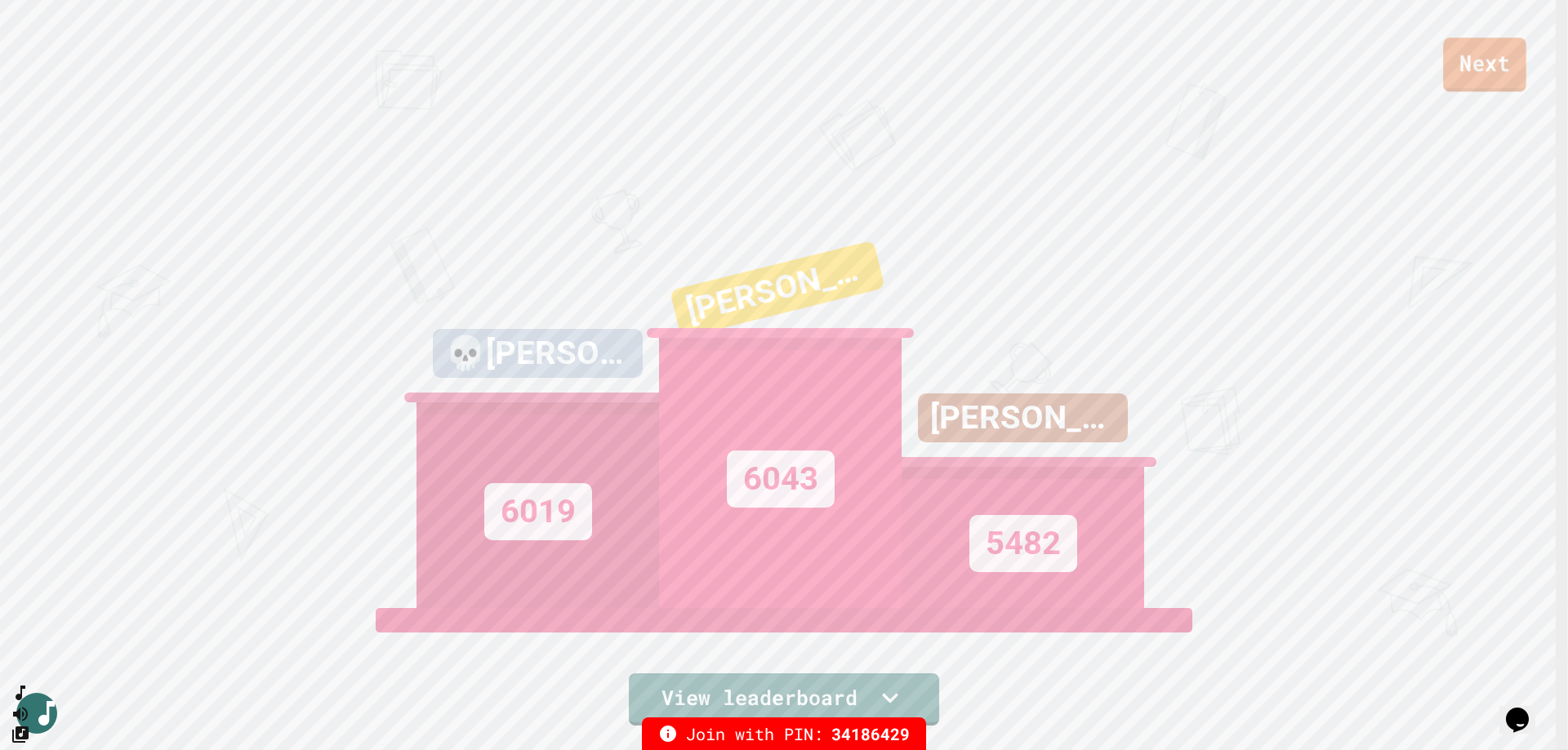
click at [1480, 69] on link "Next" at bounding box center [1484, 64] width 83 height 54
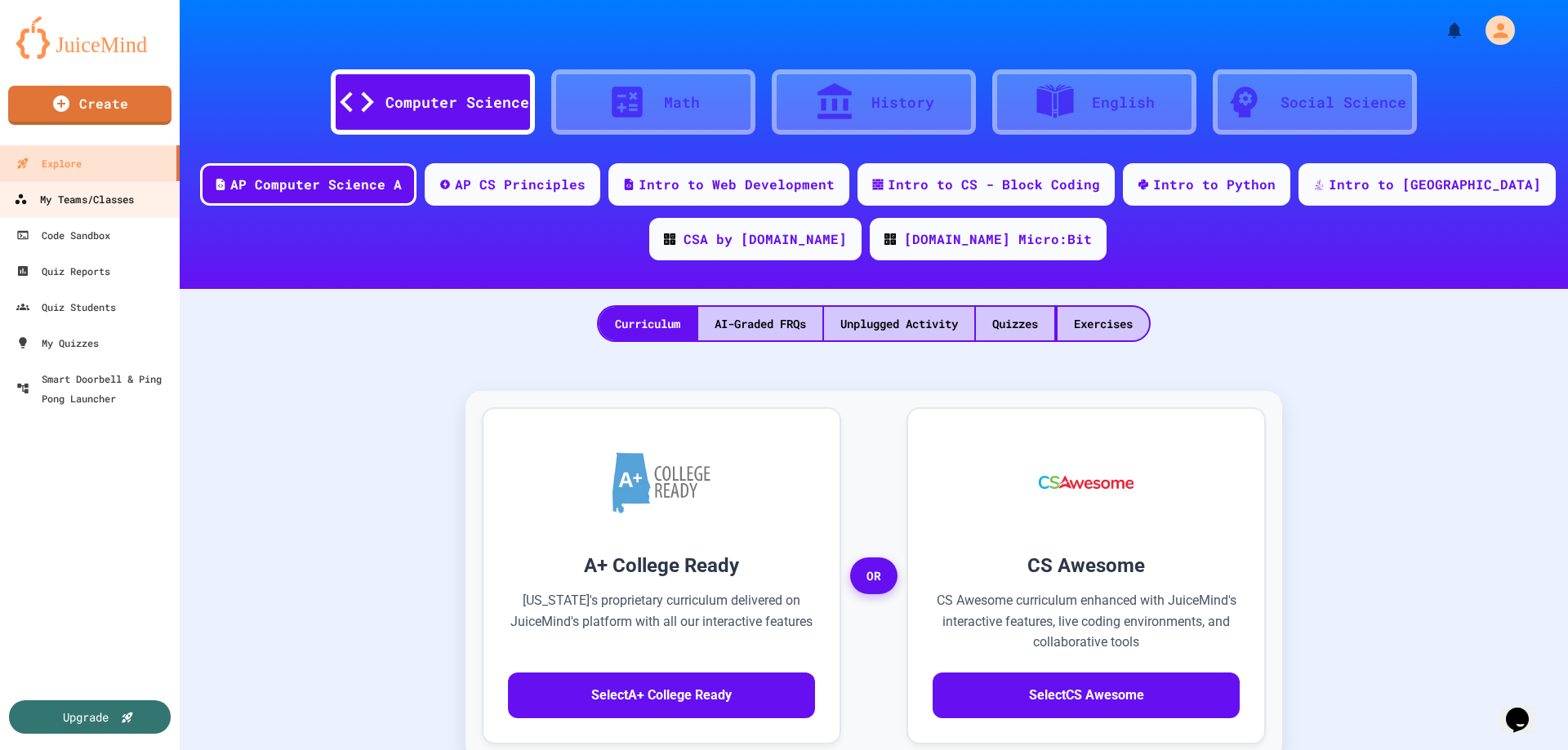
click at [80, 207] on div "My Teams/Classes" at bounding box center [73, 199] width 120 height 20
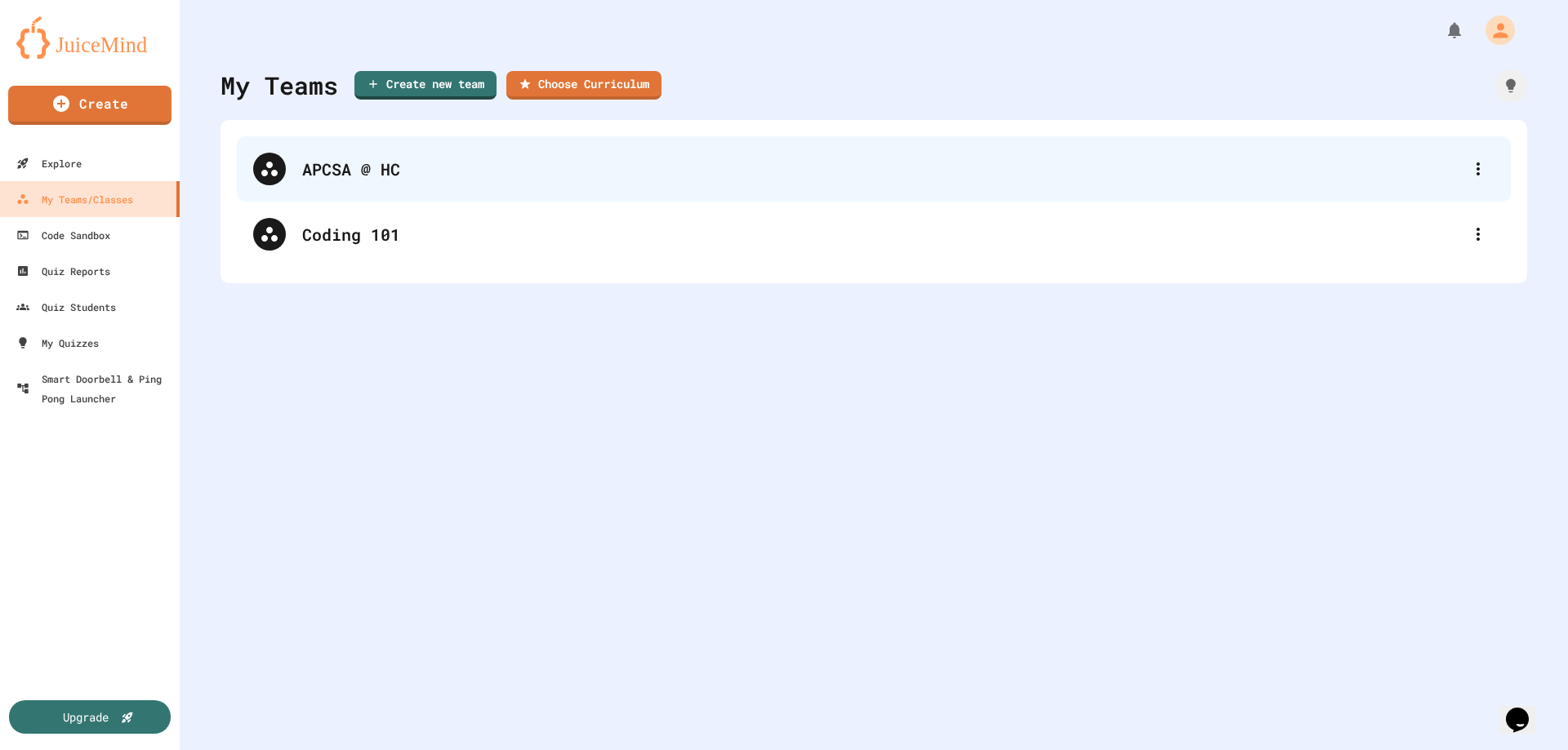
click at [440, 181] on div "APCSA @ HC" at bounding box center [882, 169] width 1160 height 25
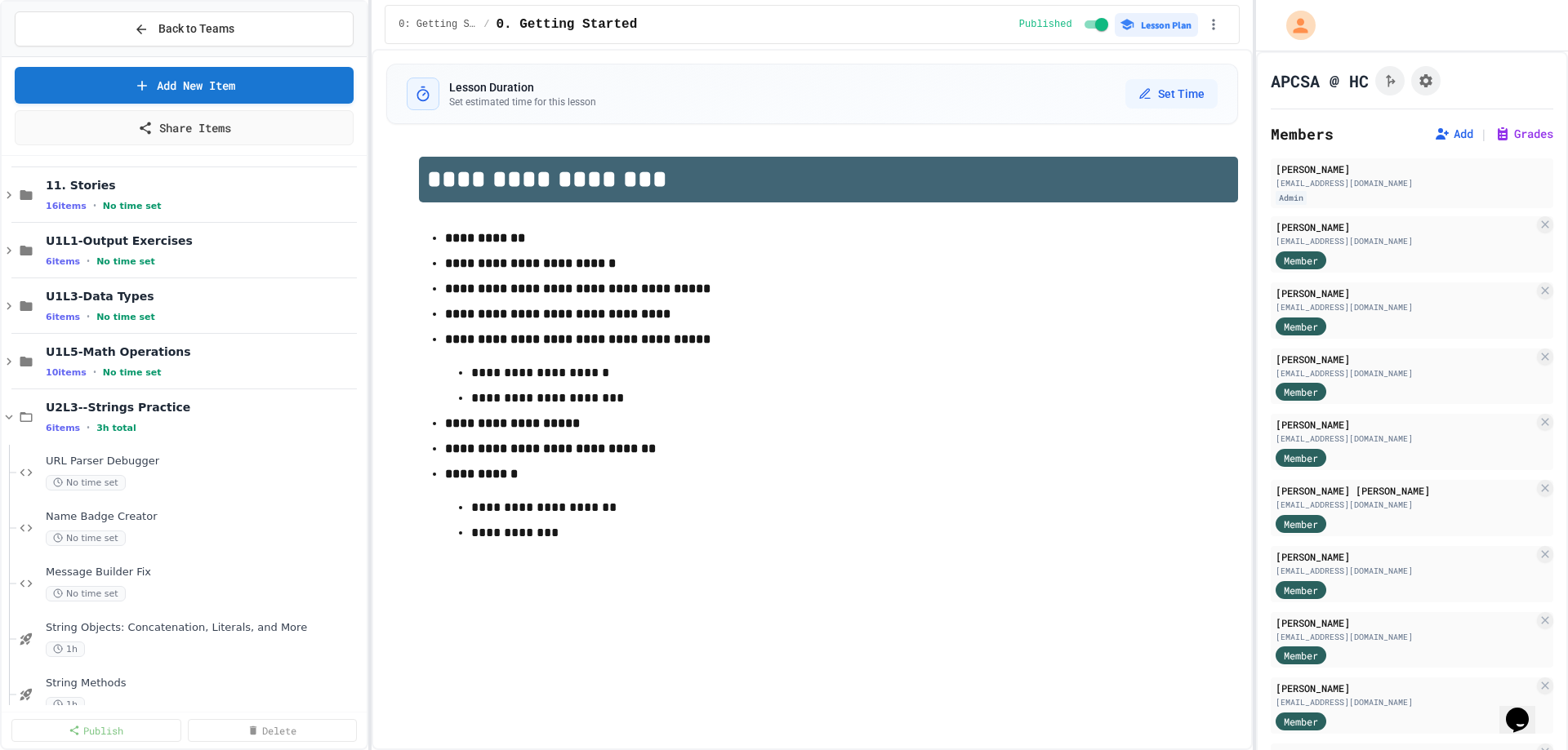
scroll to position [754, 0]
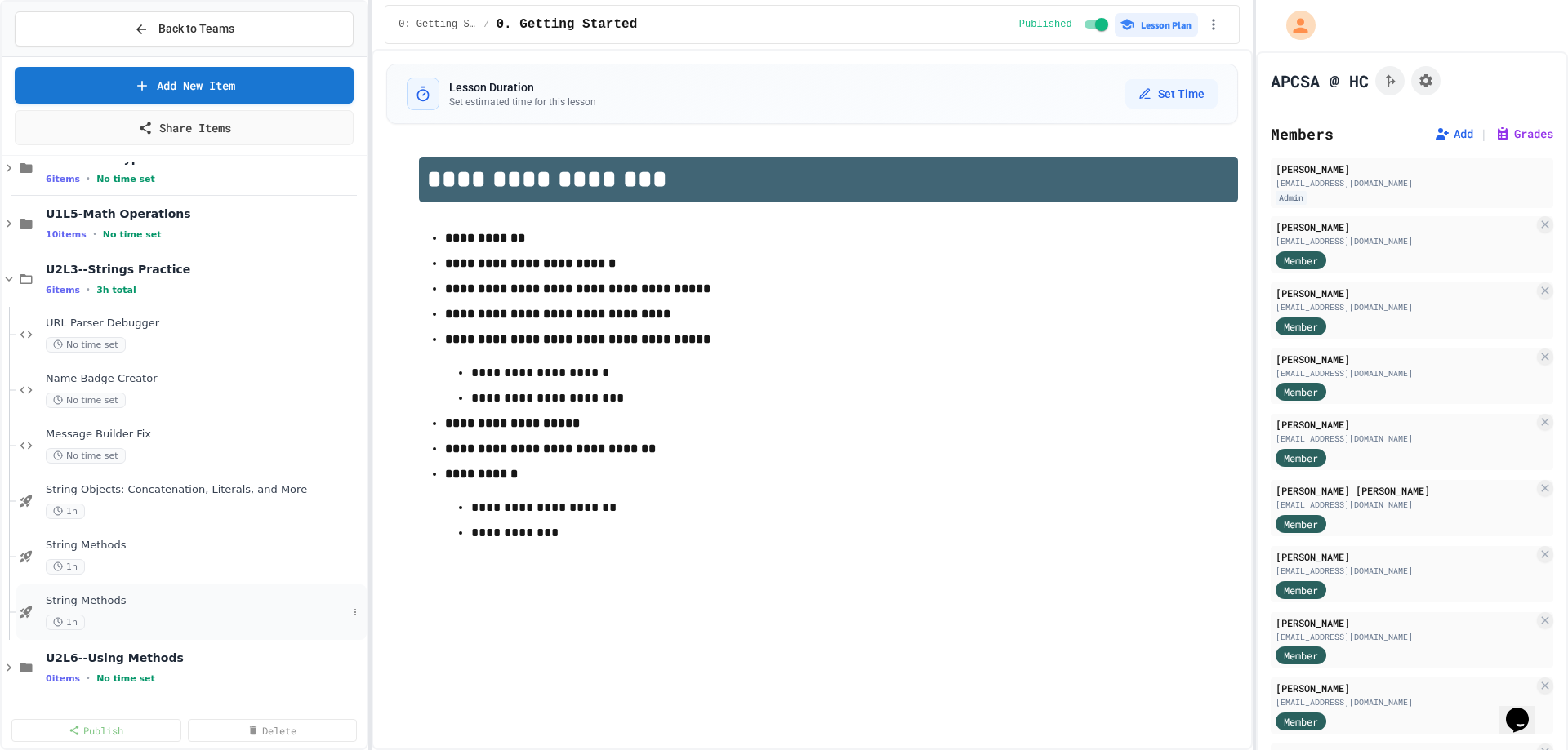
click at [154, 613] on div "String Methods 1h" at bounding box center [196, 612] width 302 height 36
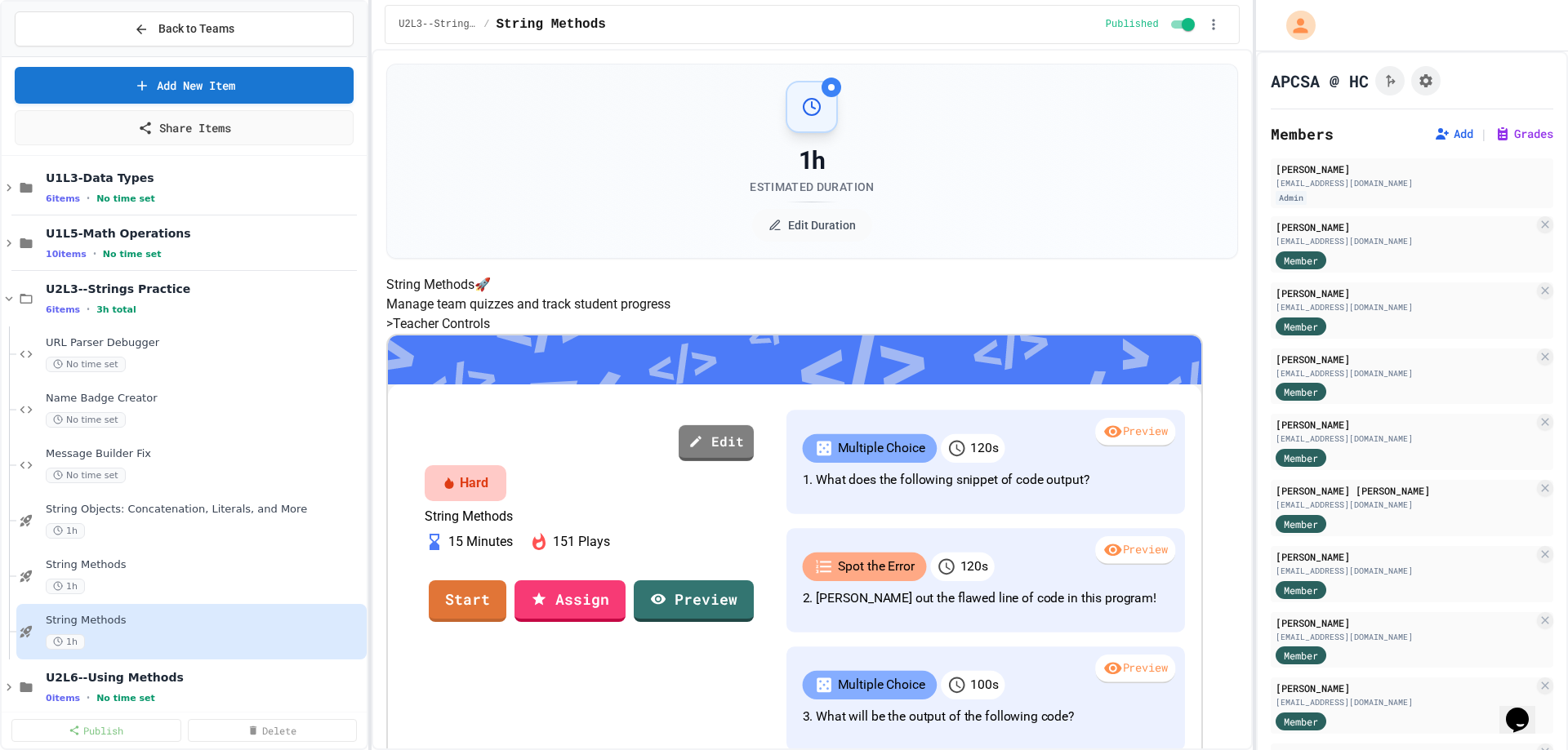
scroll to position [245, 0]
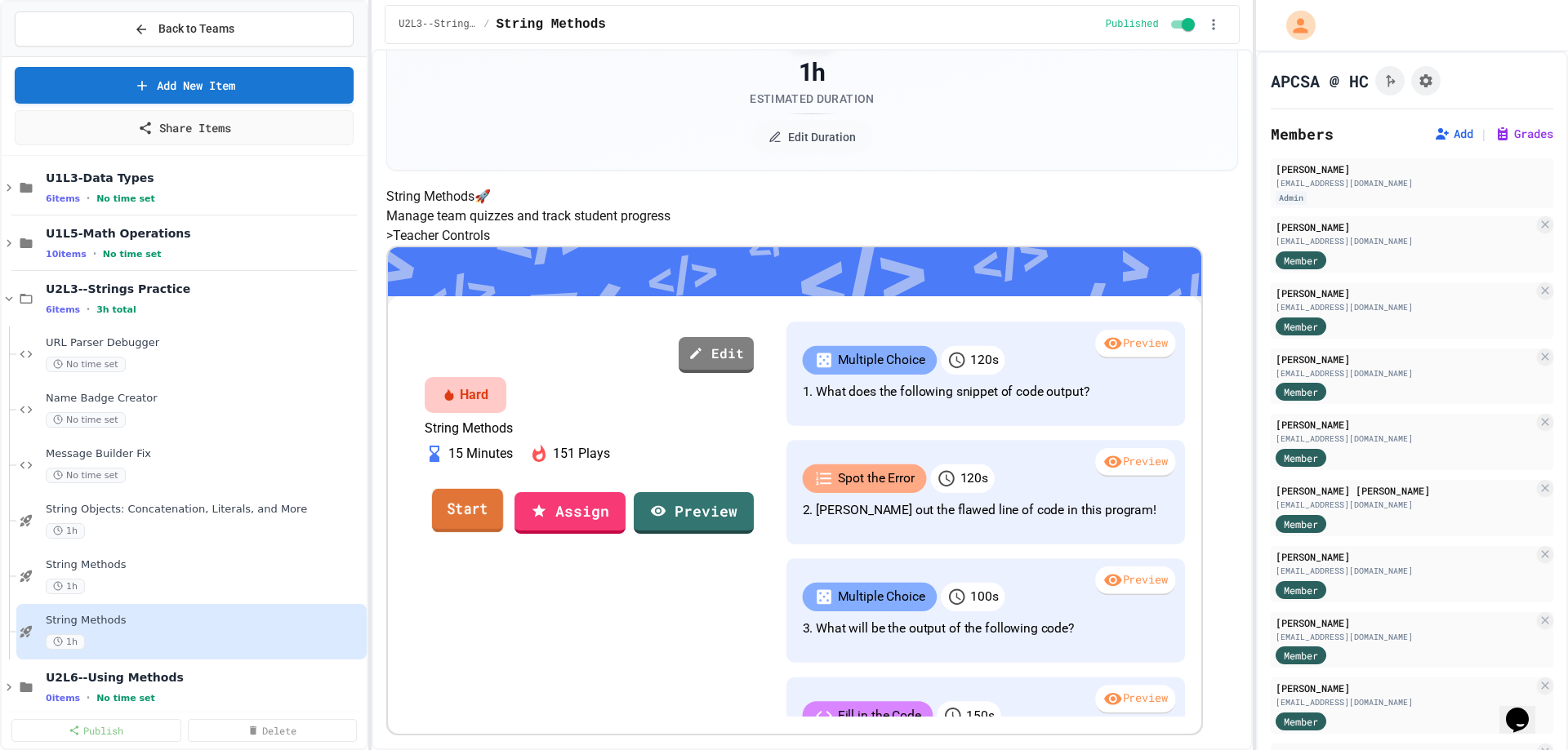
click at [503, 505] on link "Start" at bounding box center [468, 510] width 71 height 44
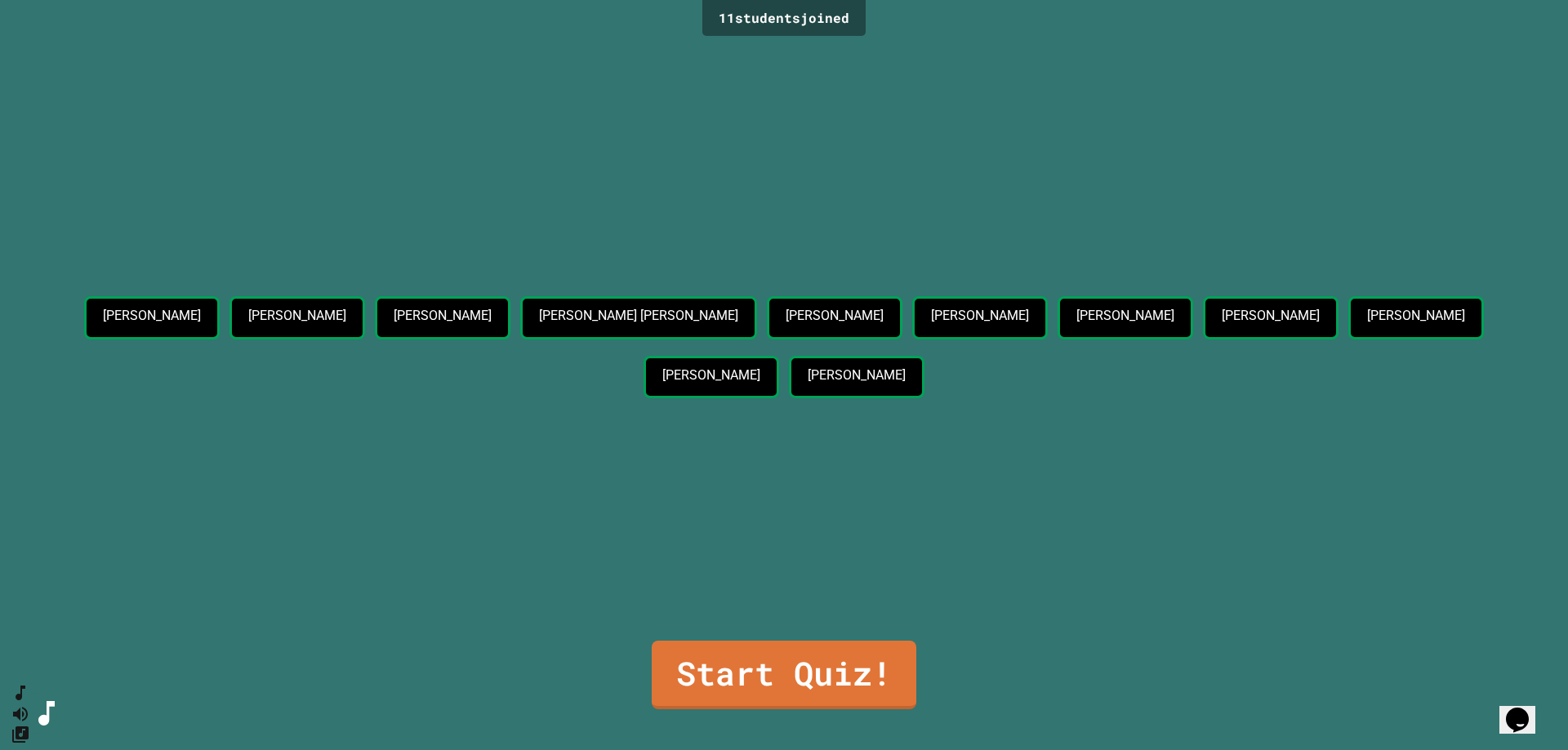
click at [854, 673] on link "Start Quiz!" at bounding box center [784, 675] width 265 height 69
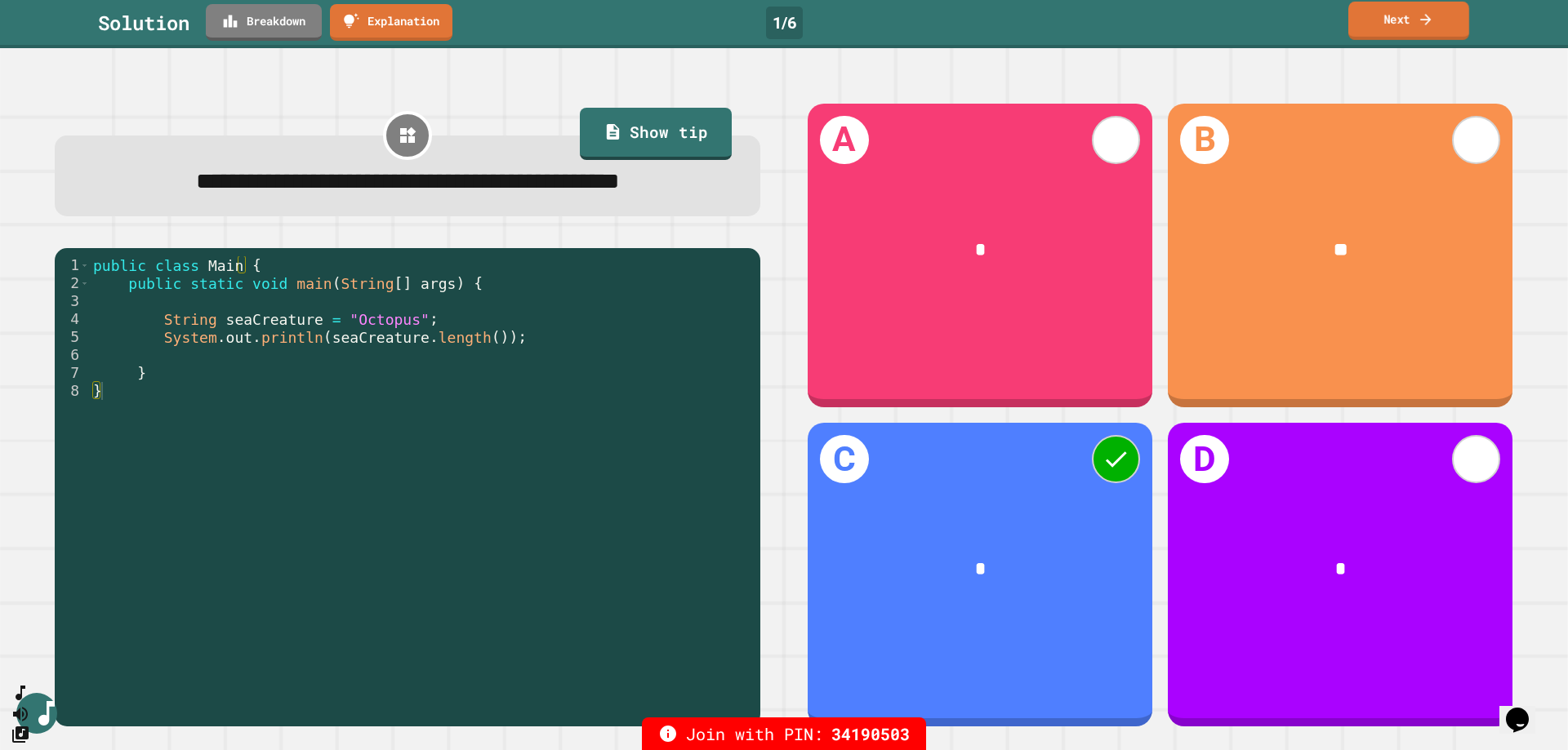
click at [1433, 15] on icon at bounding box center [1425, 19] width 16 height 17
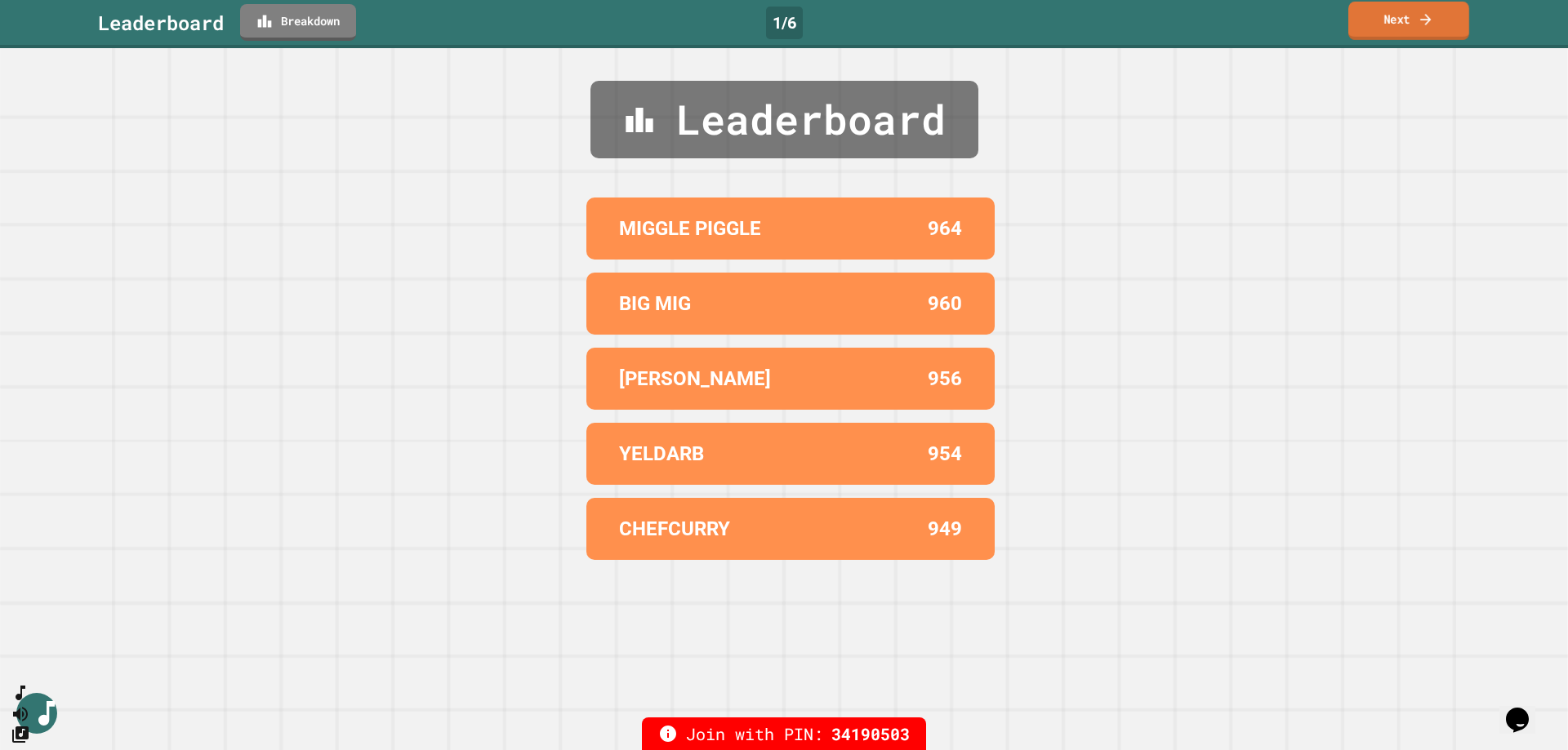
click at [1373, 28] on link "Next" at bounding box center [1408, 21] width 121 height 38
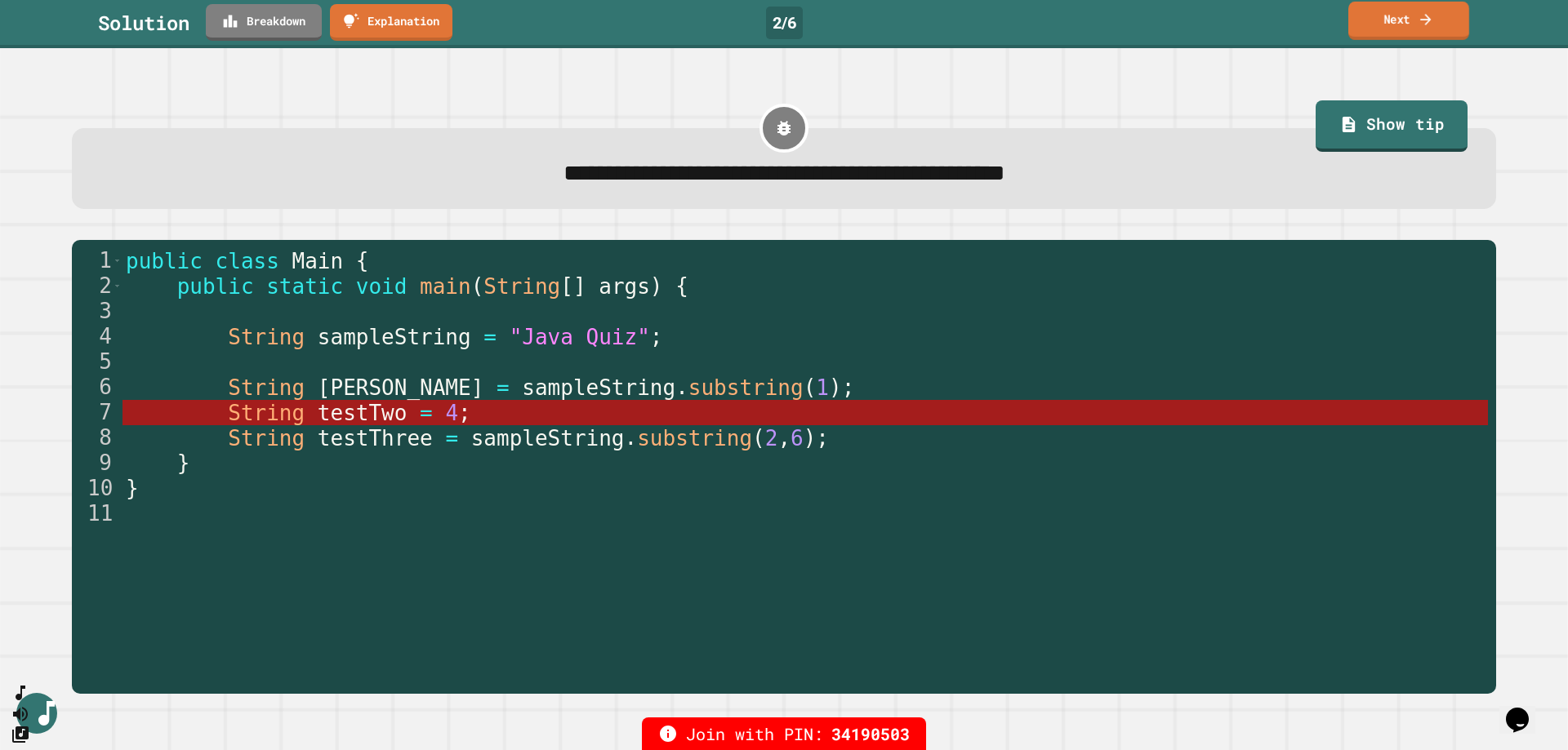
click at [1423, 17] on icon at bounding box center [1425, 19] width 16 height 17
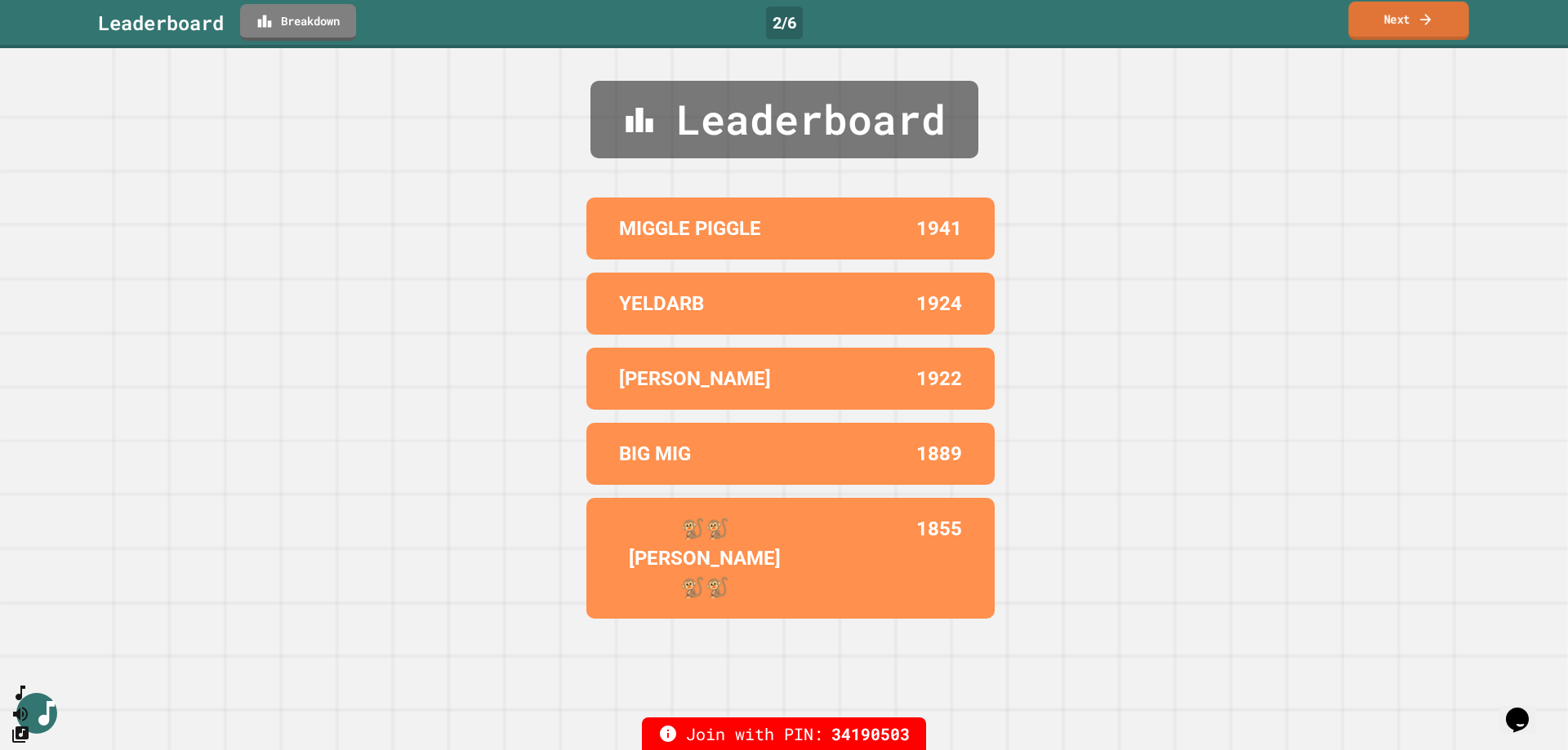
click at [1407, 19] on link "Next" at bounding box center [1407, 21] width 120 height 38
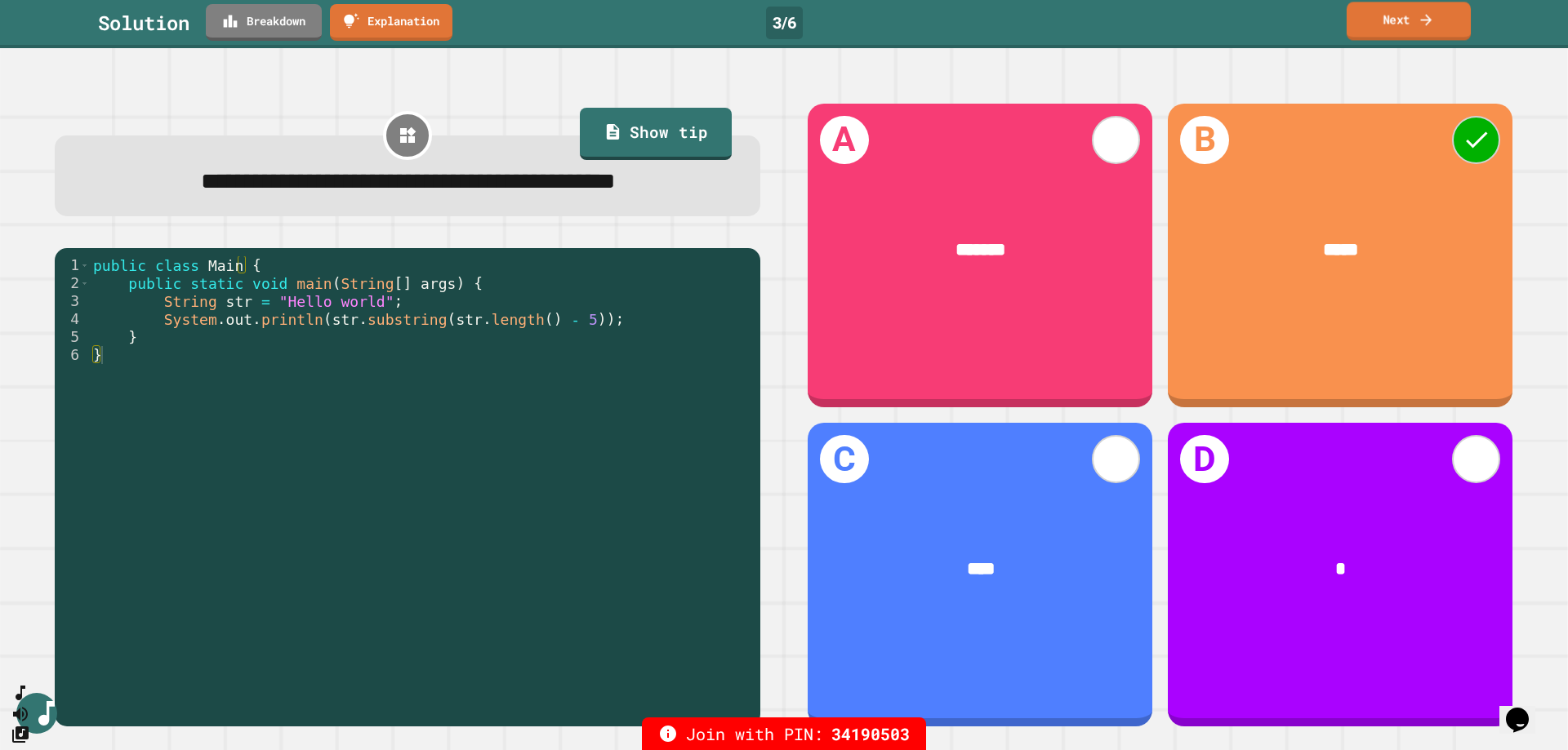
click at [1418, 23] on icon at bounding box center [1425, 19] width 16 height 17
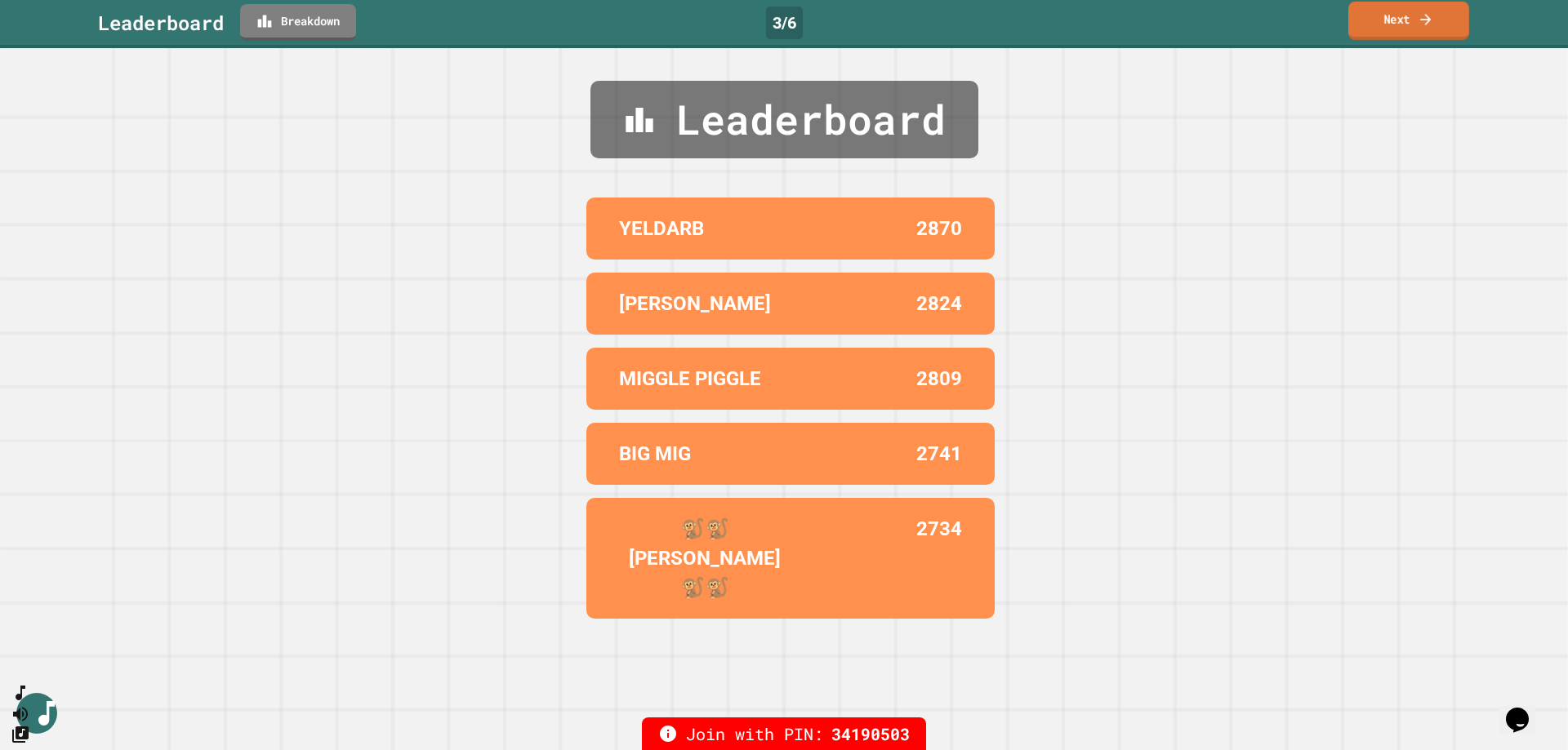
click at [1432, 16] on icon at bounding box center [1425, 19] width 16 height 17
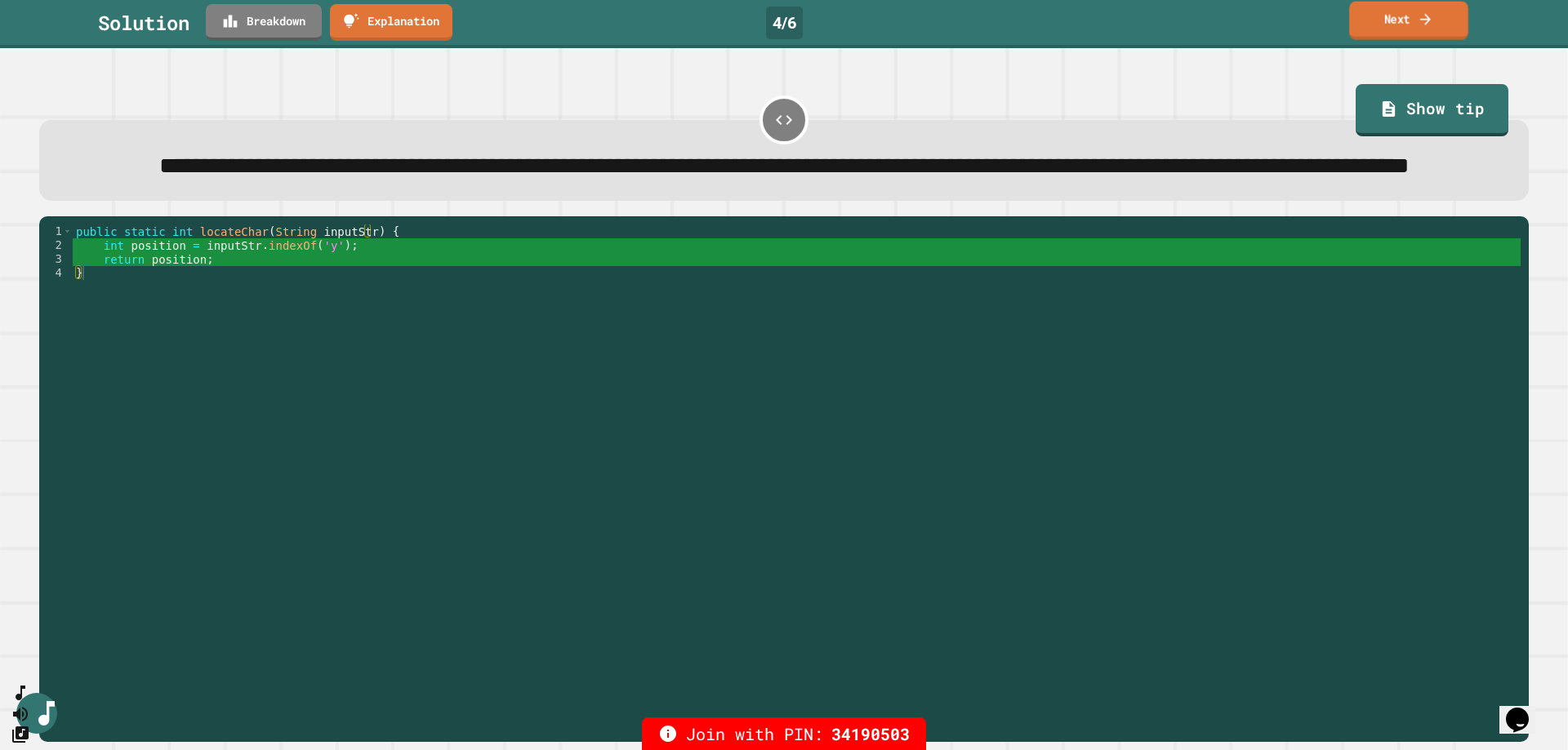
click at [1385, 23] on link "Next" at bounding box center [1408, 21] width 119 height 38
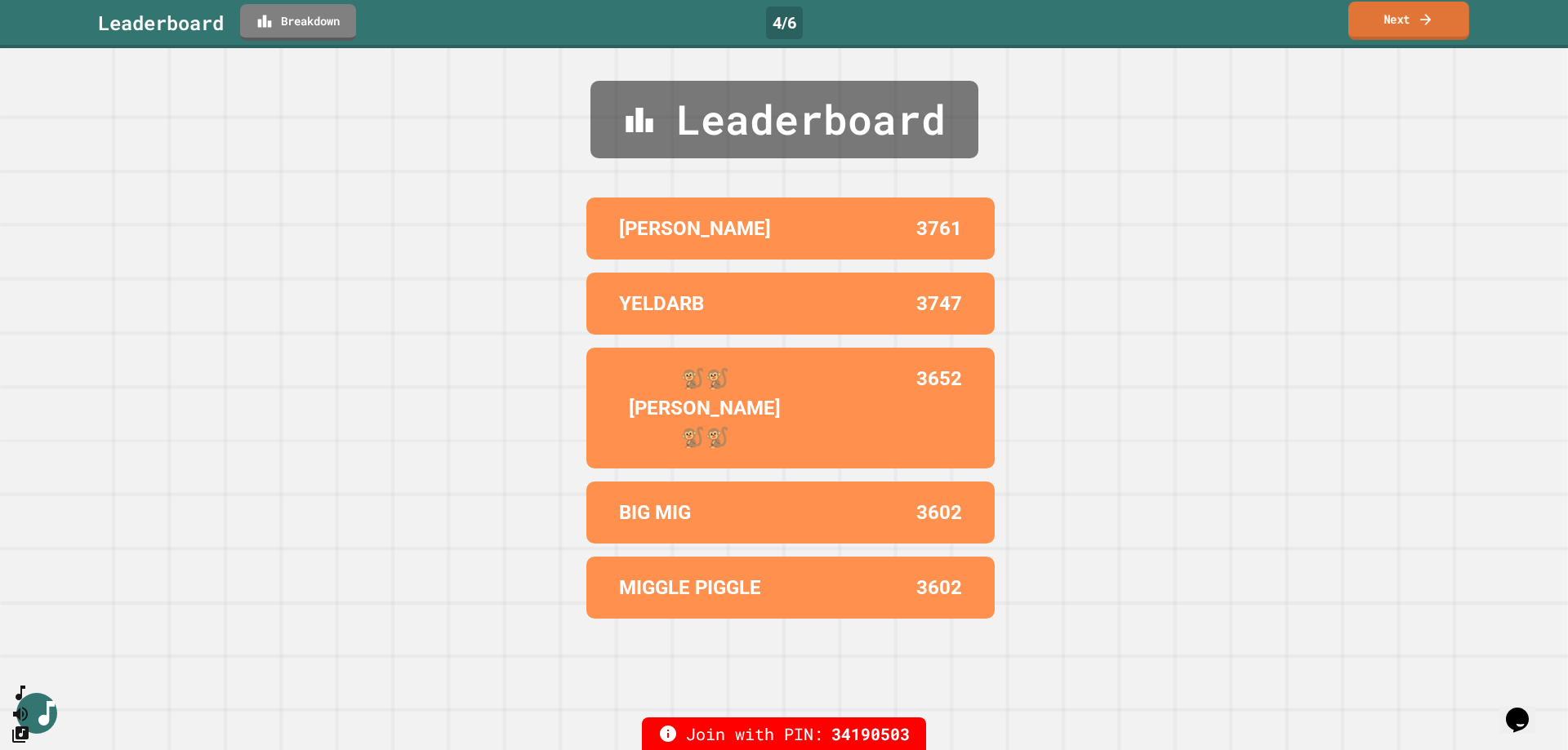
click at [1393, 21] on link "Next" at bounding box center [1408, 21] width 121 height 38
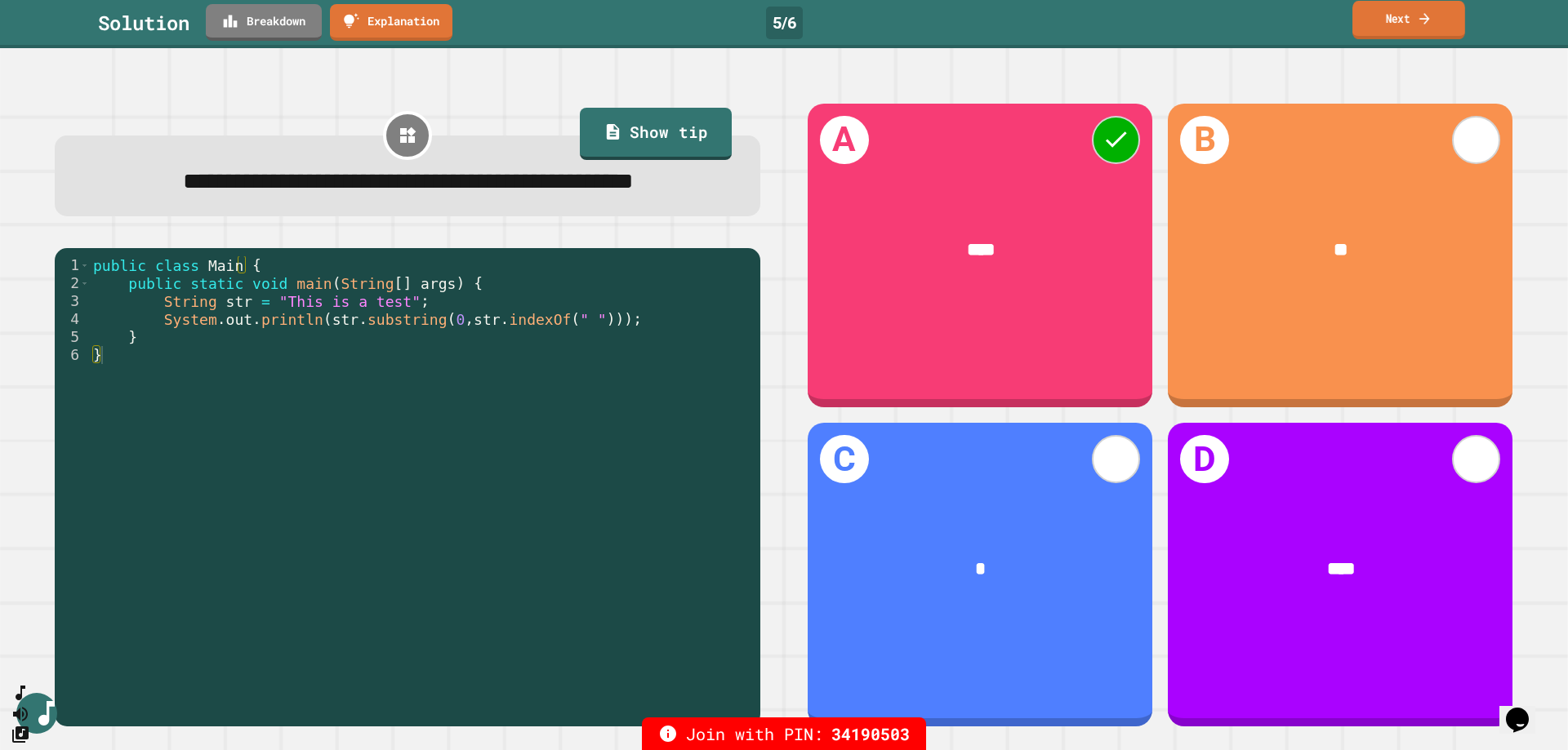
click at [1384, 24] on link "Next" at bounding box center [1408, 20] width 112 height 38
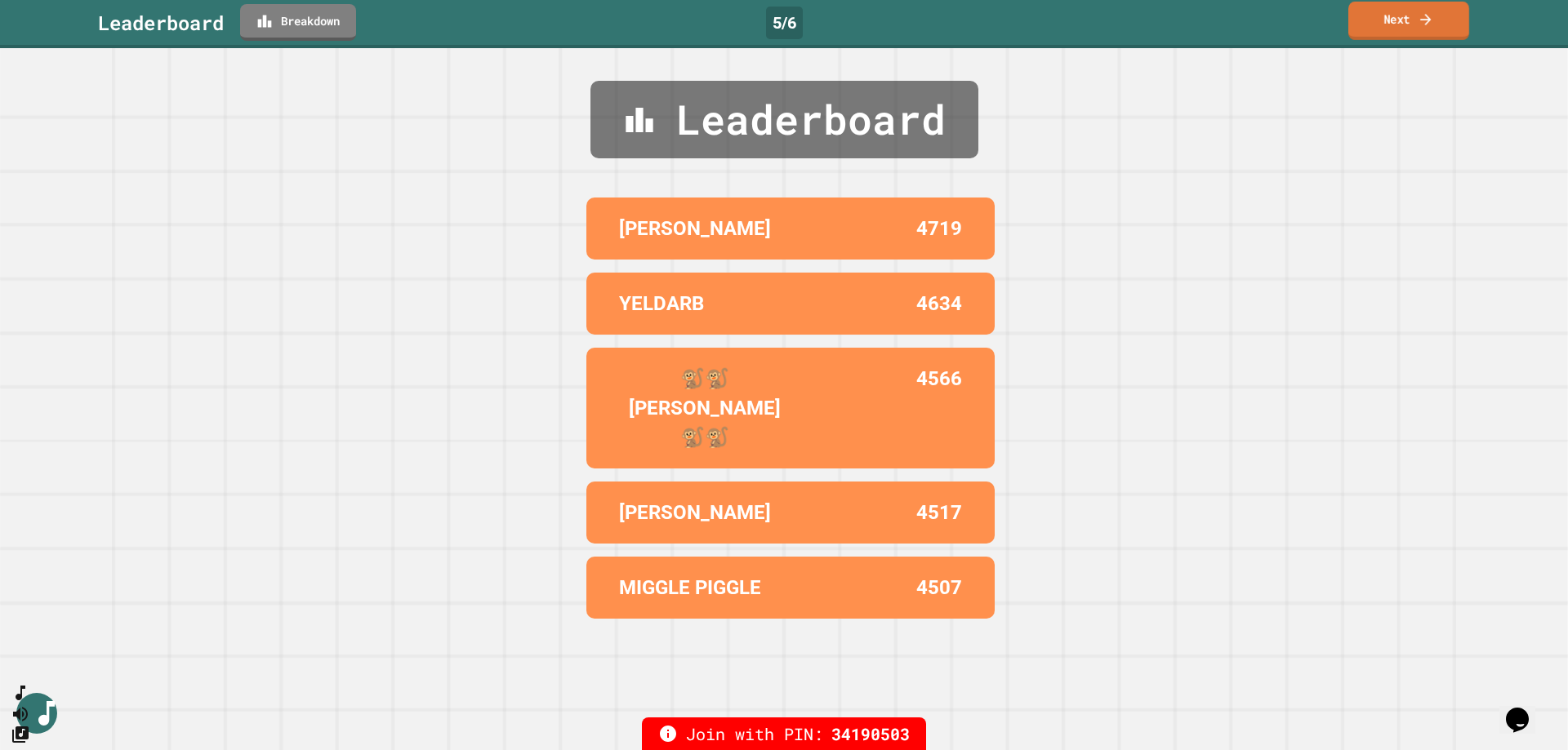
click at [1382, 21] on link "Next" at bounding box center [1408, 21] width 121 height 38
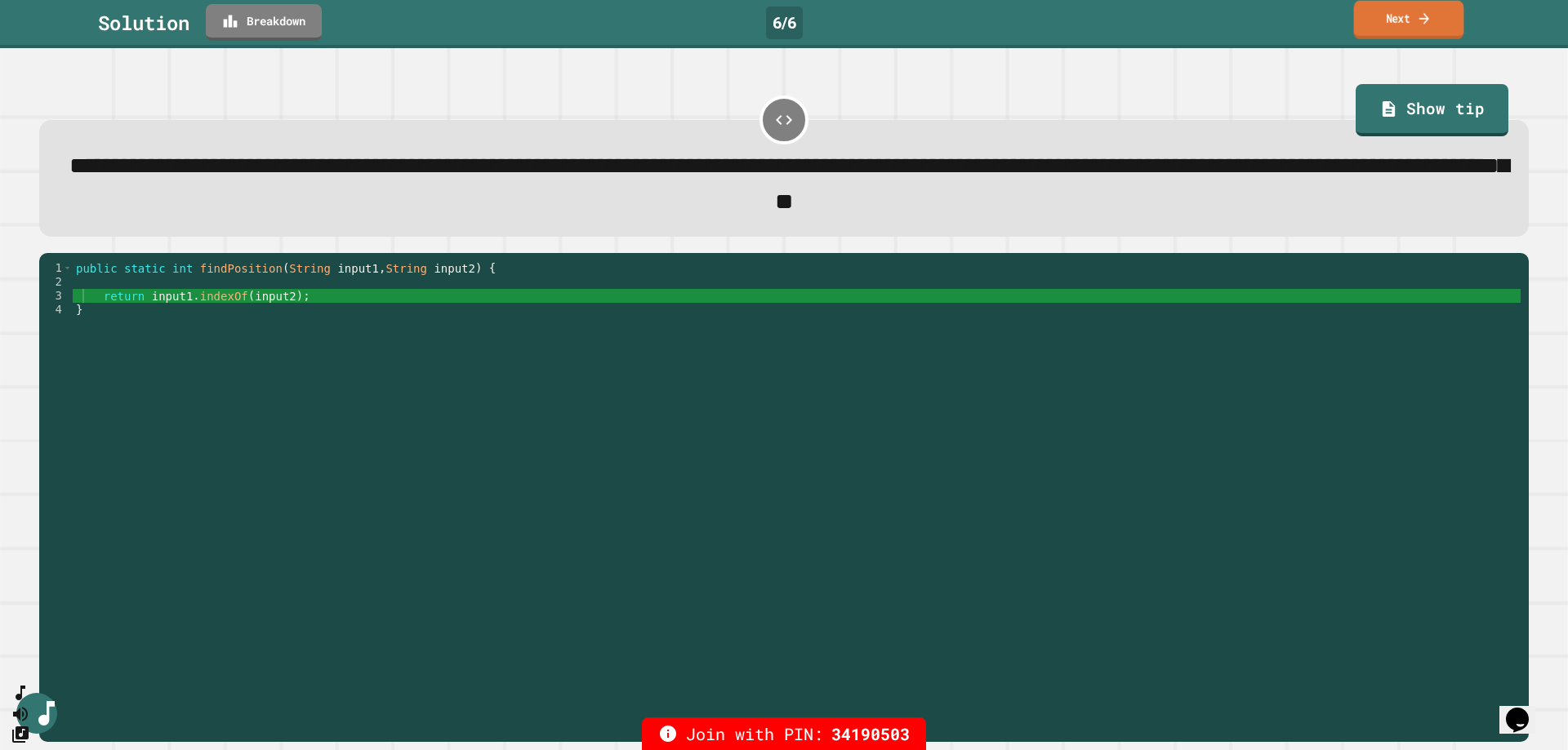
click at [1422, 26] on icon at bounding box center [1425, 18] width 15 height 17
